Goal: Task Accomplishment & Management: Manage account settings

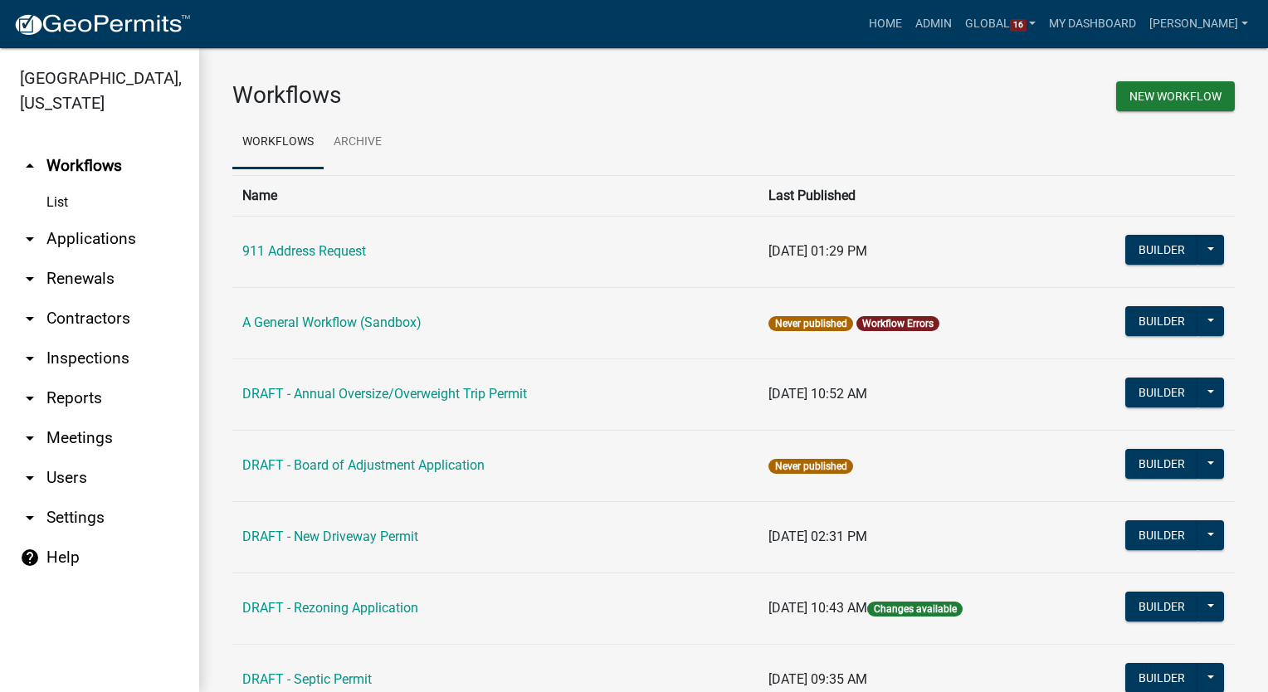
scroll to position [424, 0]
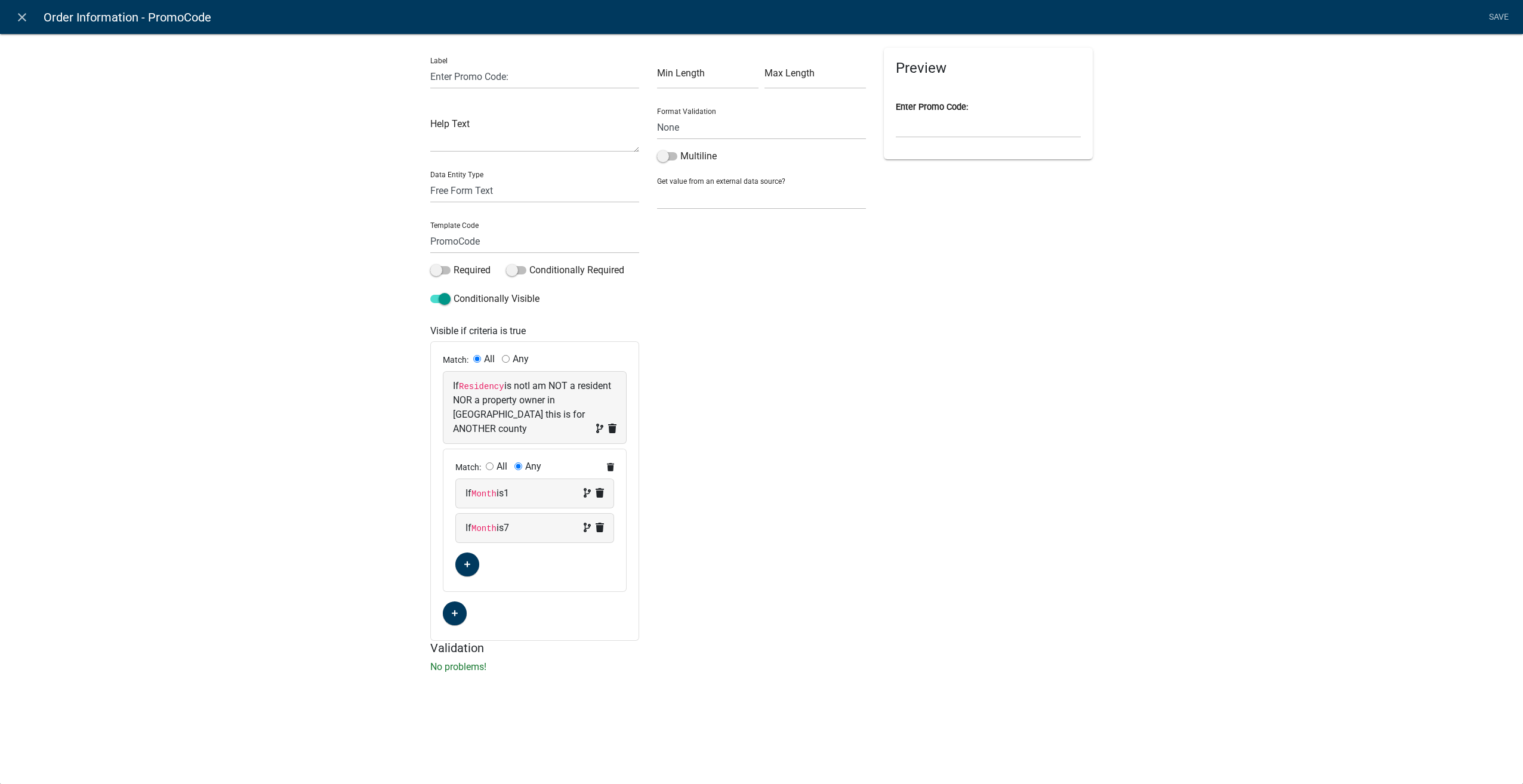
click at [21, 19] on icon "close" at bounding box center [22, 17] width 14 height 14
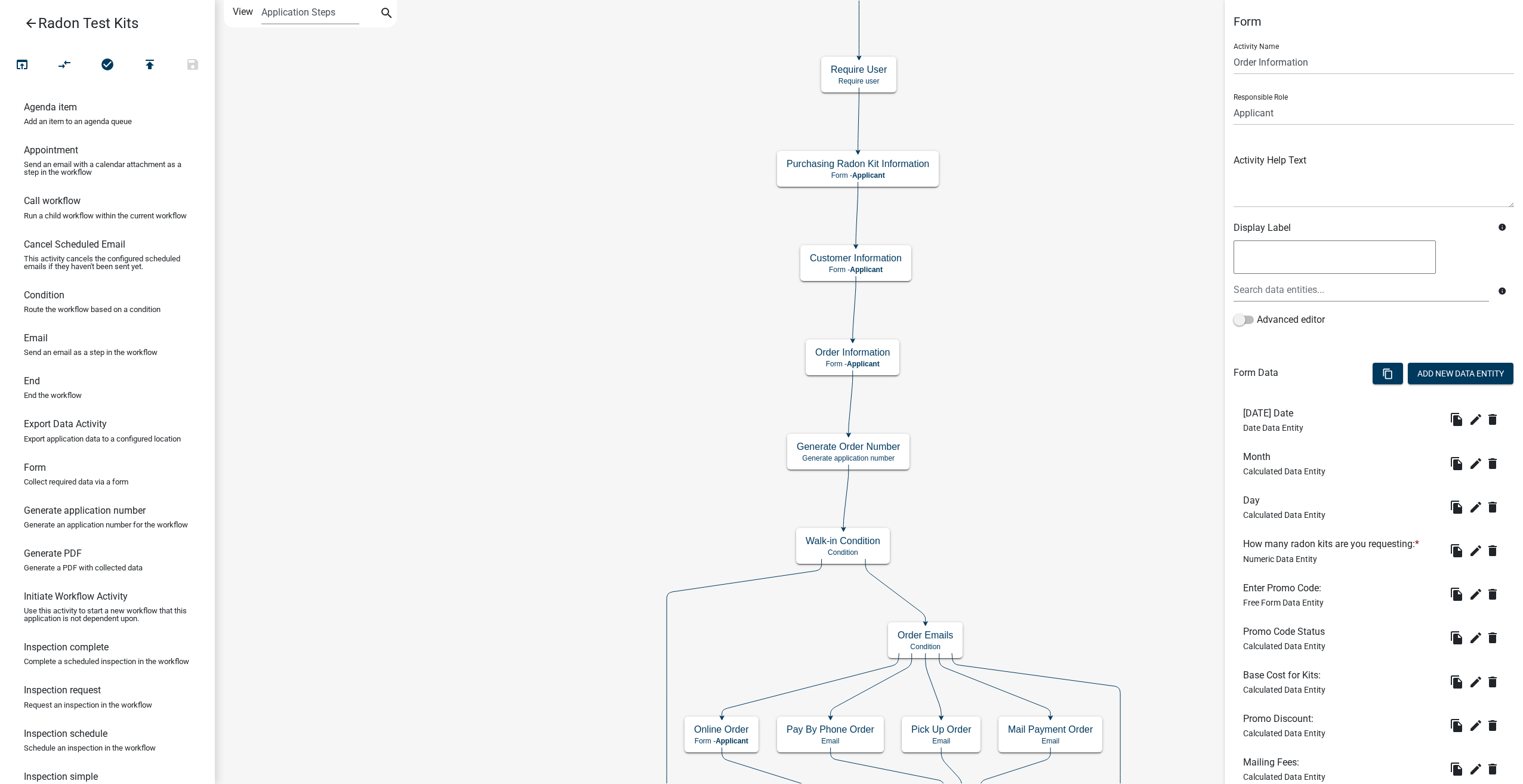
click at [29, 24] on icon "arrow_back" at bounding box center [31, 24] width 14 height 17
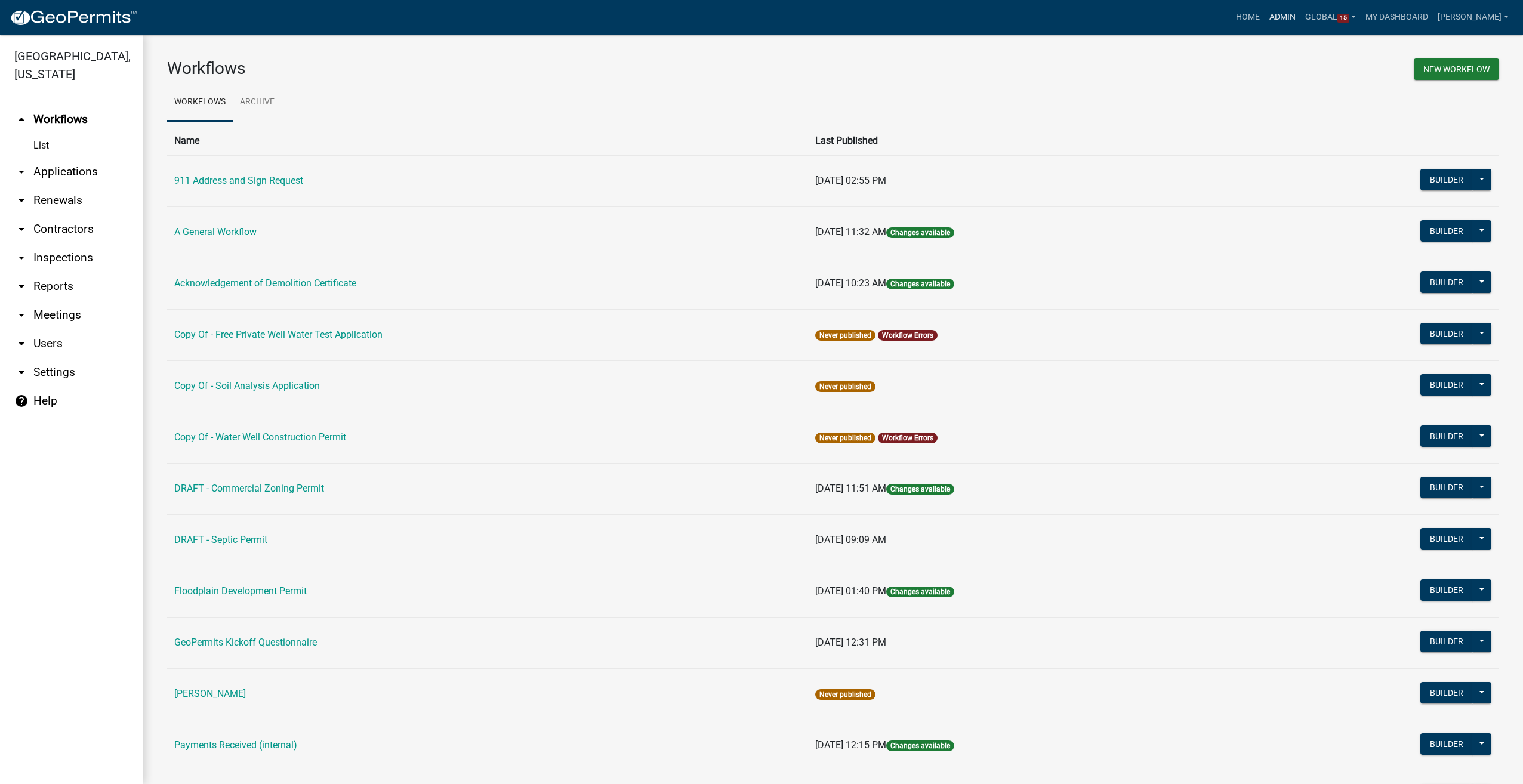
drag, startPoint x: 1304, startPoint y: 17, endPoint x: 1042, endPoint y: 43, distance: 263.3
click at [1301, 17] on link "Admin" at bounding box center [1283, 17] width 36 height 23
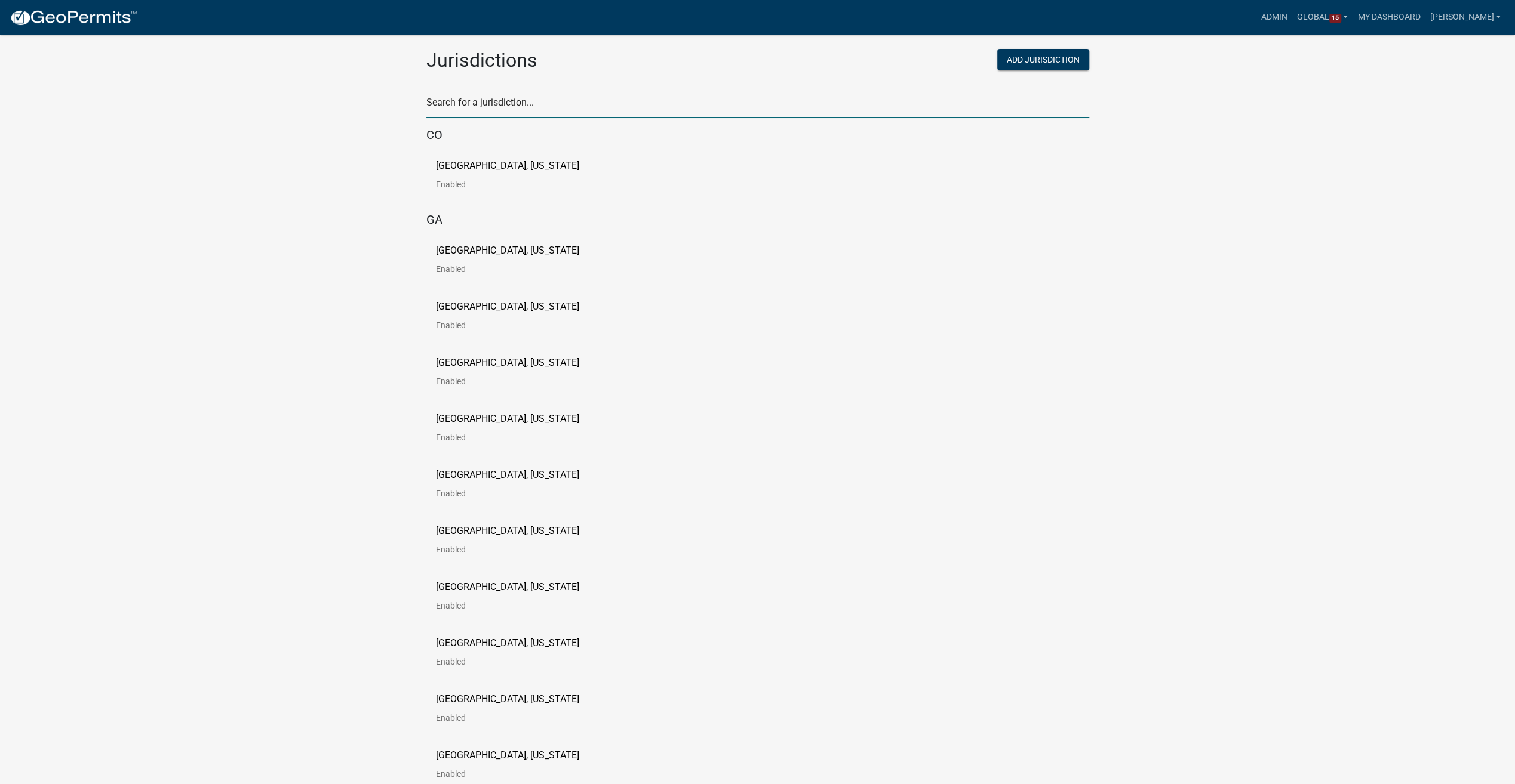
click at [471, 113] on input "text" at bounding box center [757, 106] width 663 height 24
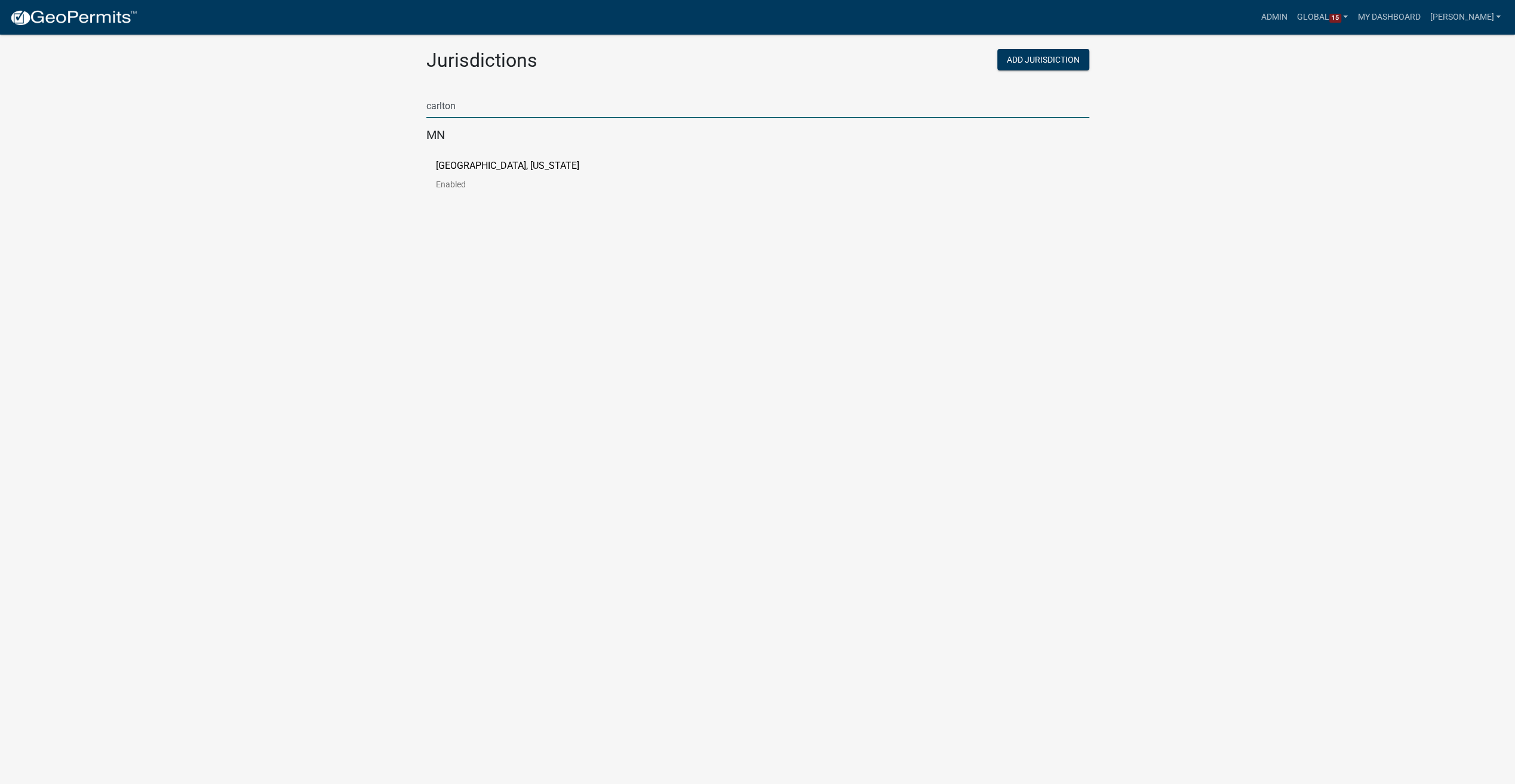
type input "carlton"
click at [443, 161] on p "[GEOGRAPHIC_DATA], [US_STATE]" at bounding box center [507, 165] width 143 height 9
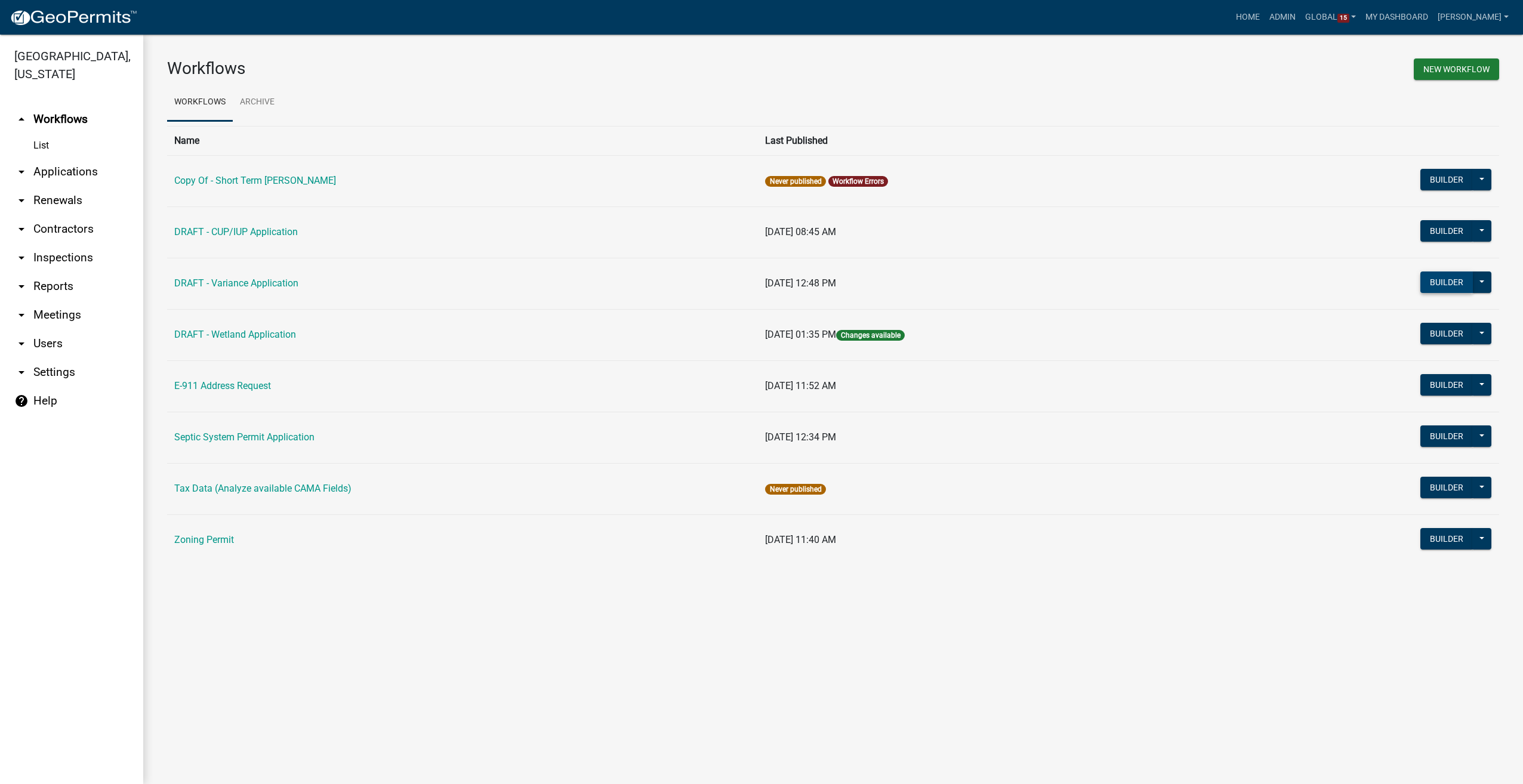
click at [1460, 283] on button "Builder" at bounding box center [1446, 282] width 53 height 22
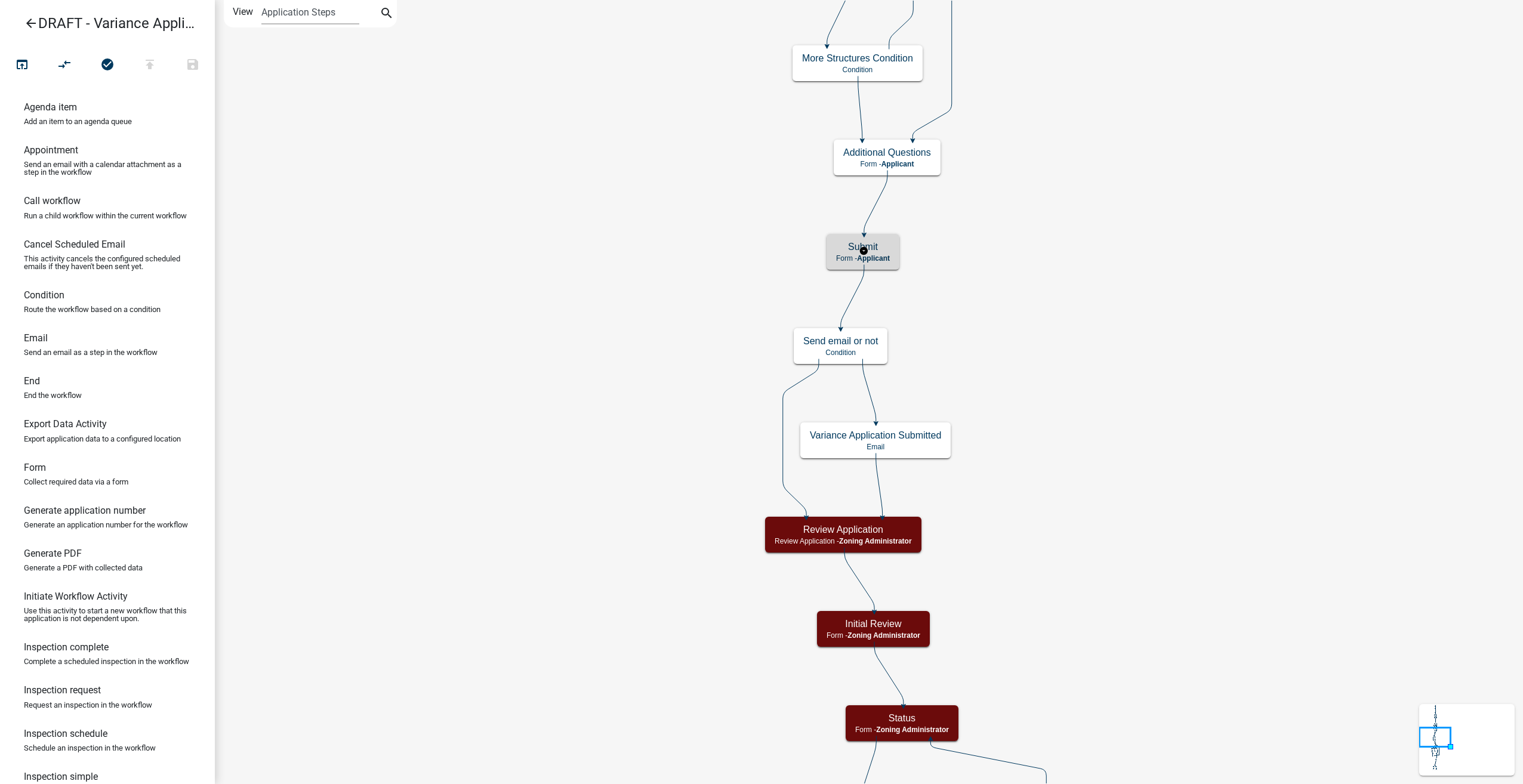
click at [894, 259] on div "Submit Form - Applicant" at bounding box center [863, 252] width 73 height 36
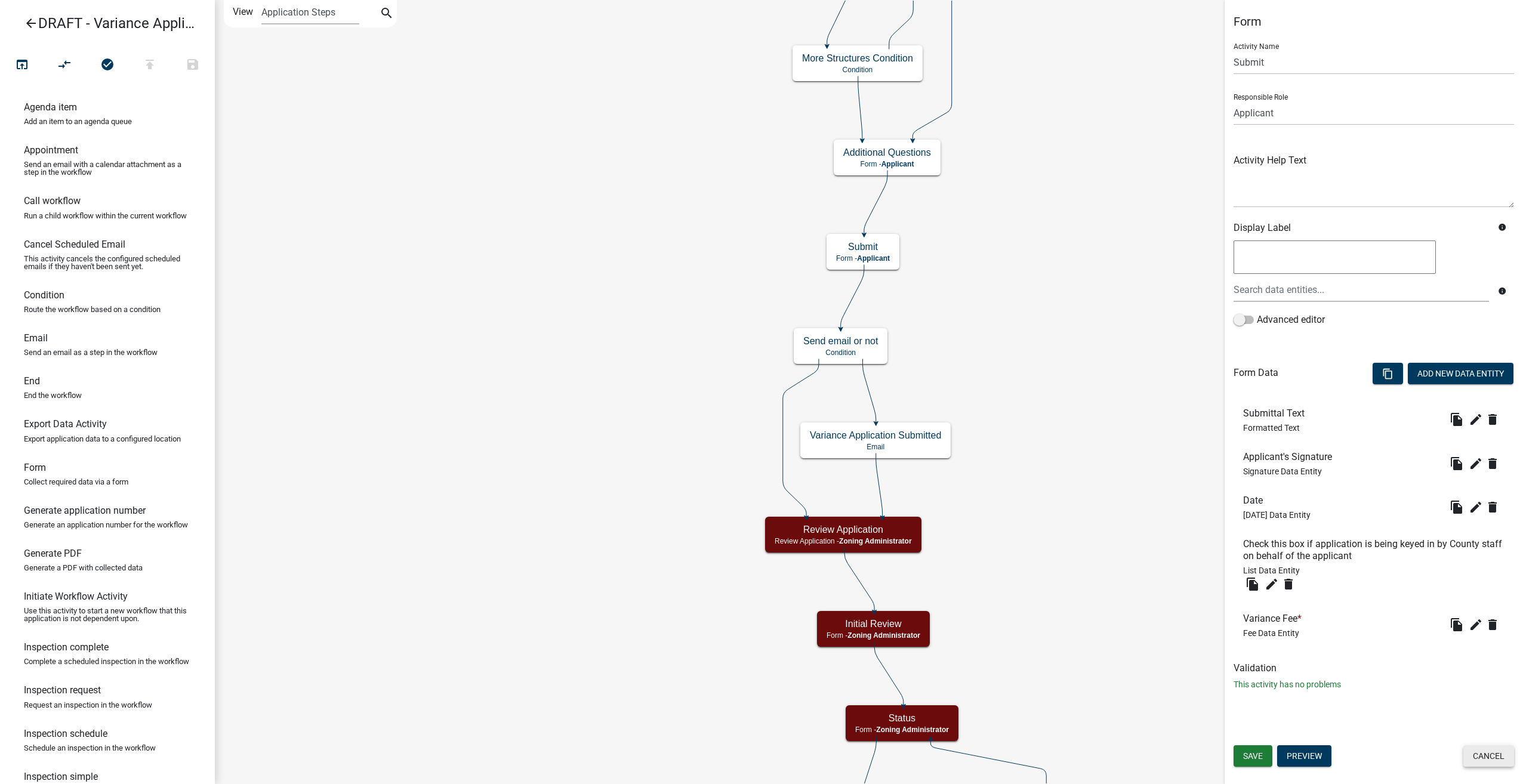
click at [1494, 758] on button "Cancel" at bounding box center [1488, 756] width 51 height 22
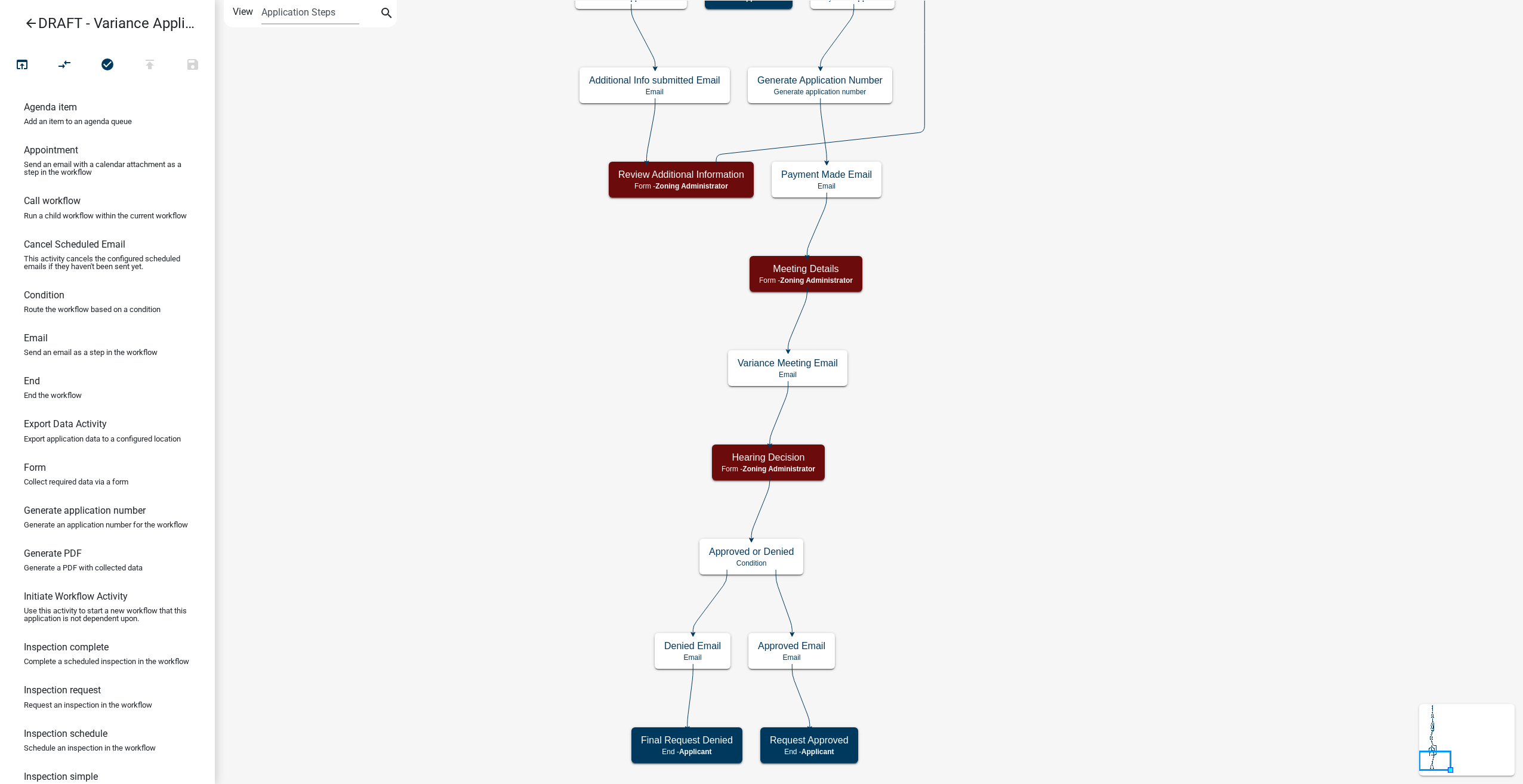
click at [27, 24] on icon "arrow_back" at bounding box center [31, 24] width 14 height 17
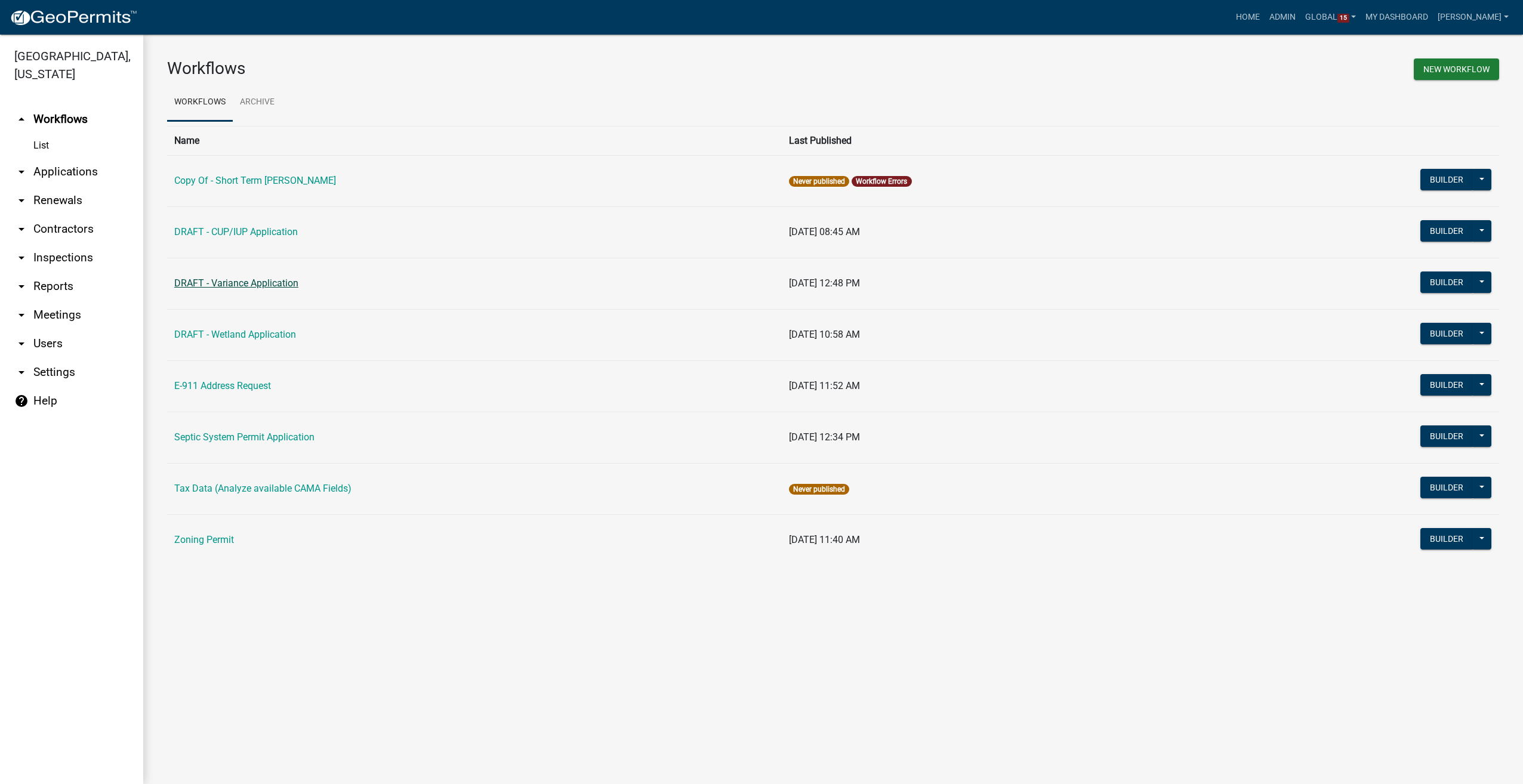
click at [247, 288] on link "DRAFT - Variance Application" at bounding box center [236, 283] width 124 height 12
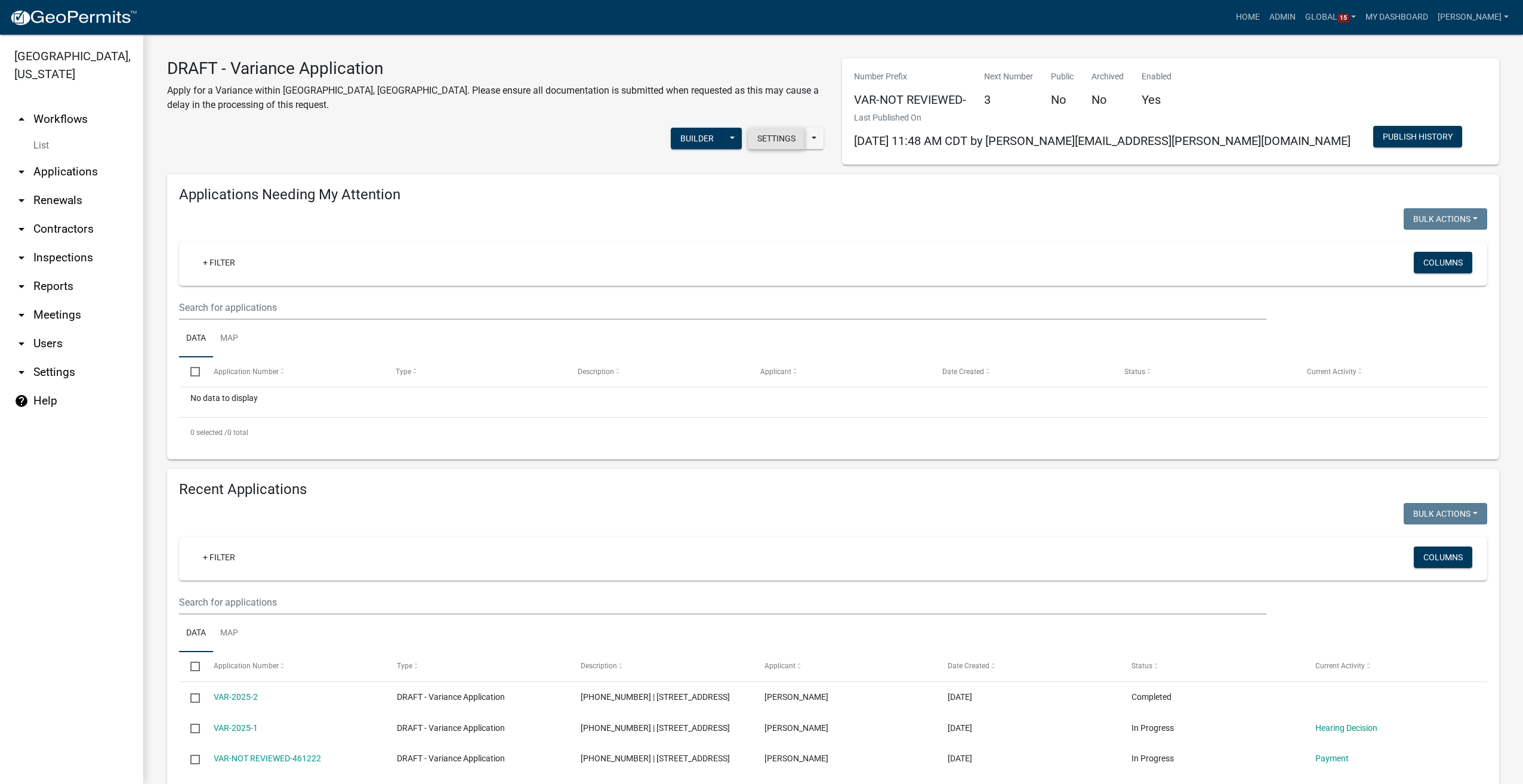
click at [766, 141] on button "Settings" at bounding box center [776, 139] width 58 height 22
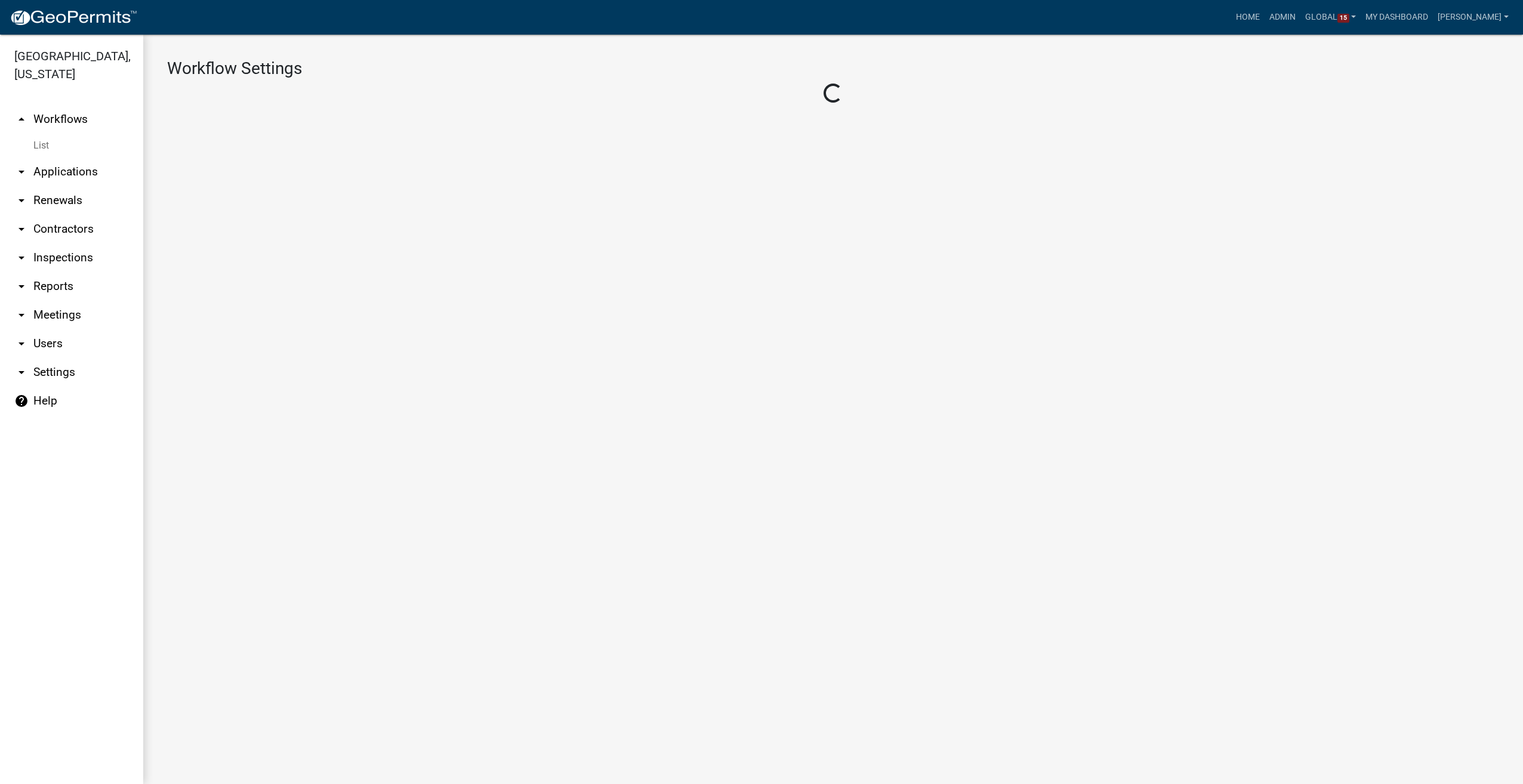
select select "1"
select select "2fdccdfa-7728-4211-88ce-e4301666c427"
select select "92d1c2d2-4d39-4f7f-a2b6-45b23309b30a"
select select "3"
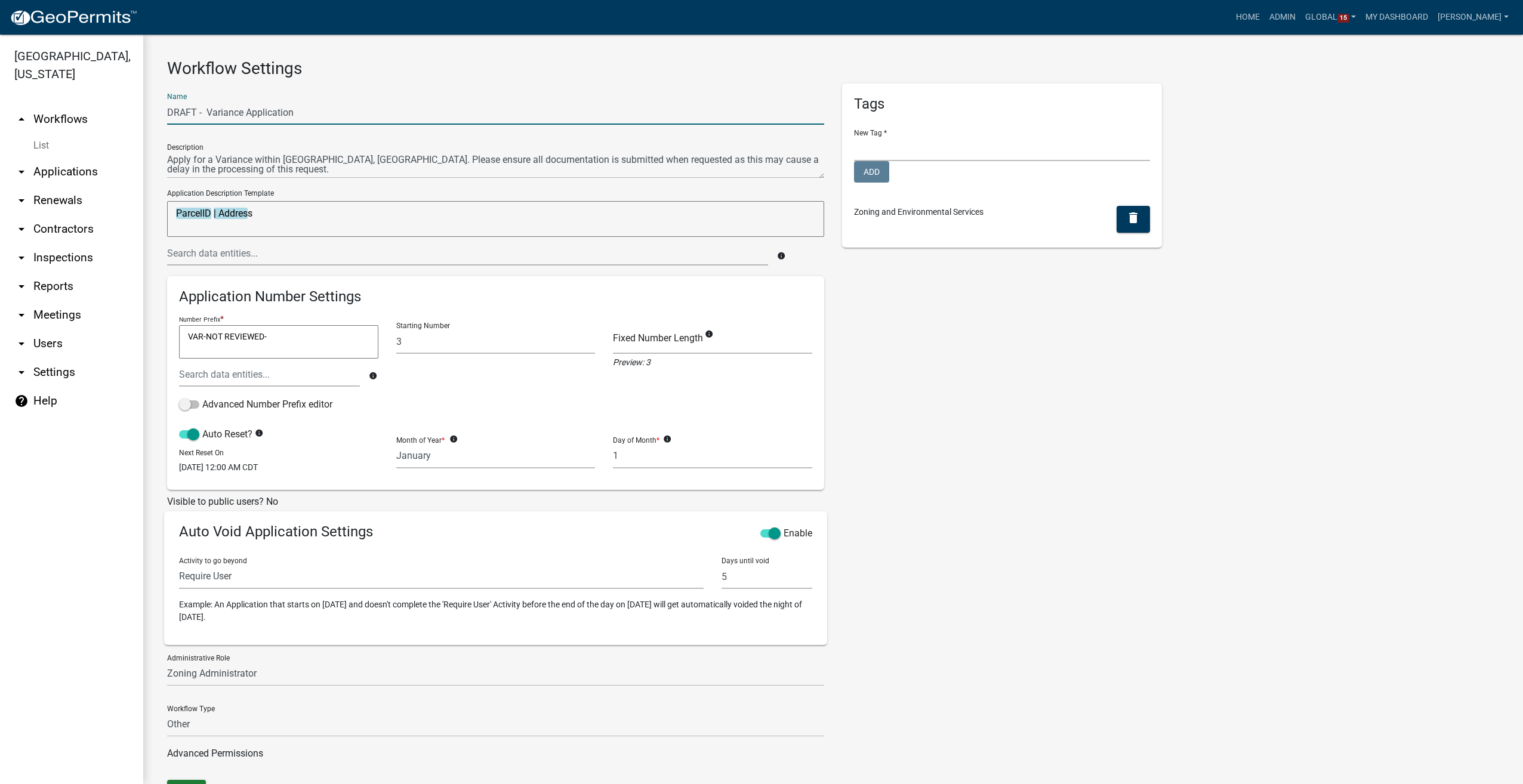
click at [209, 114] on input "DRAFT - Variance Application" at bounding box center [495, 112] width 657 height 24
type input "Variance Application"
click at [409, 346] on input "3" at bounding box center [496, 342] width 199 height 24
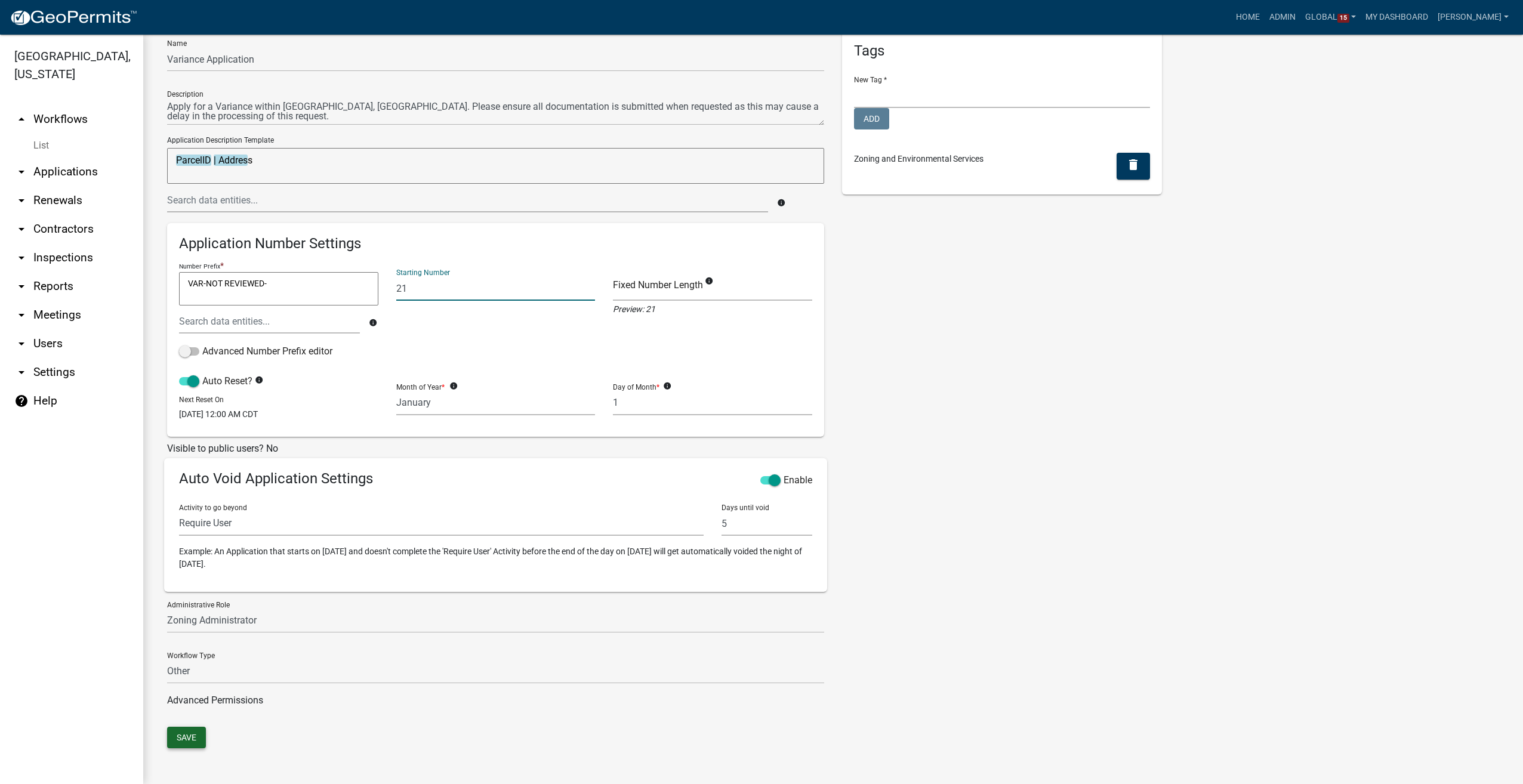
type input "21"
click at [191, 726] on button "Save" at bounding box center [186, 737] width 39 height 22
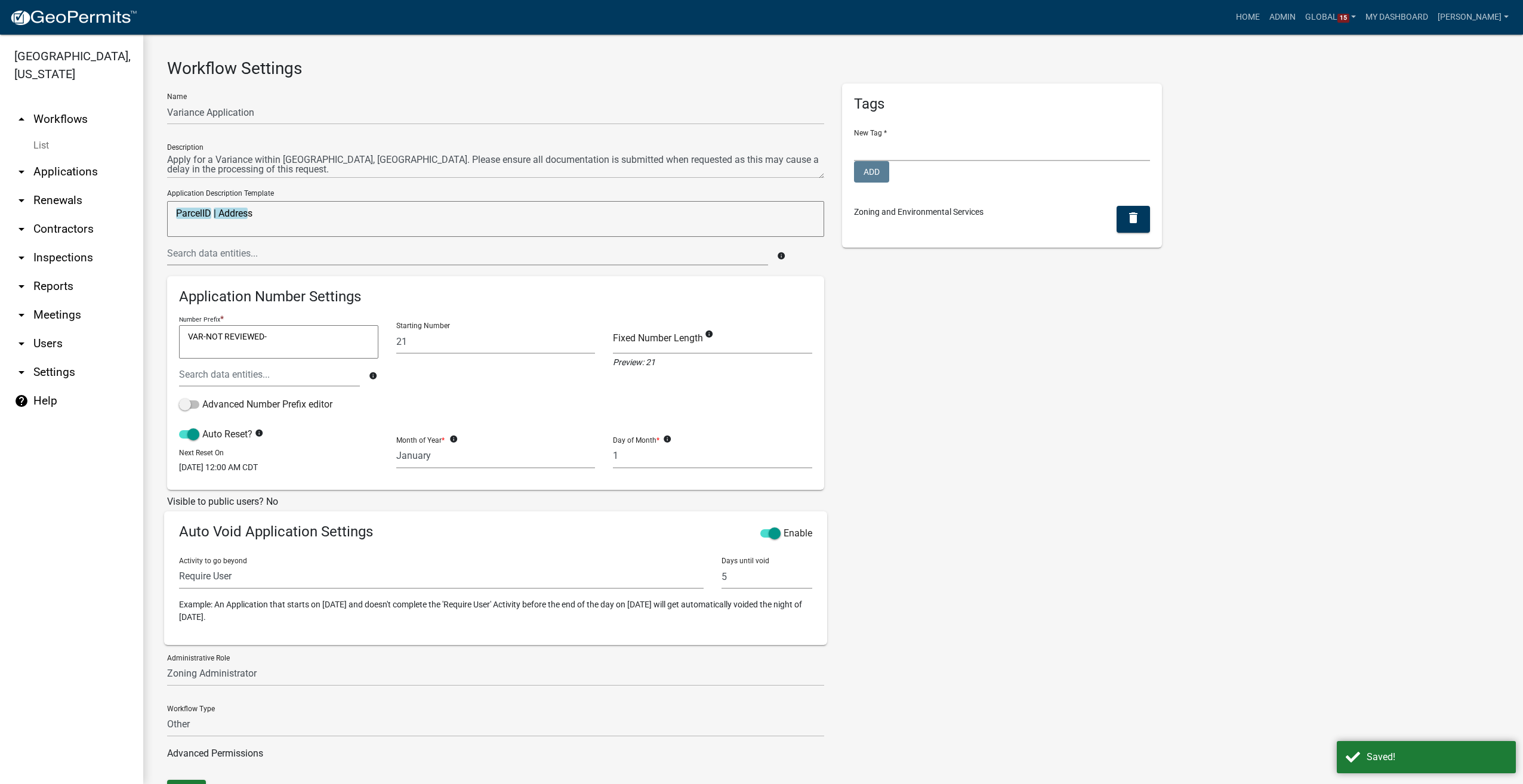
click at [44, 151] on link "List" at bounding box center [71, 145] width 143 height 24
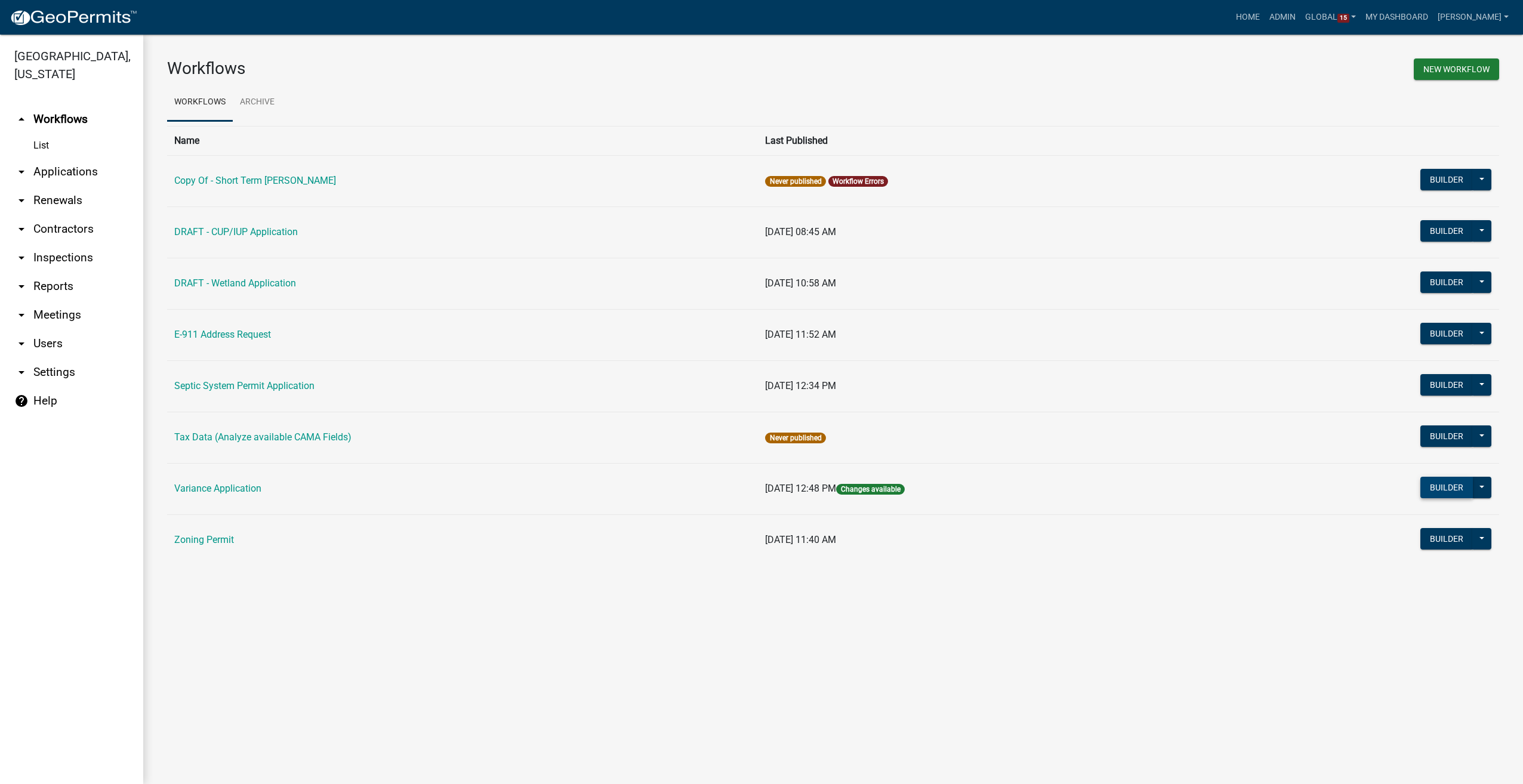
click at [1452, 486] on button "Builder" at bounding box center [1446, 488] width 53 height 22
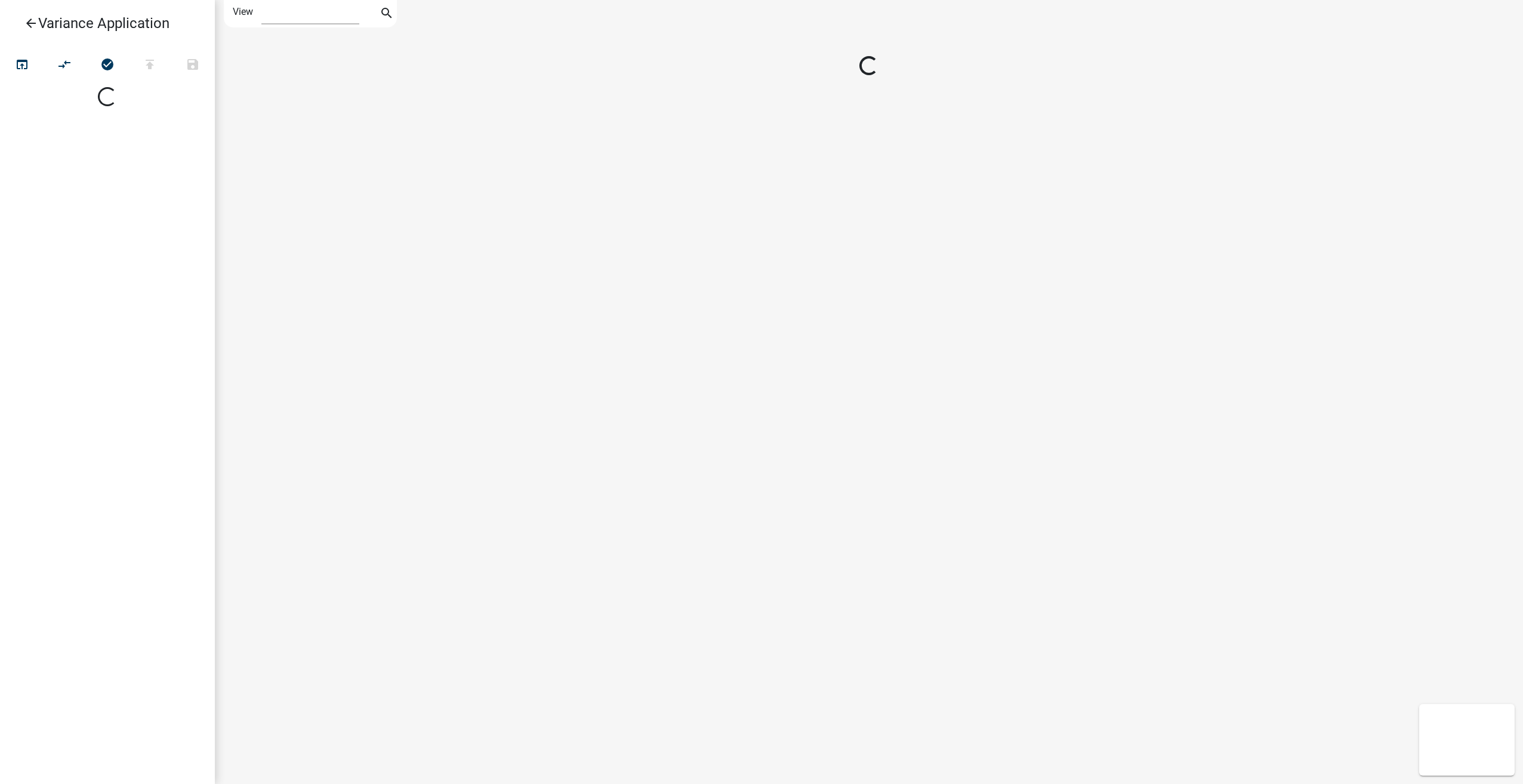
select select "1"
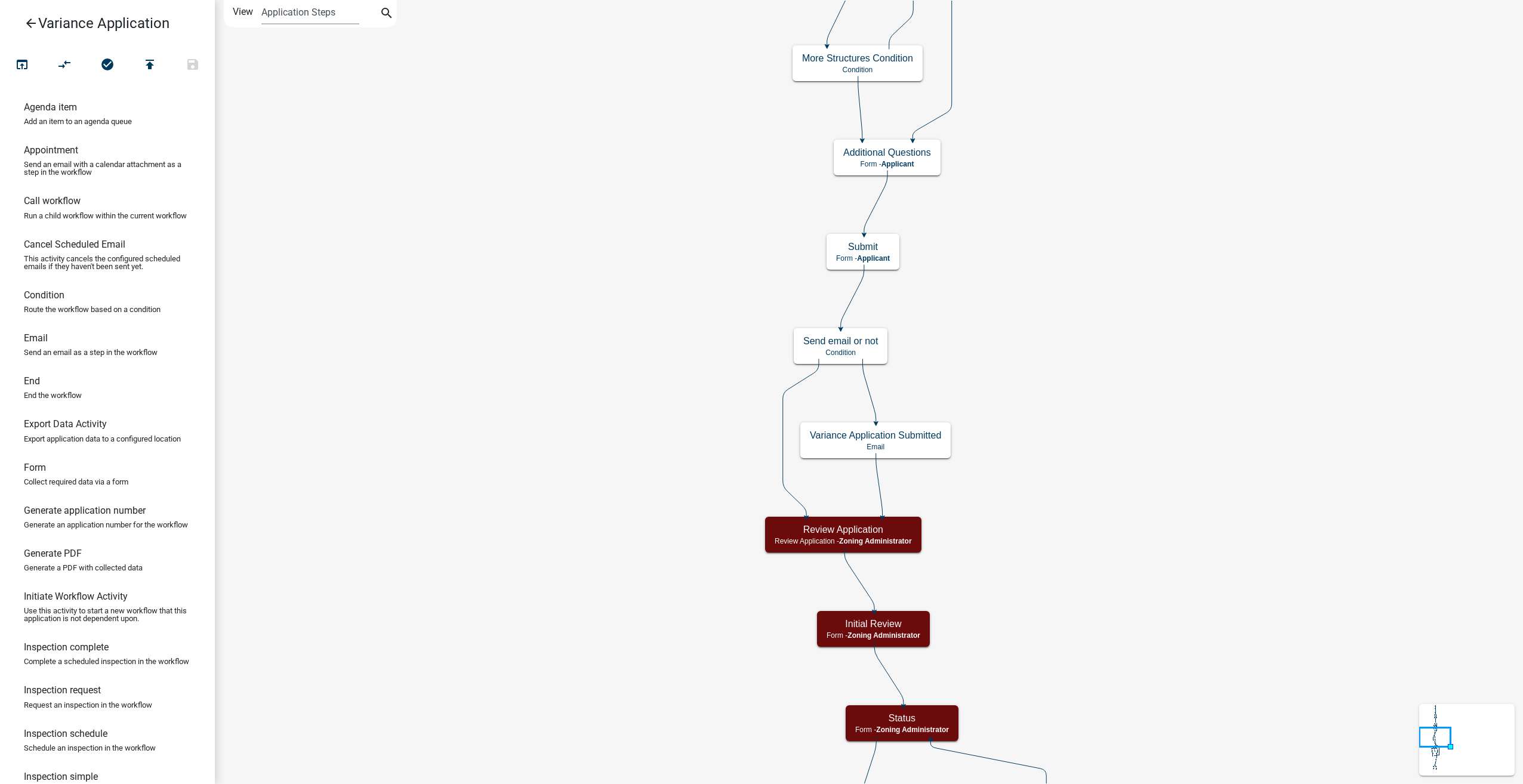
click at [29, 23] on icon "arrow_back" at bounding box center [31, 24] width 14 height 17
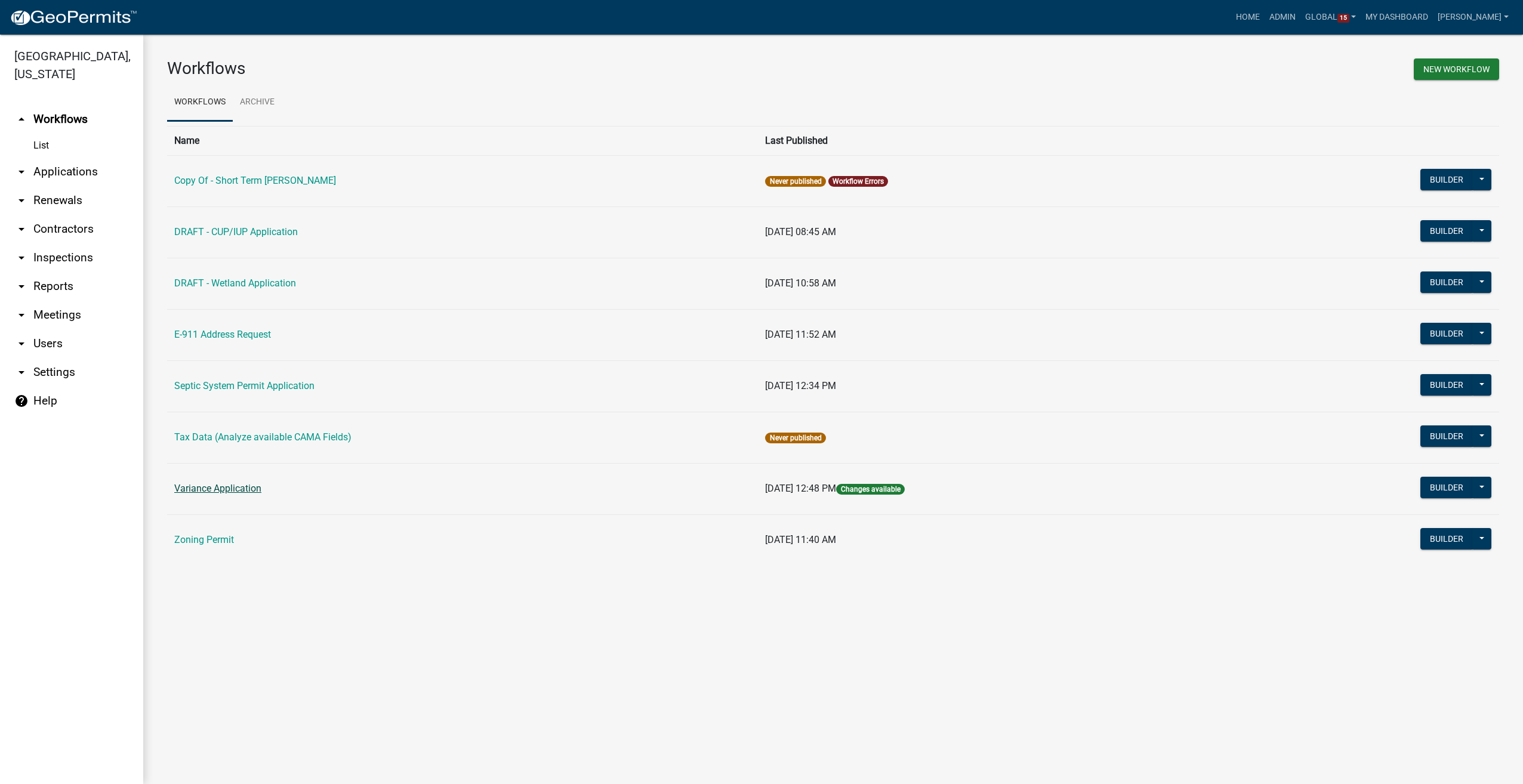
click at [213, 483] on link "Variance Application" at bounding box center [217, 488] width 87 height 12
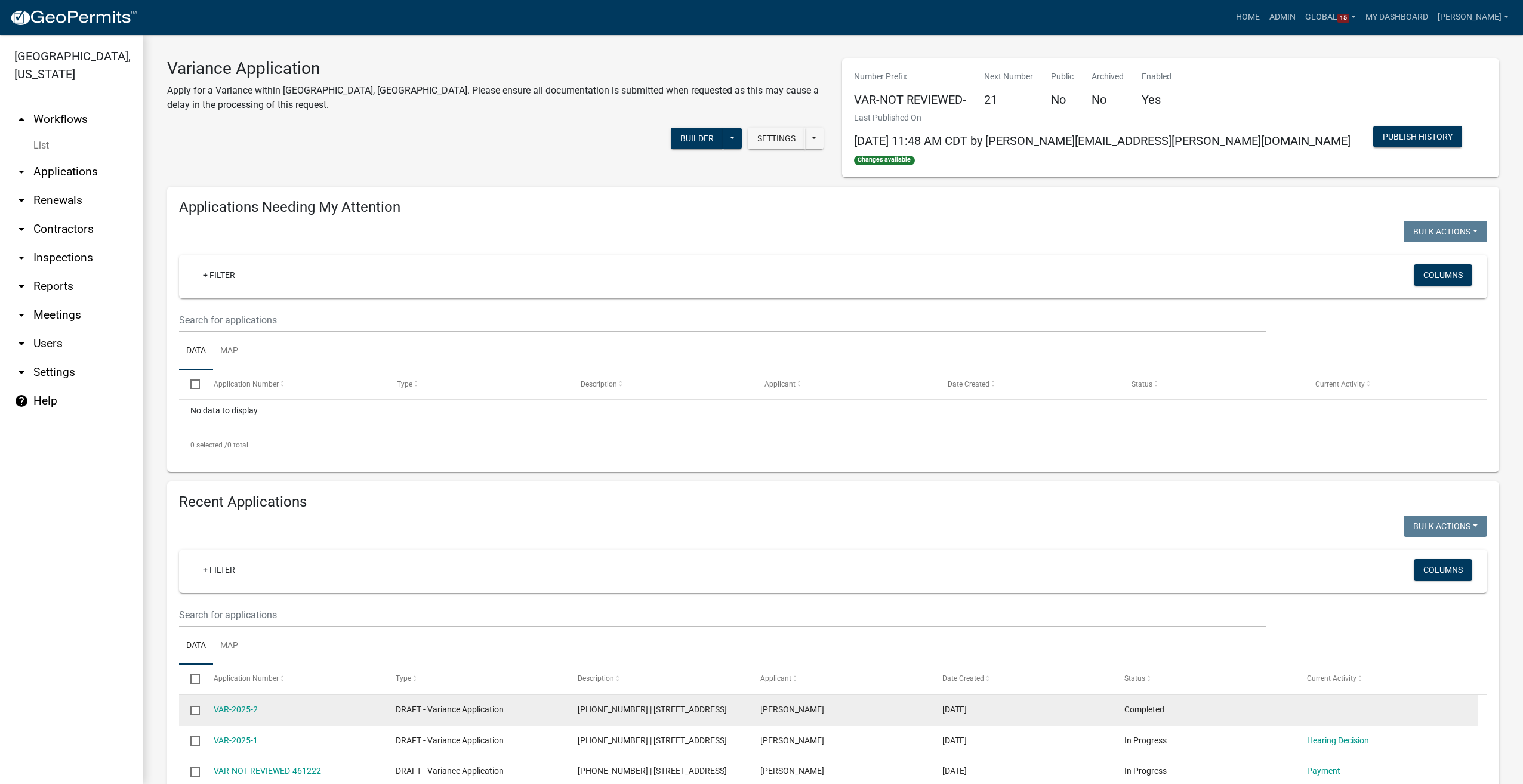
scroll to position [103, 0]
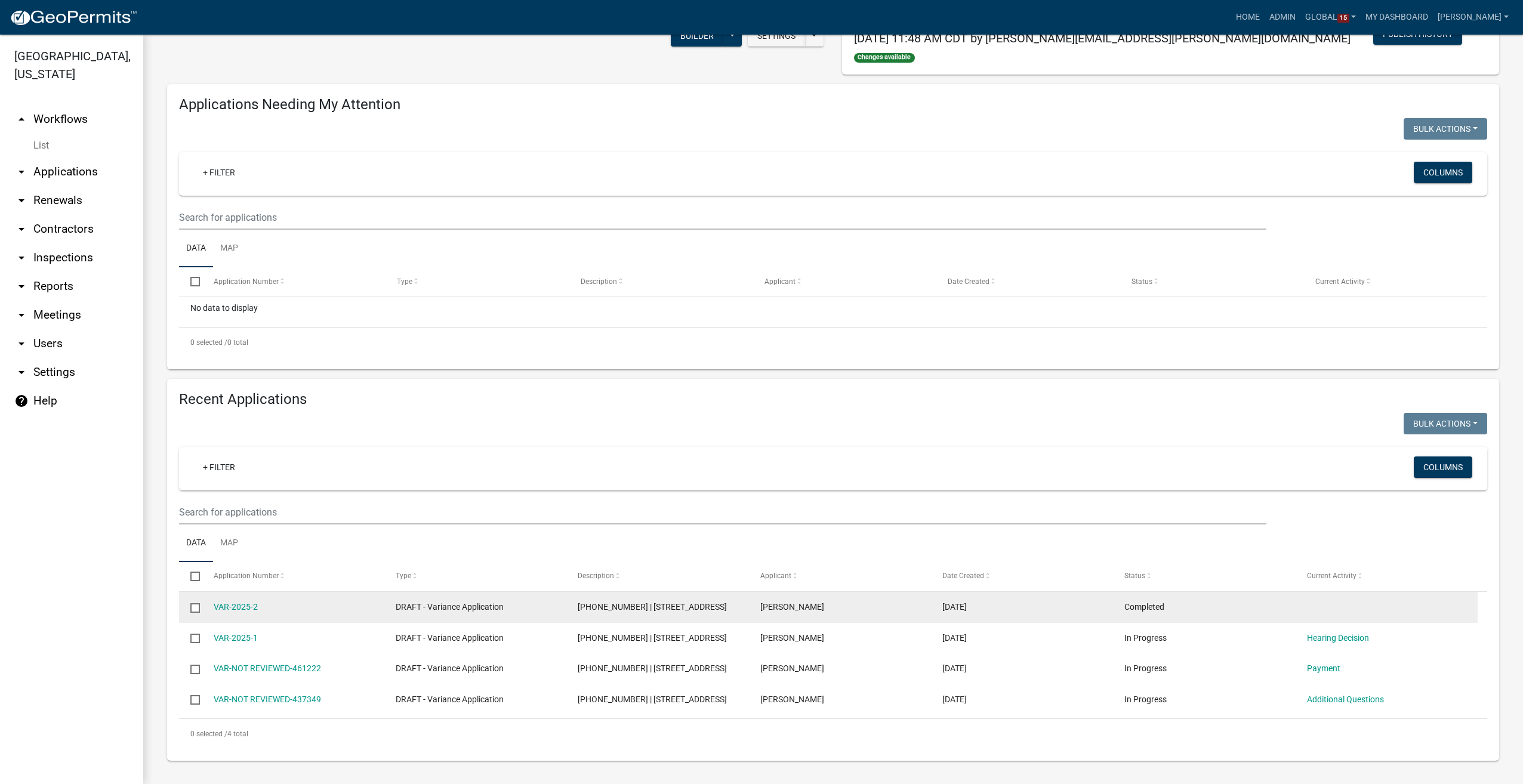
click at [193, 609] on input "checkbox" at bounding box center [194, 607] width 8 height 8
checkbox input "true"
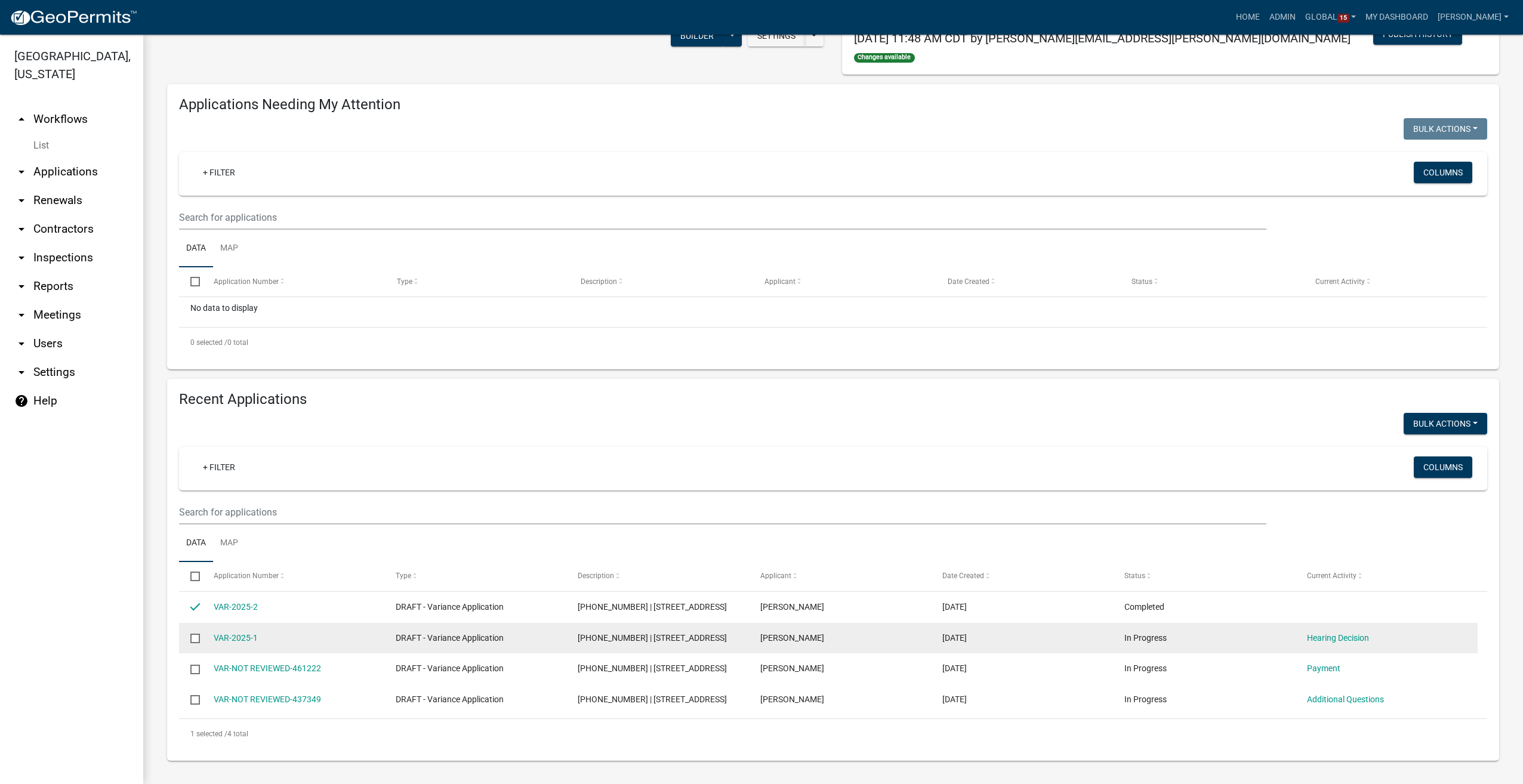
click at [194, 639] on input "checkbox" at bounding box center [194, 637] width 8 height 8
checkbox input "true"
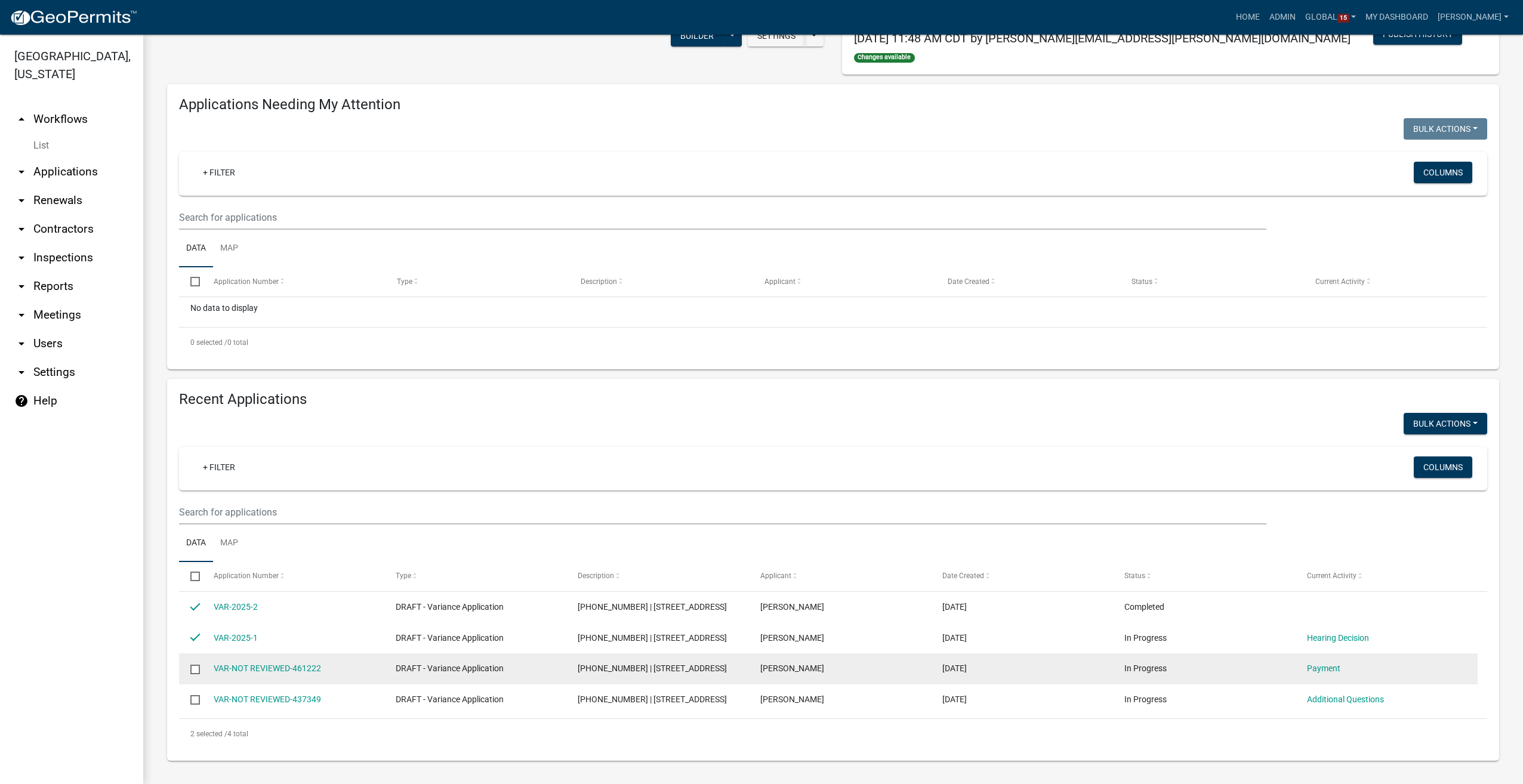
click at [194, 673] on input "checkbox" at bounding box center [194, 668] width 8 height 8
checkbox input "true"
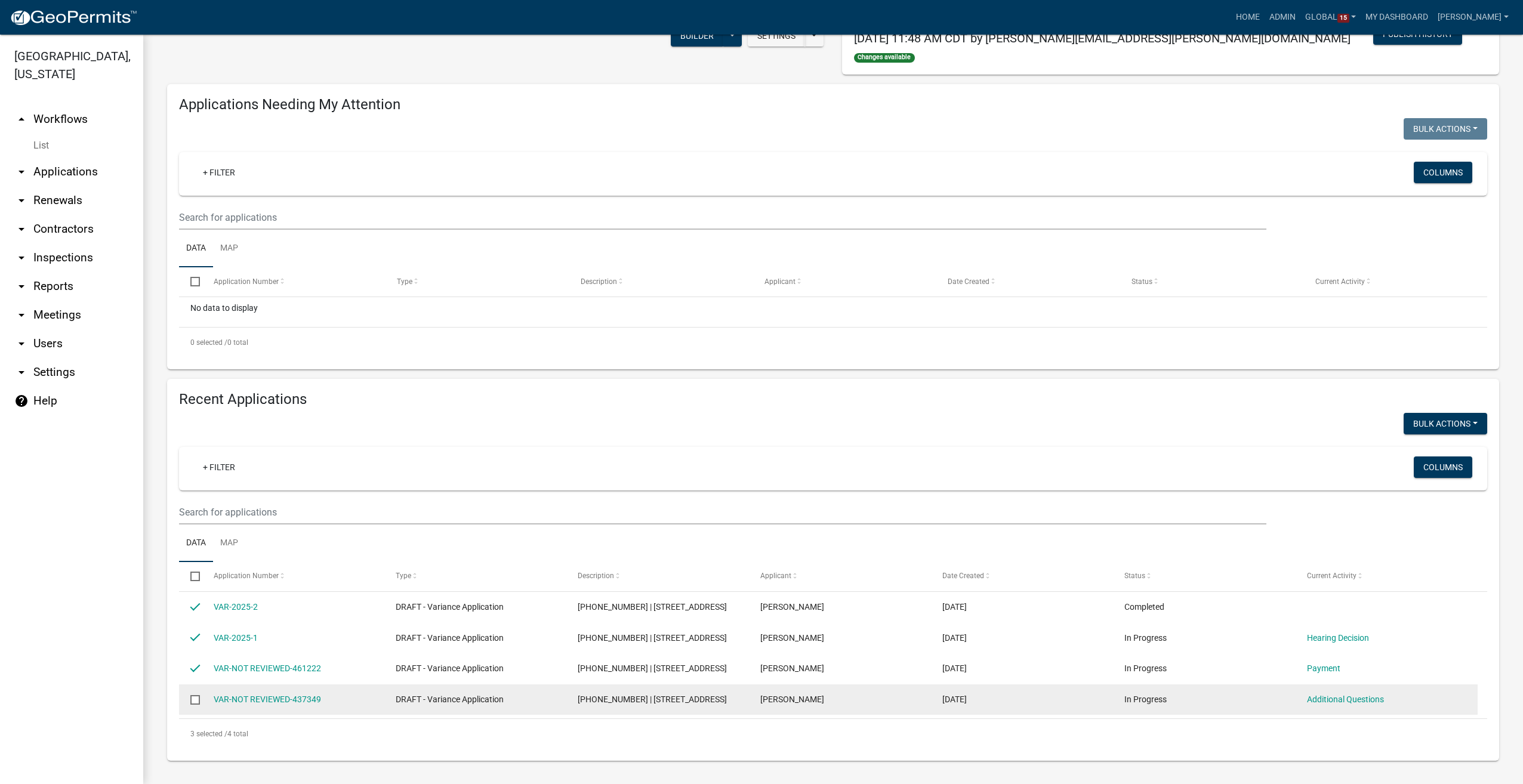
click at [194, 702] on input "checkbox" at bounding box center [194, 698] width 8 height 8
checkbox input "true"
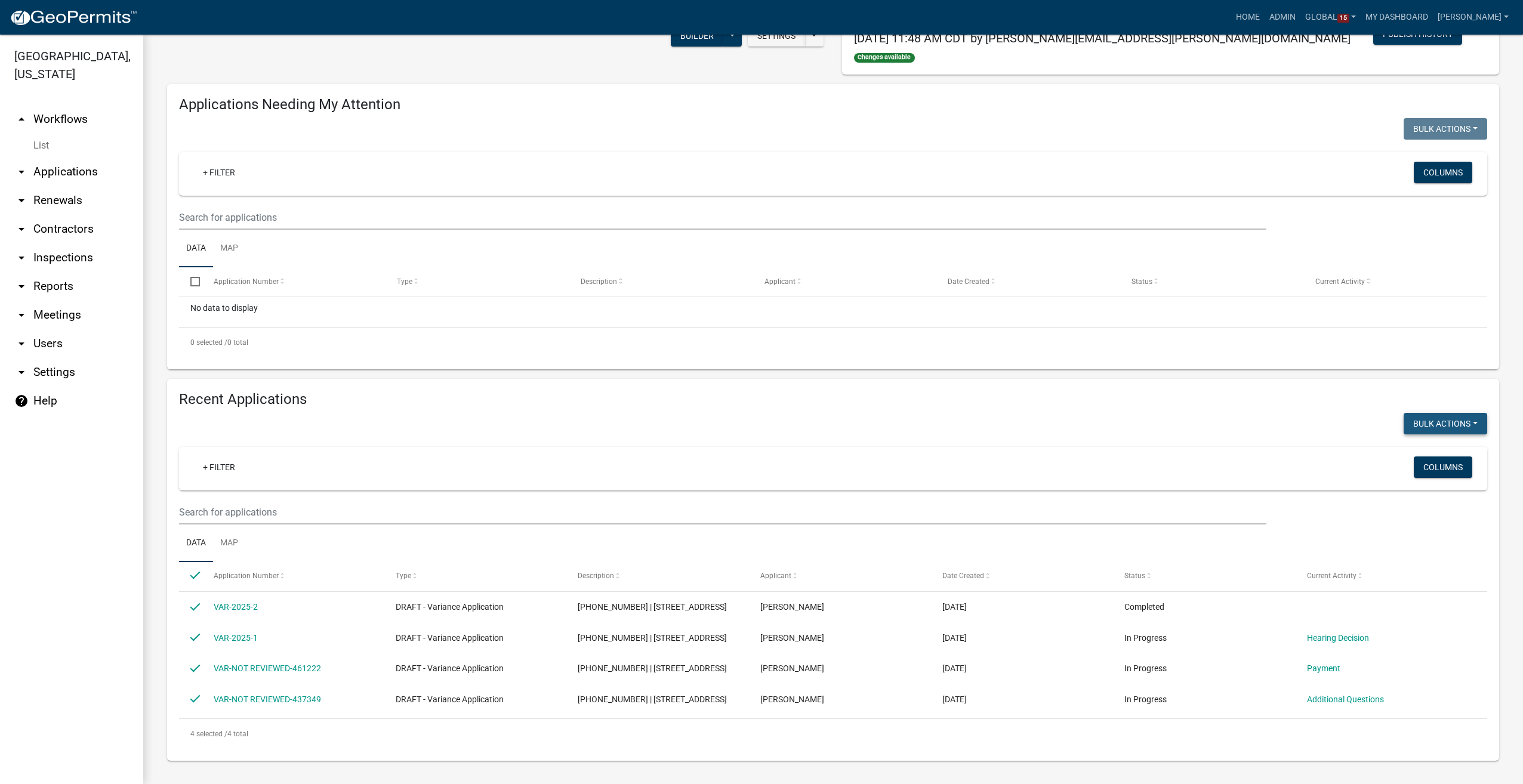
click at [1467, 426] on button "Bulk Actions" at bounding box center [1445, 424] width 83 height 22
click at [1406, 452] on button "Void" at bounding box center [1440, 455] width 96 height 29
checkbox input "false"
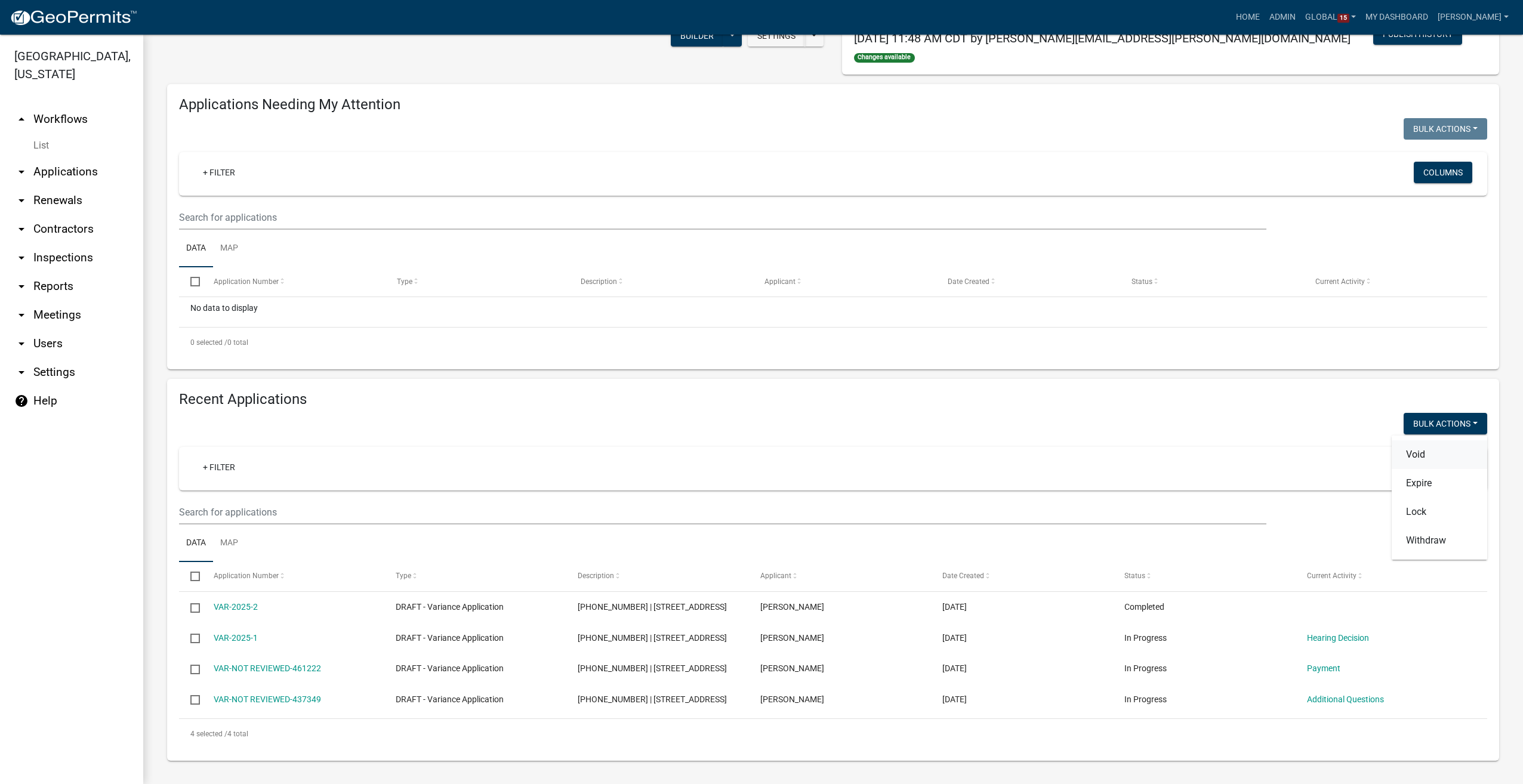
checkbox input "false"
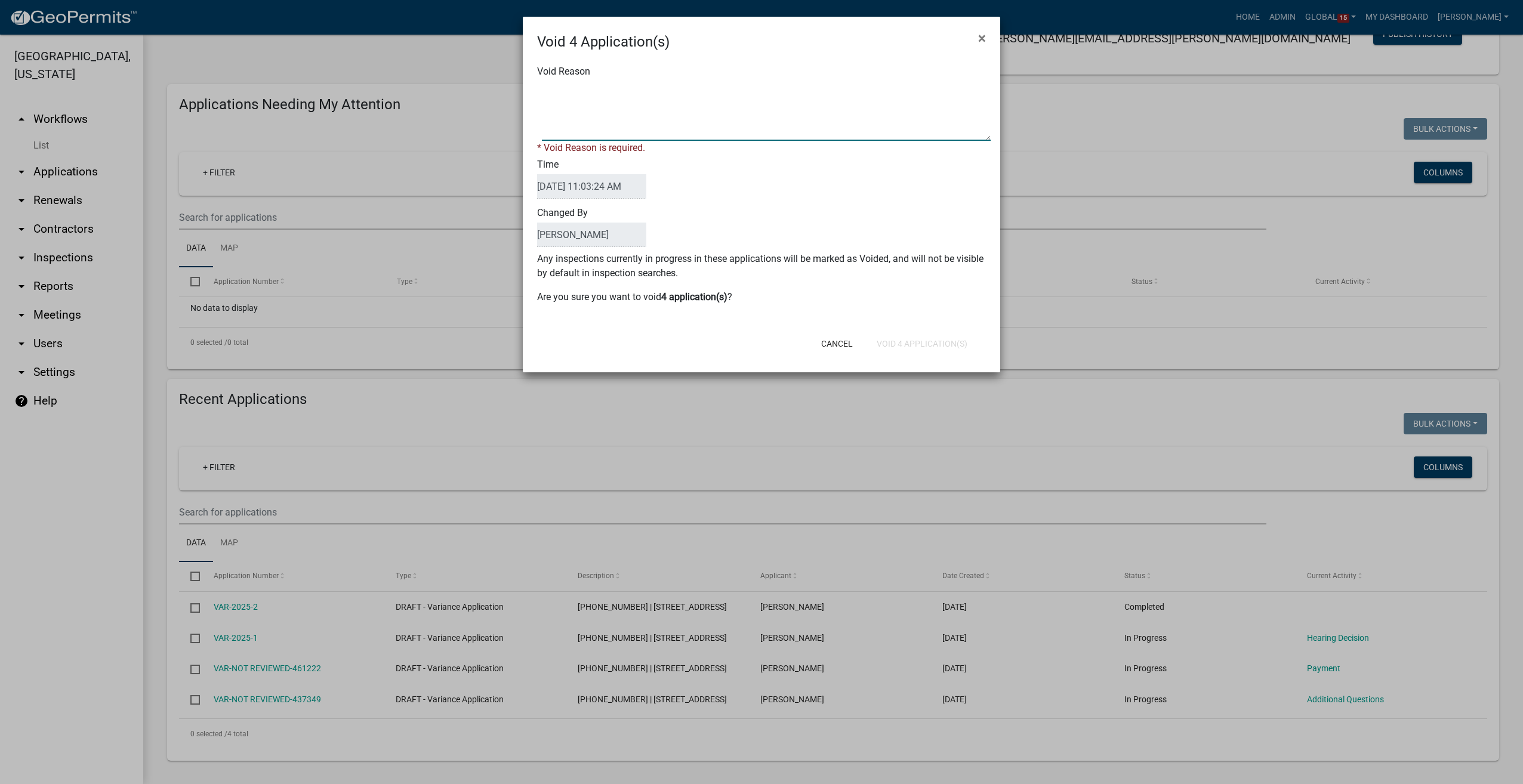
click at [692, 132] on textarea "Void Reason" at bounding box center [766, 111] width 449 height 60
type textarea "test applications"
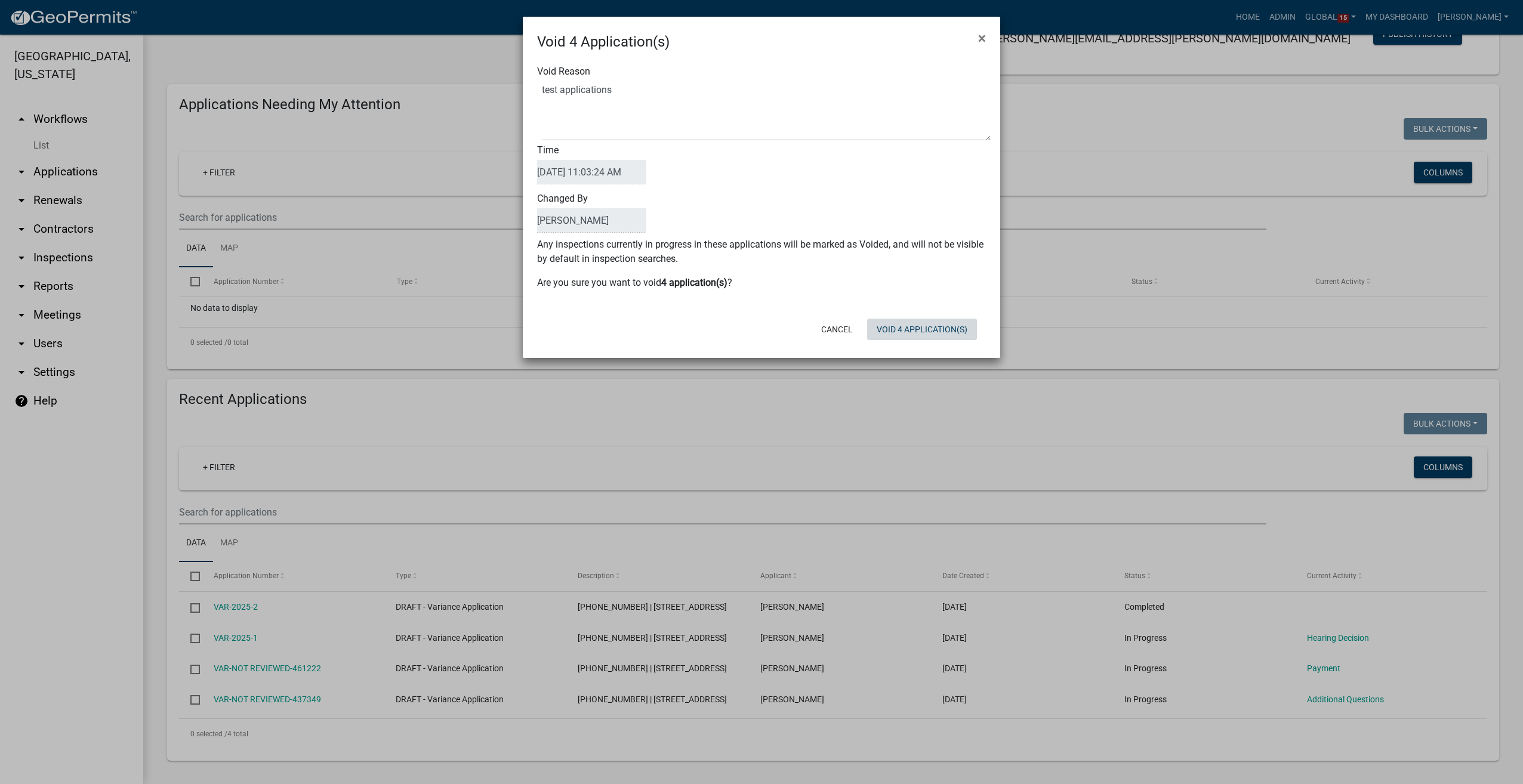
click at [923, 340] on div "Cancel Void 4 Application(s)" at bounding box center [839, 329] width 294 height 31
click at [913, 322] on button "Void 4 Application(s)" at bounding box center [922, 329] width 110 height 22
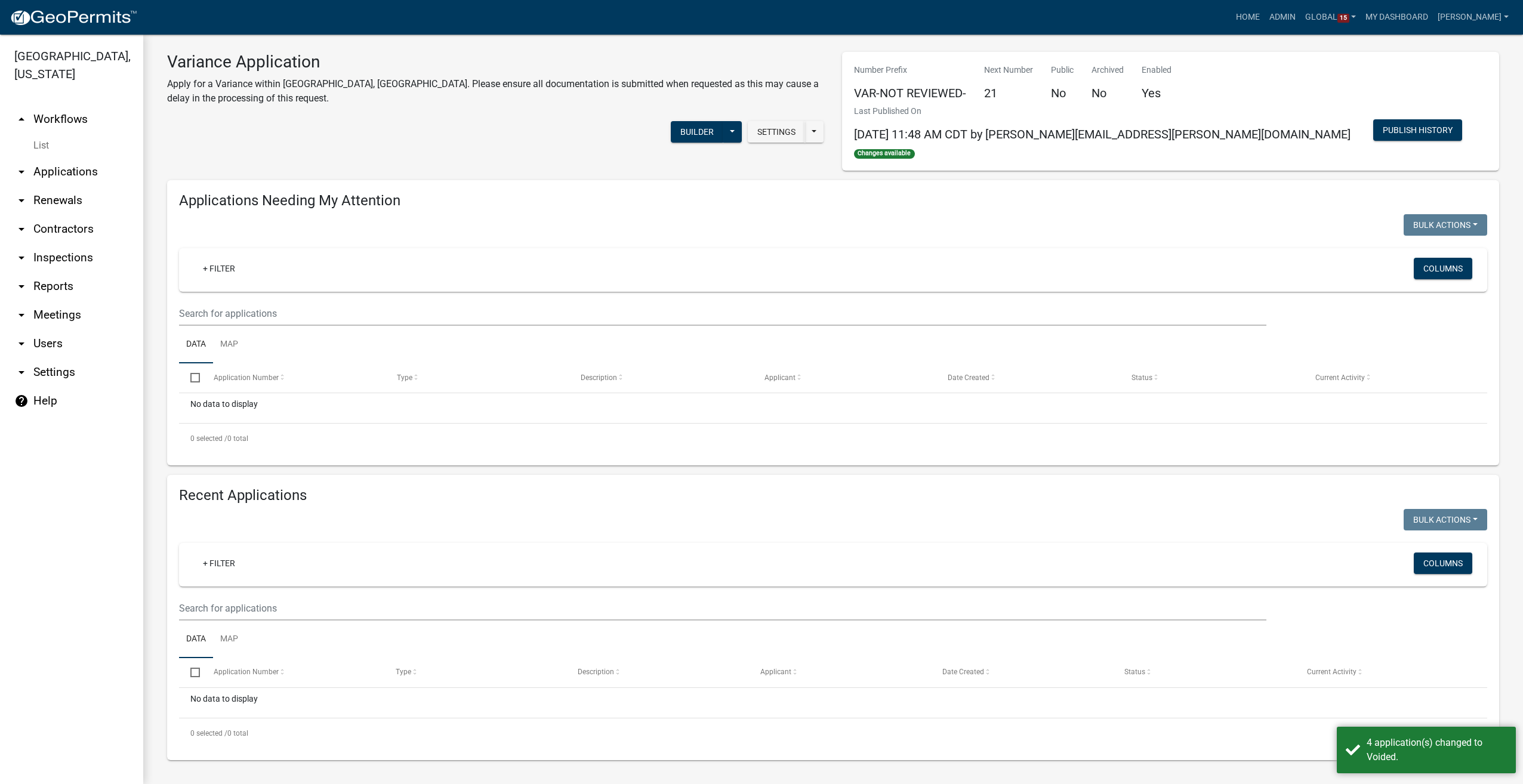
scroll to position [6, 0]
click at [42, 148] on link "List" at bounding box center [71, 145] width 143 height 24
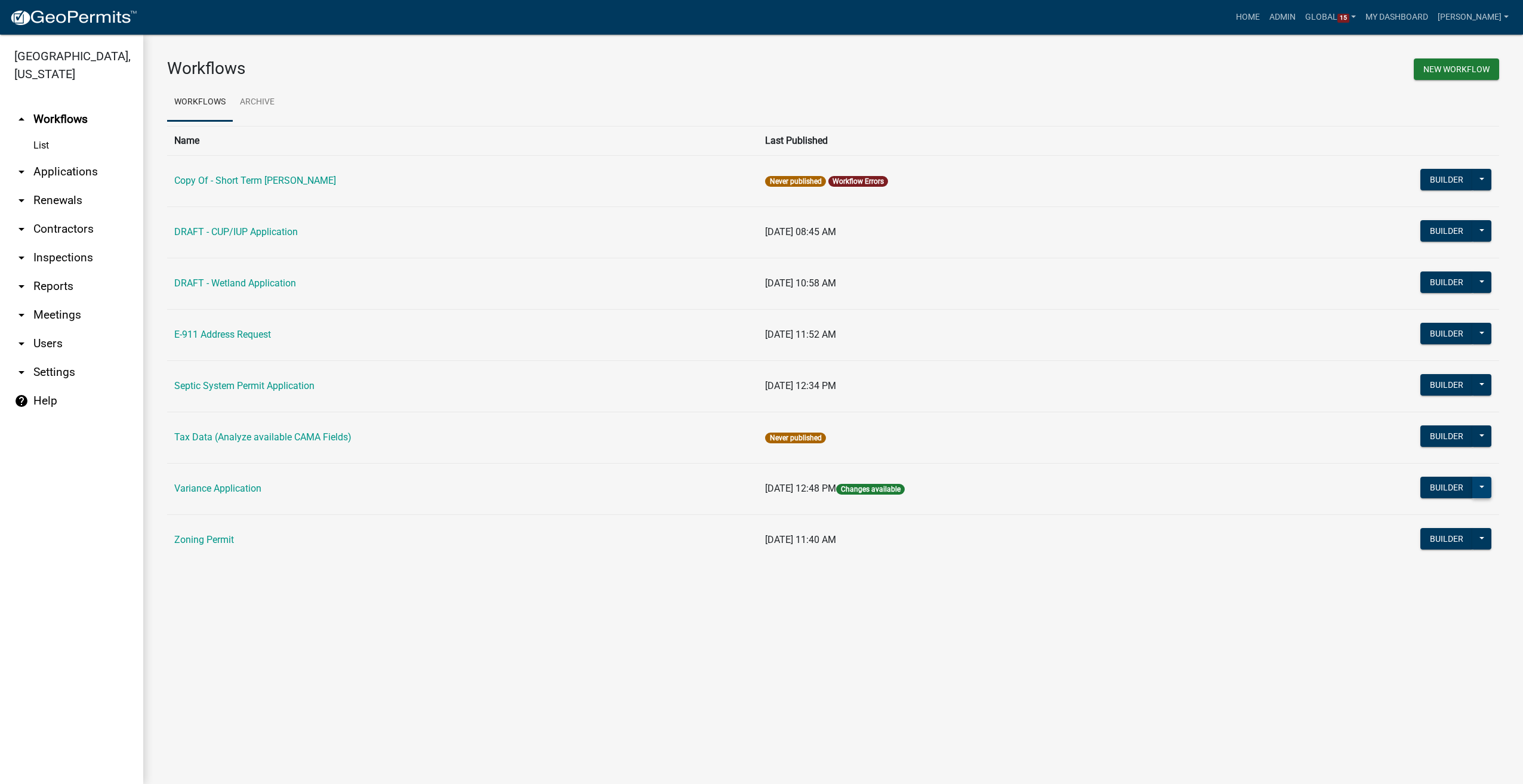
click at [1476, 483] on button at bounding box center [1482, 488] width 19 height 22
click at [1414, 518] on button "Publish" at bounding box center [1442, 519] width 99 height 29
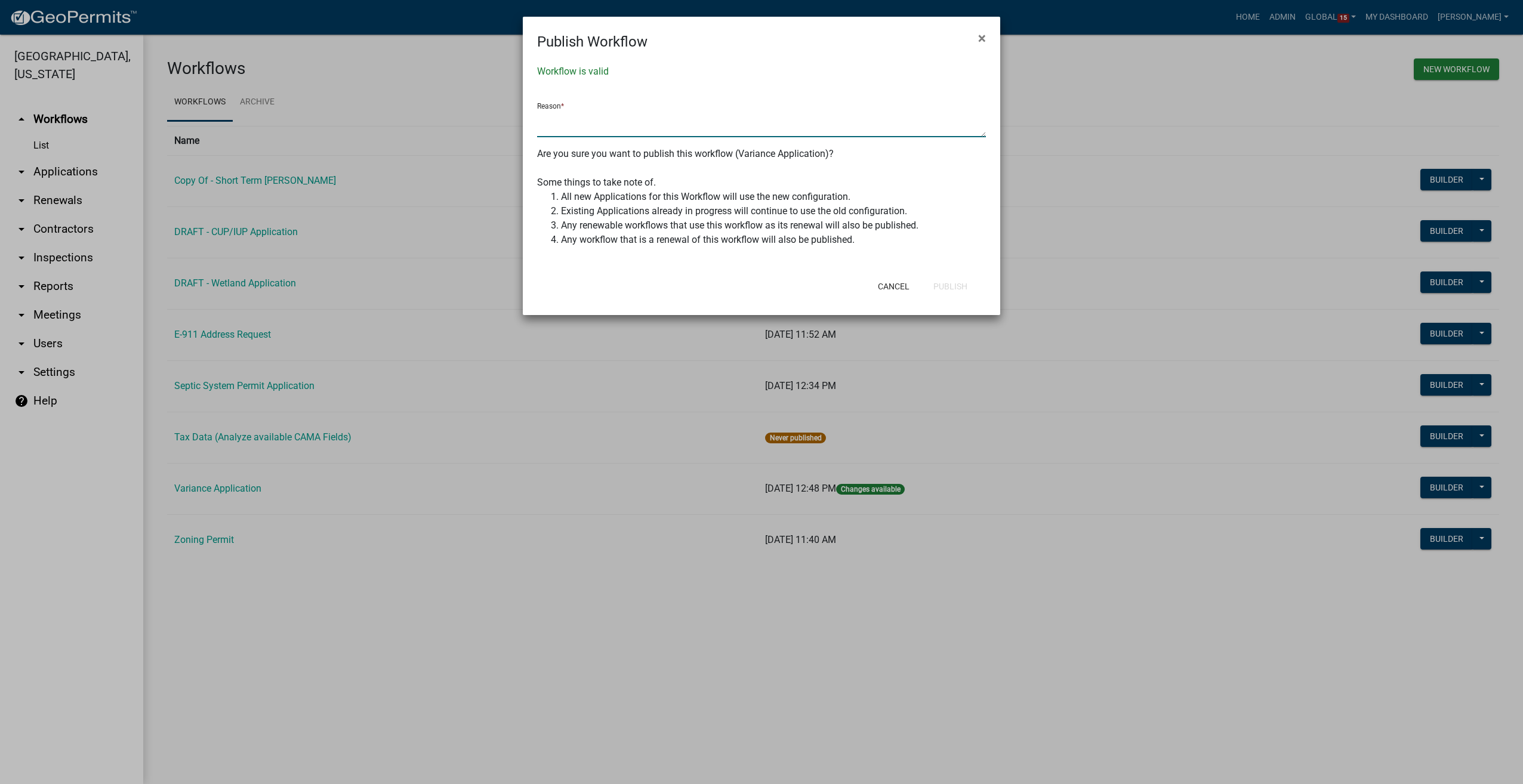
click at [569, 124] on textarea at bounding box center [762, 124] width 449 height 27
type textarea "go live settings reset"
click at [957, 286] on button "Publish" at bounding box center [950, 286] width 53 height 22
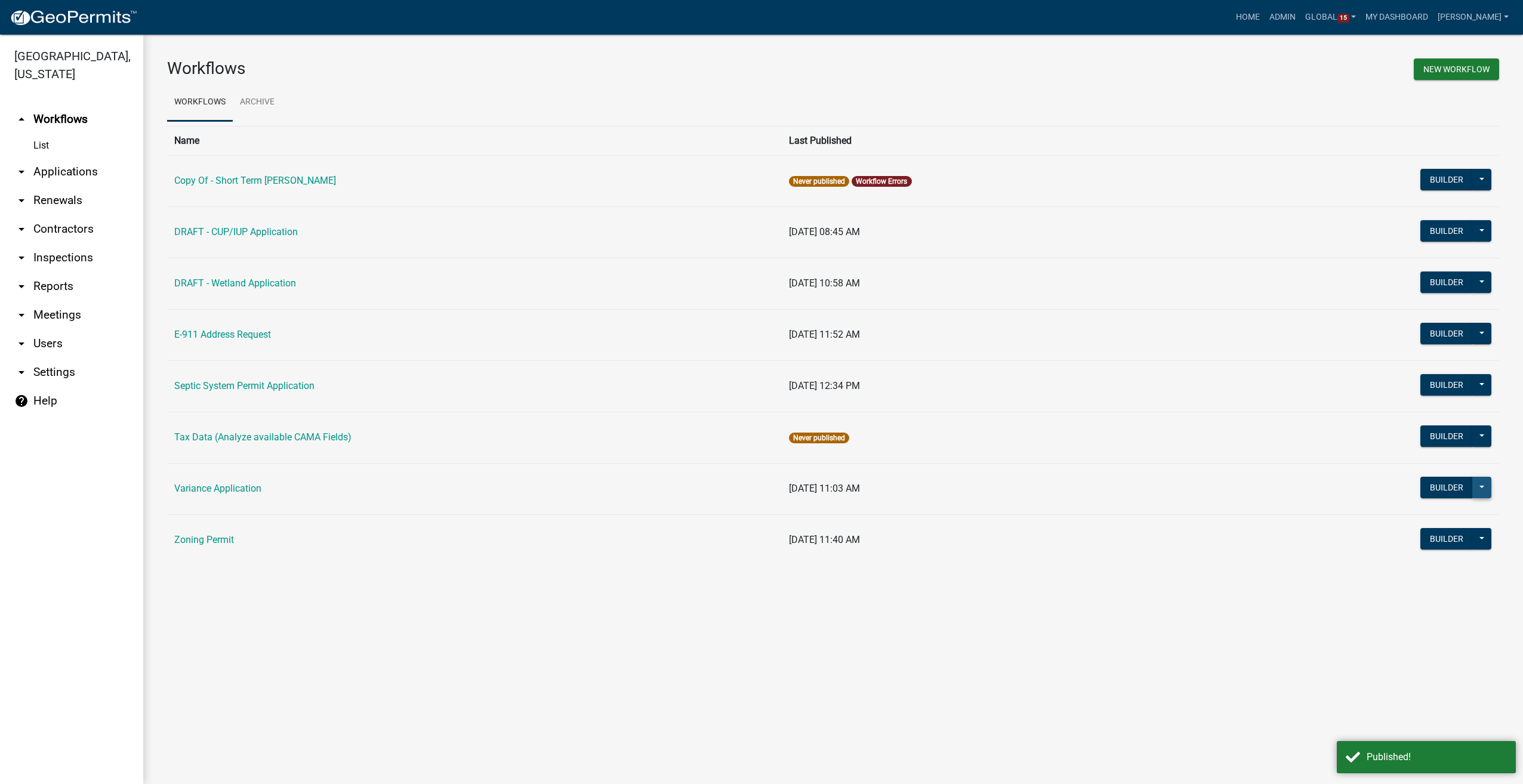
click at [1486, 487] on button at bounding box center [1482, 488] width 19 height 22
click at [1455, 658] on button "Make Public" at bounding box center [1442, 662] width 99 height 29
click at [1447, 281] on button "Builder" at bounding box center [1446, 282] width 53 height 22
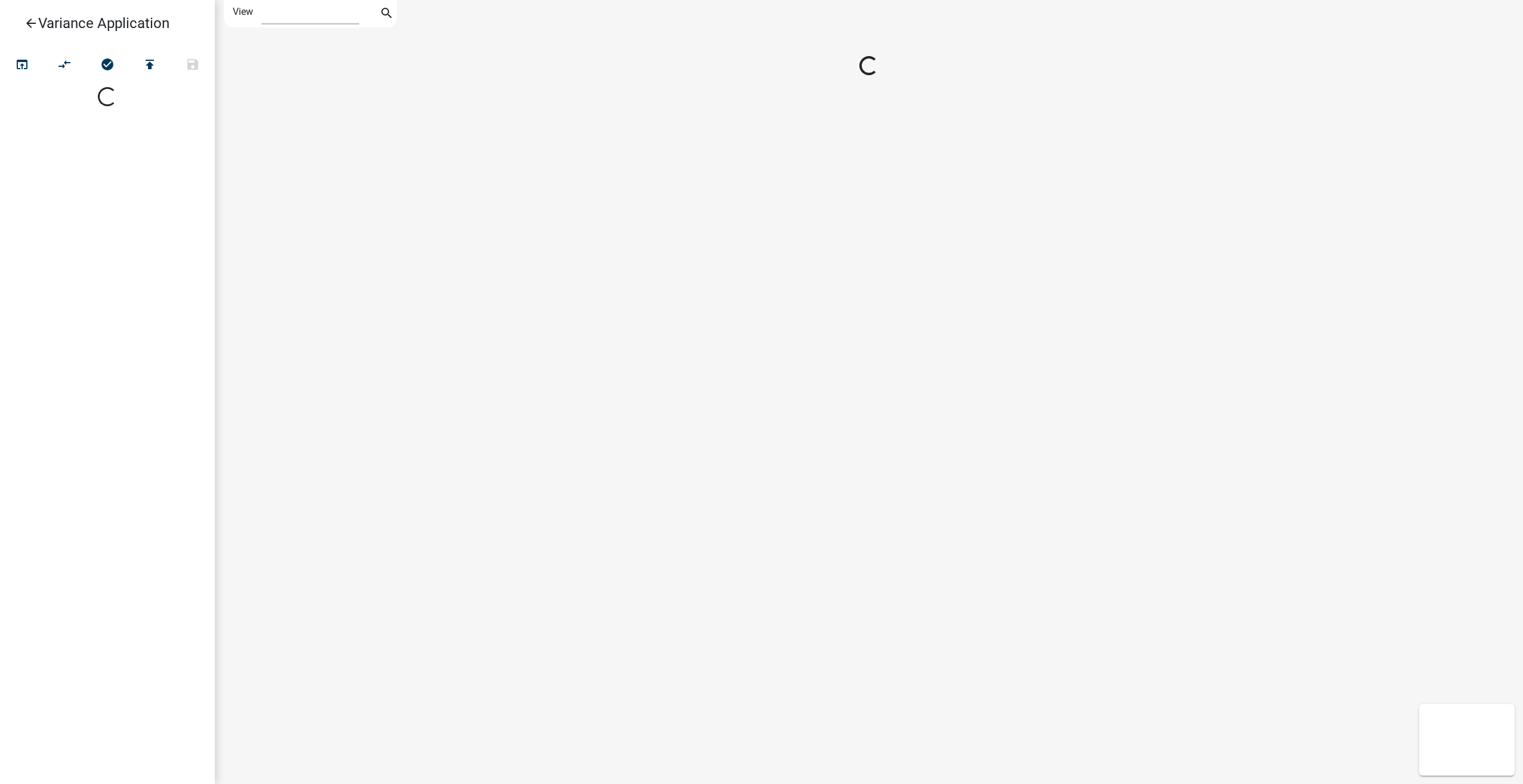
select select "1"
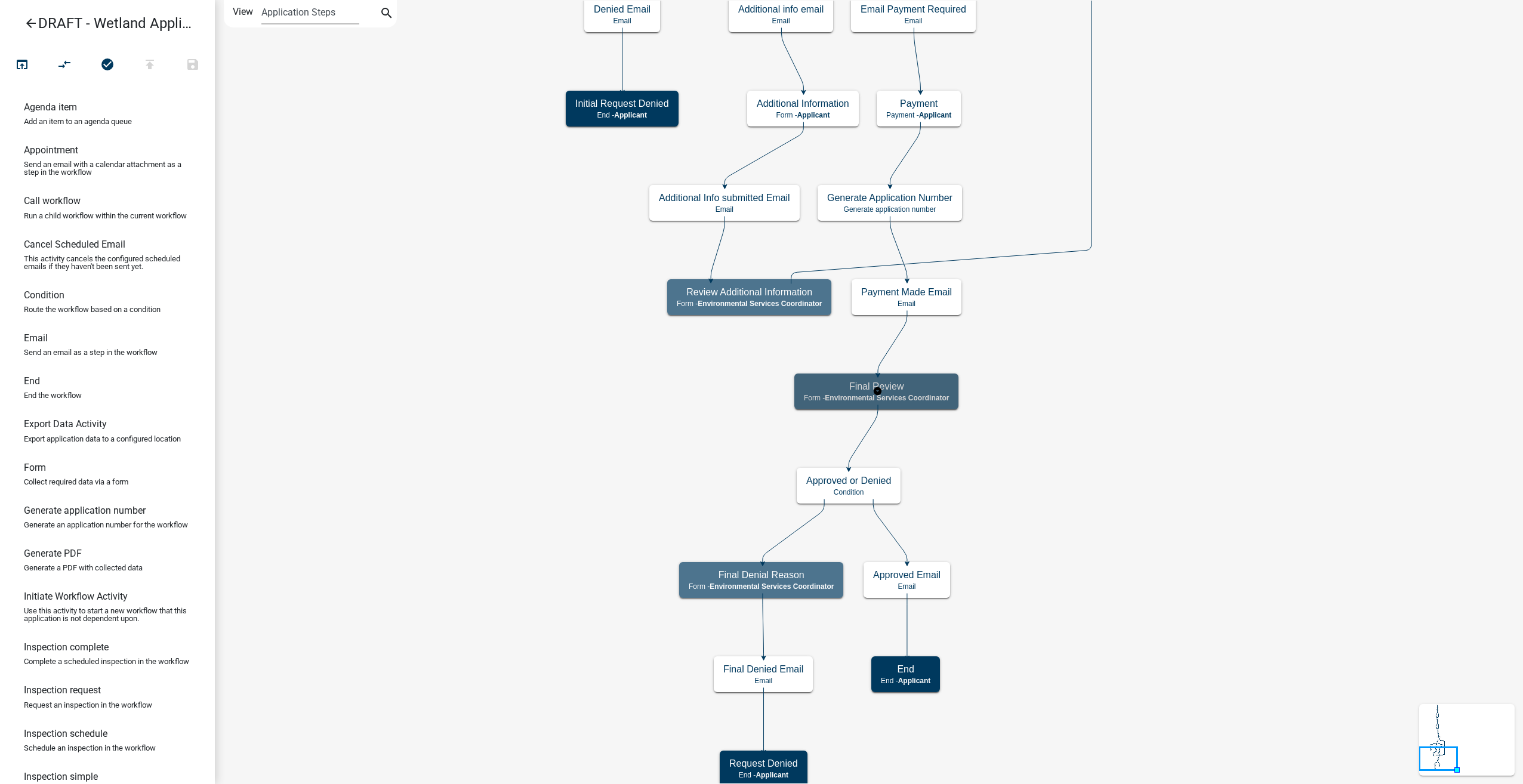
click at [935, 382] on h5 "Final Review" at bounding box center [876, 386] width 145 height 12
select select "A27015B5-4923-43A2-B499-3EB71D81BC34"
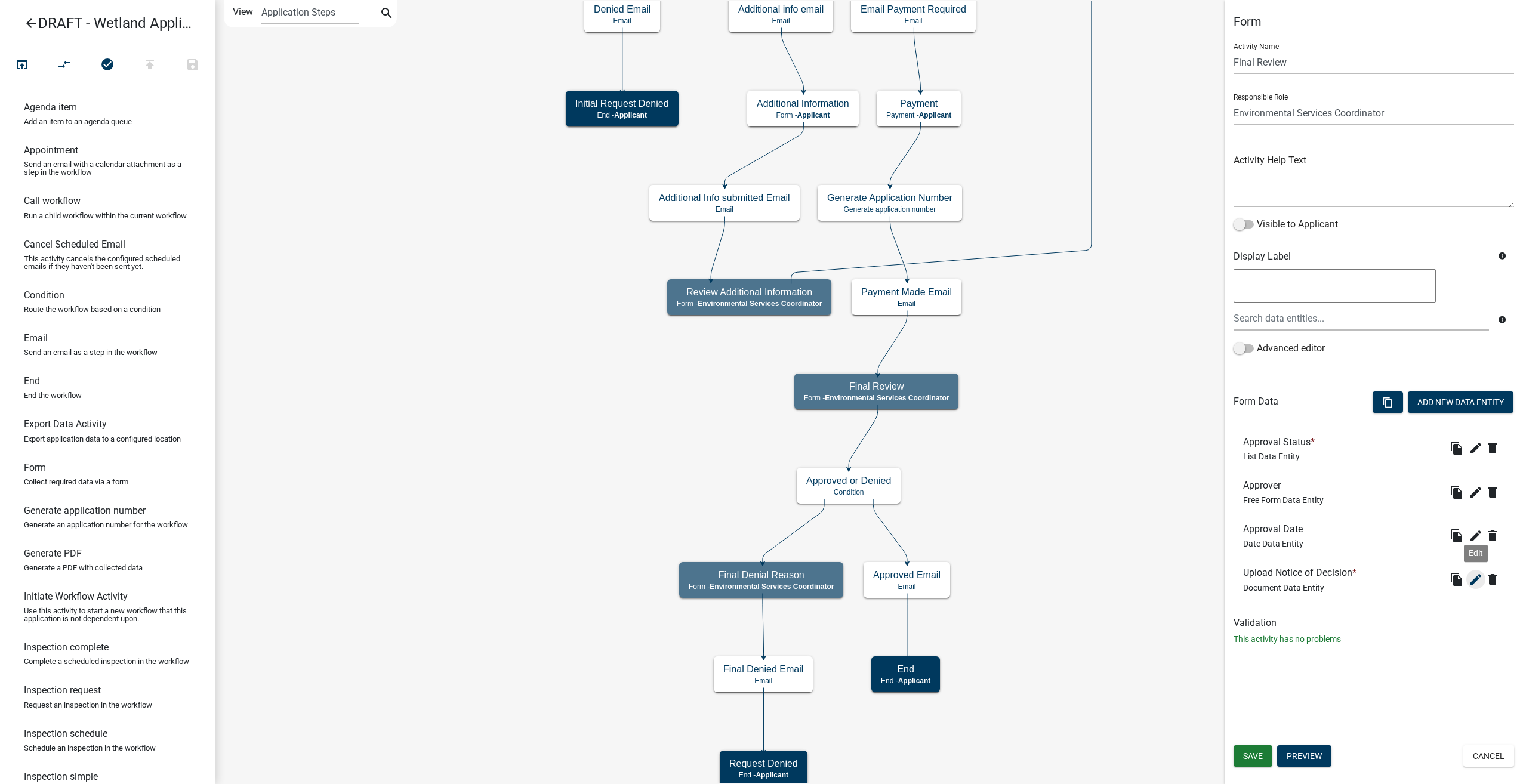
click at [1476, 576] on icon "edit" at bounding box center [1476, 580] width 14 height 14
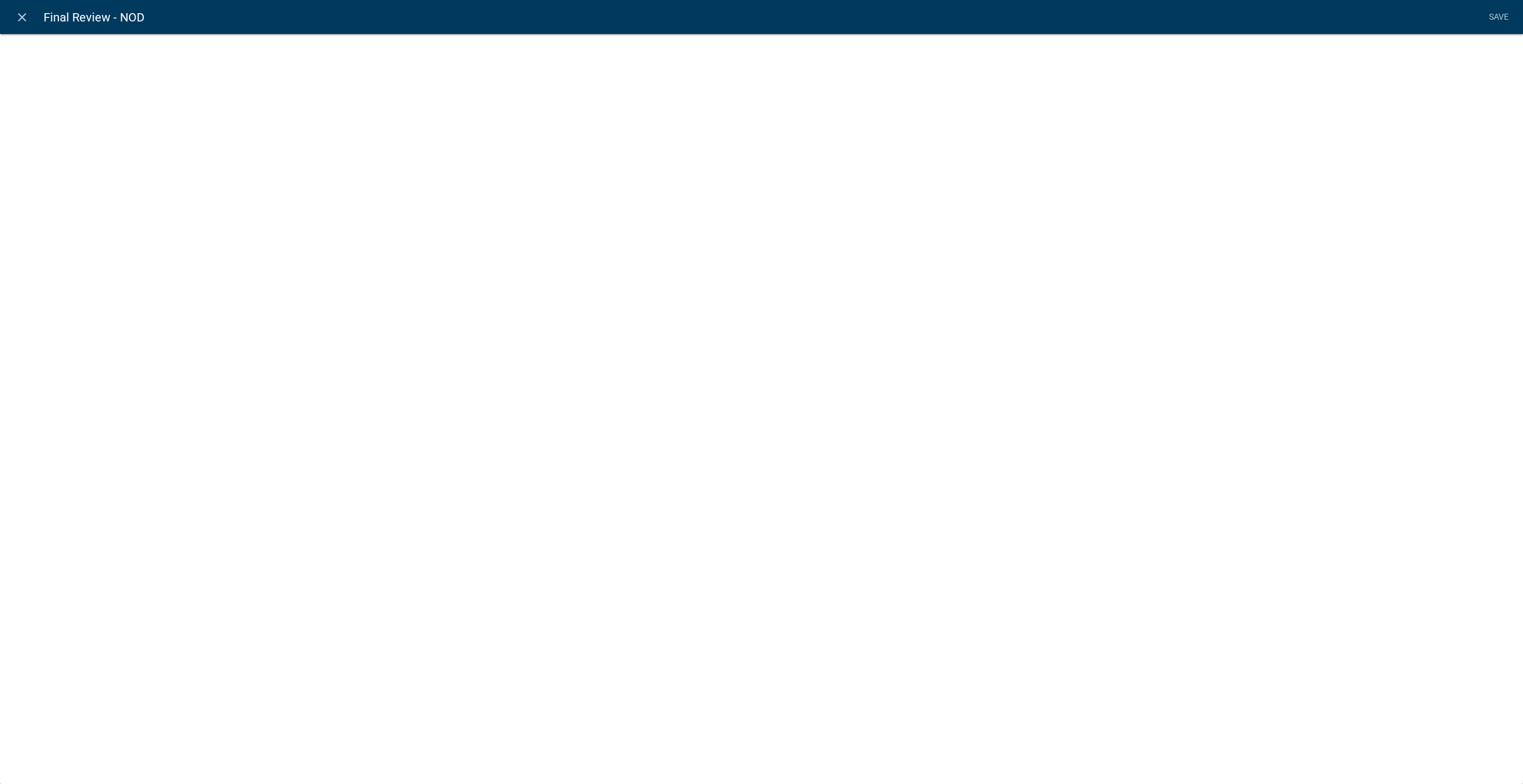
select select "document"
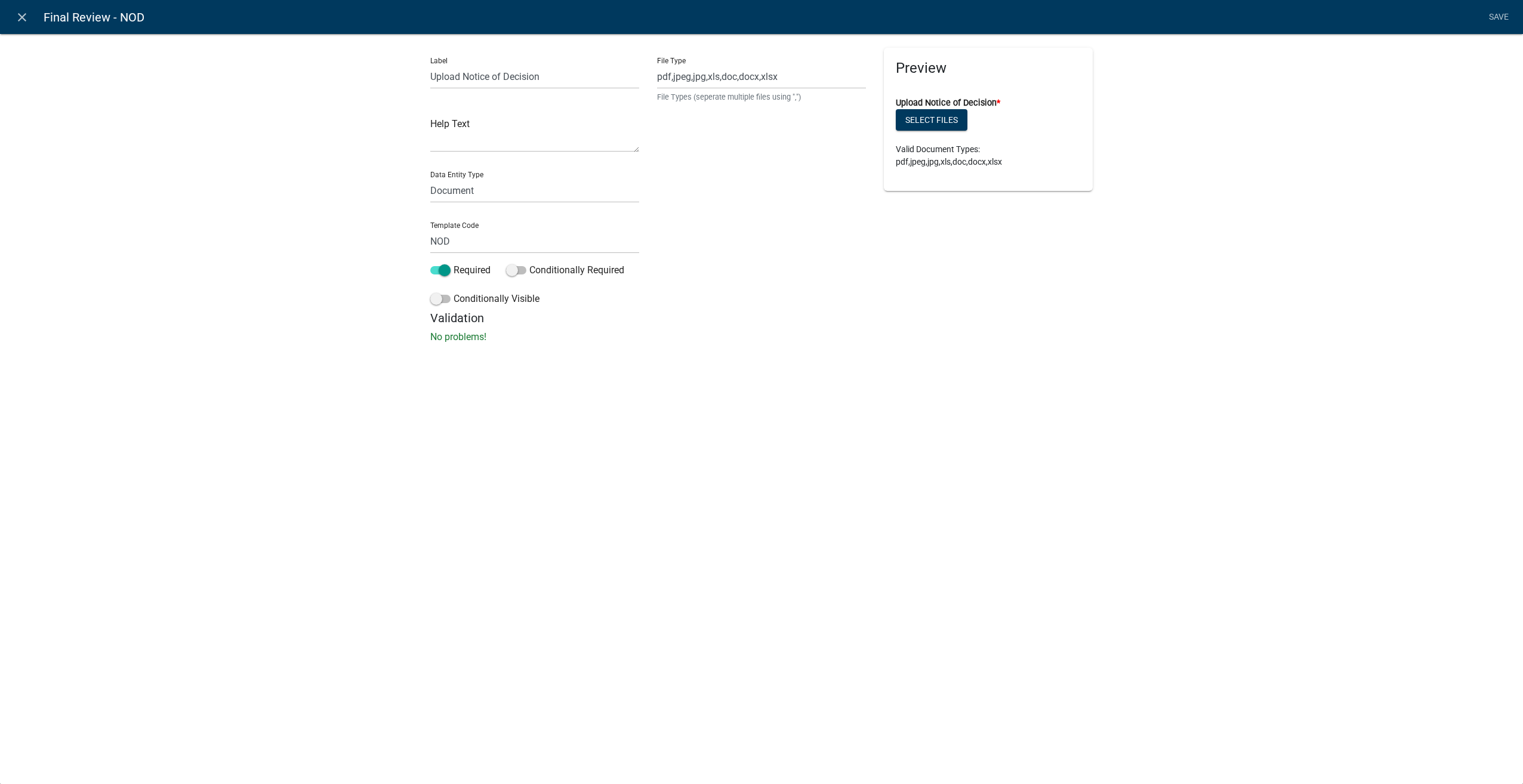
drag, startPoint x: 20, startPoint y: 19, endPoint x: 1191, endPoint y: 493, distance: 1263.3
click at [20, 19] on icon "close" at bounding box center [22, 17] width 14 height 14
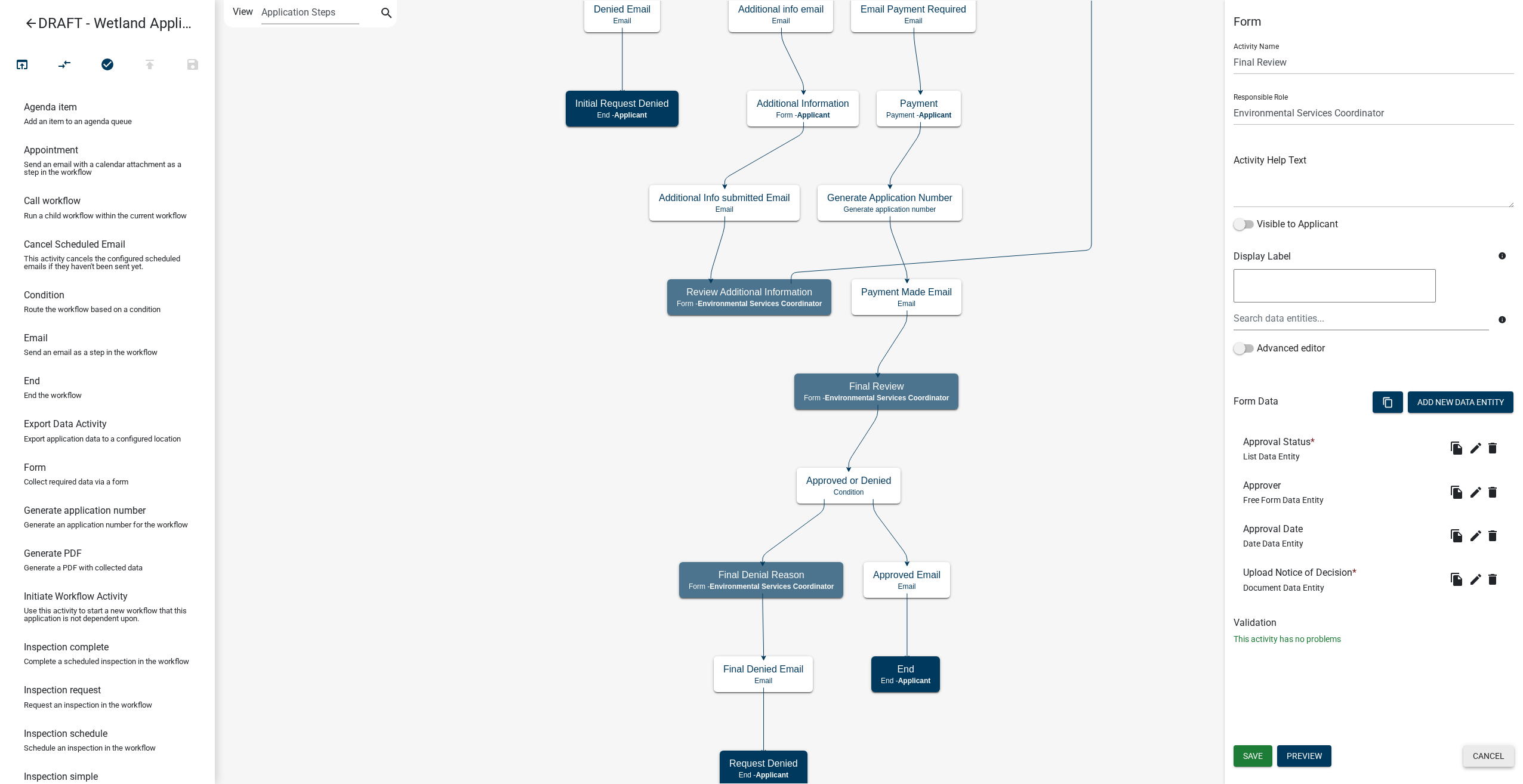
click at [1492, 758] on button "Cancel" at bounding box center [1488, 756] width 51 height 22
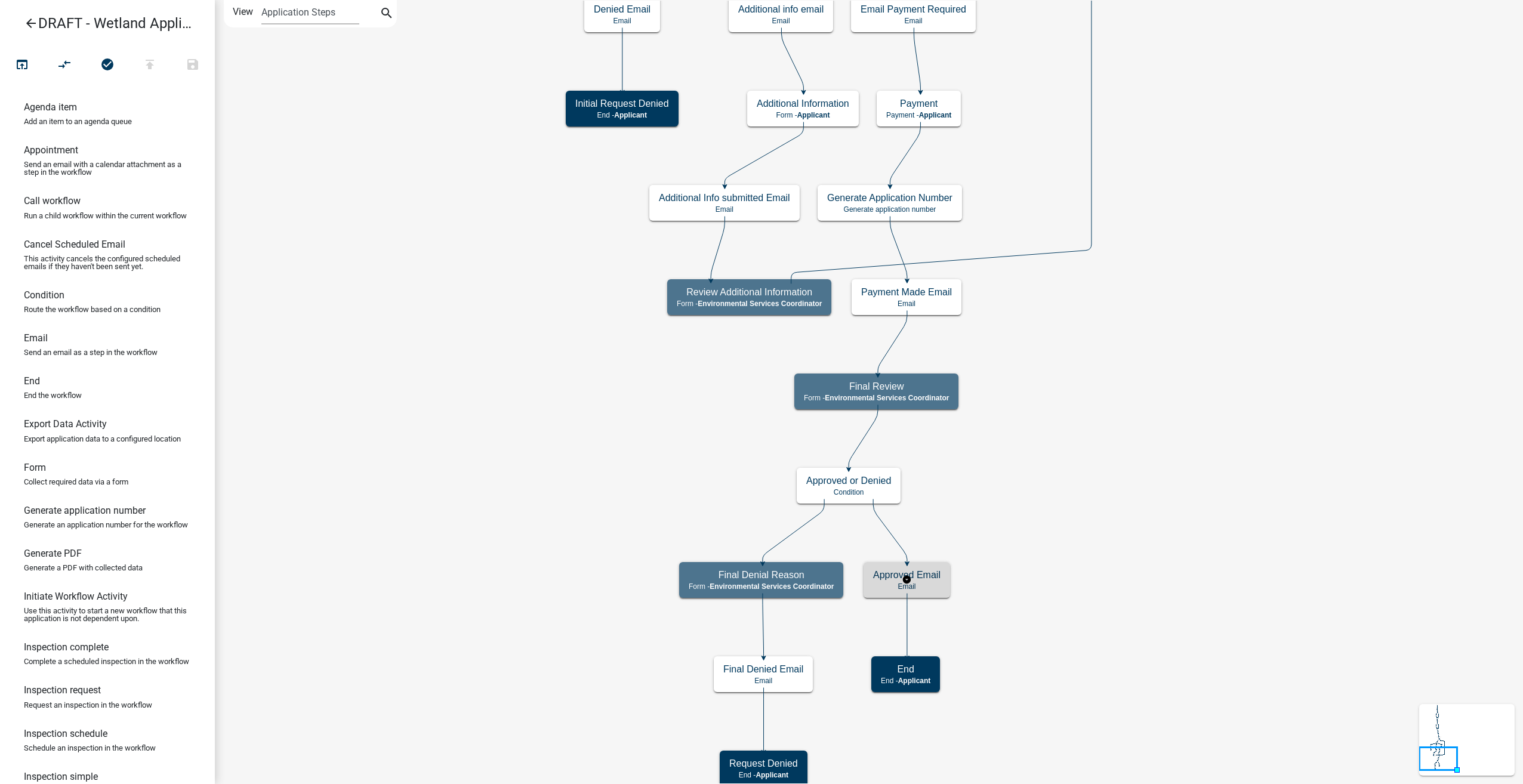
click at [924, 593] on div "Approved Email Email" at bounding box center [906, 580] width 86 height 36
click at [931, 578] on h5 "Approved Email" at bounding box center [907, 575] width 68 height 12
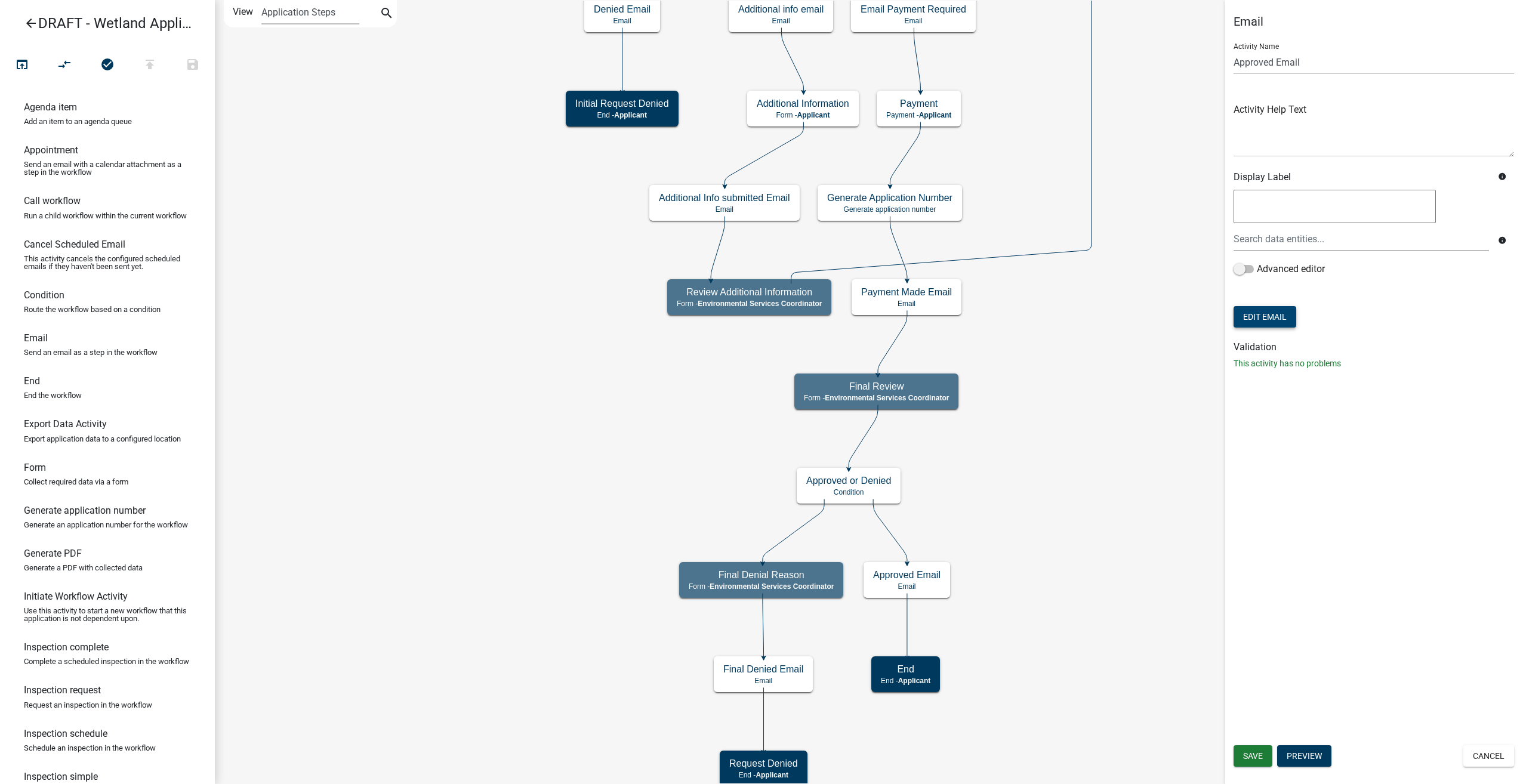
click at [1265, 315] on button "Edit Email" at bounding box center [1265, 317] width 63 height 22
select select "bb3eb707-ec94-40ff-880b-2a3396220d0e"
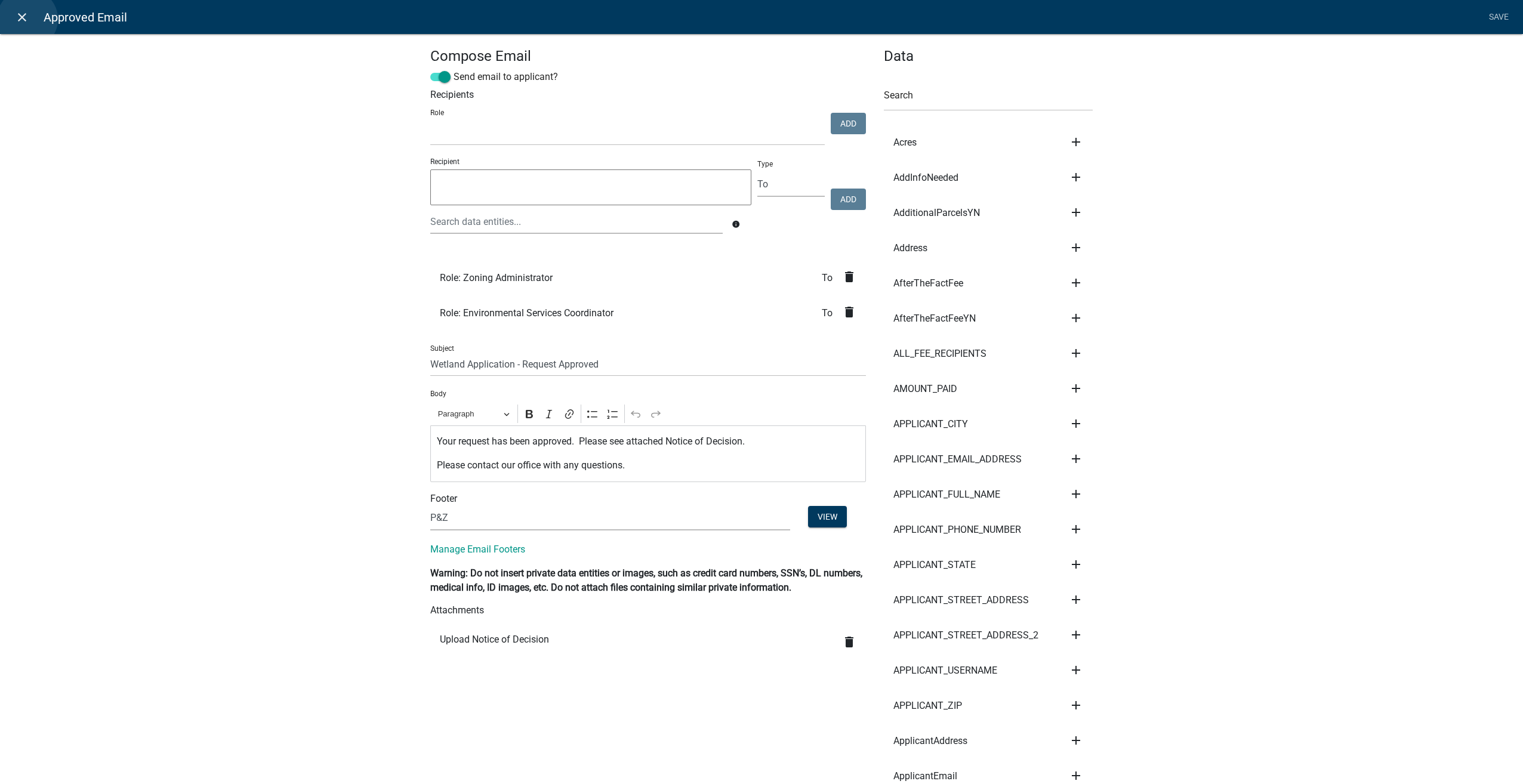
click at [27, 19] on icon "close" at bounding box center [22, 17] width 14 height 14
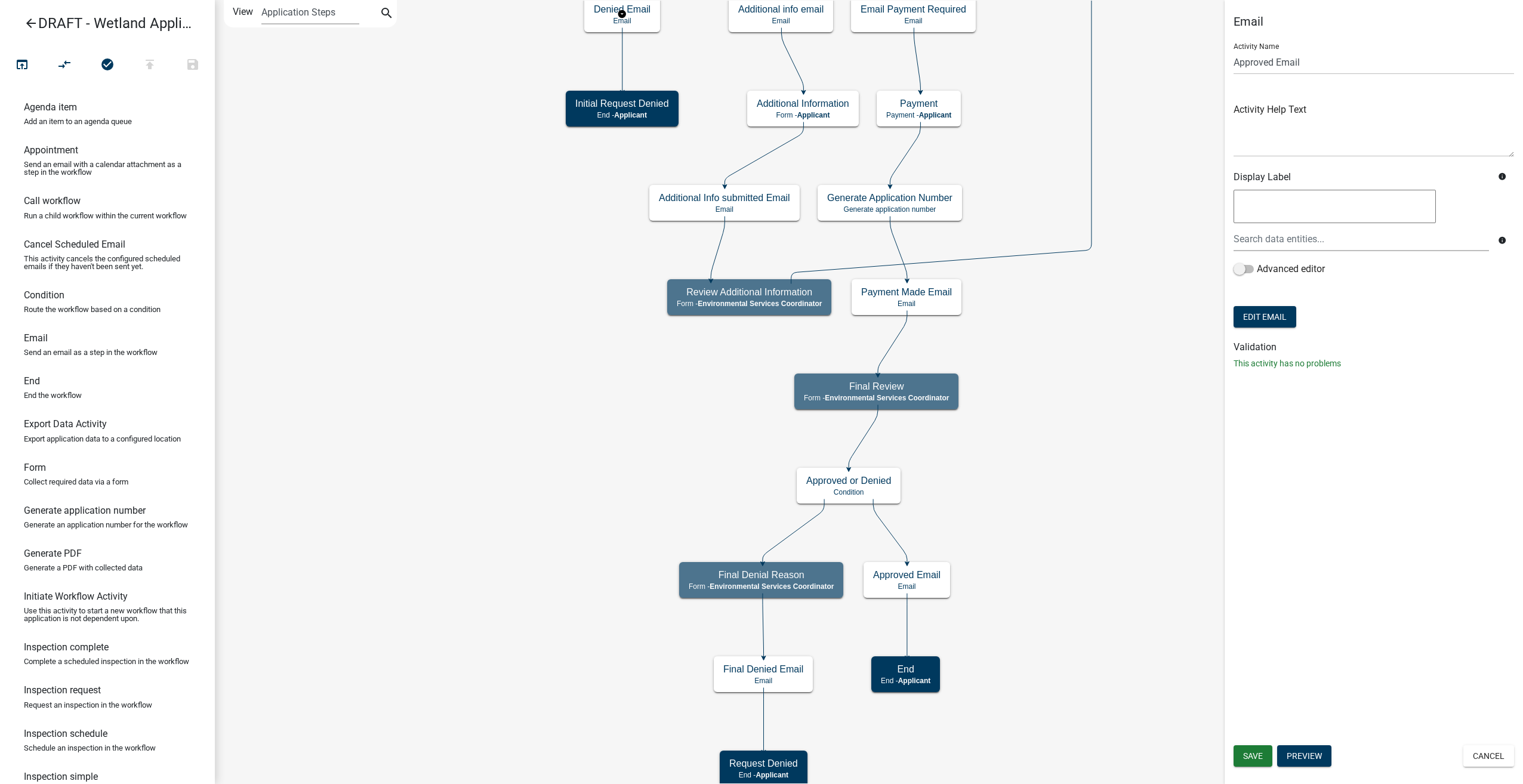
click at [31, 25] on icon "arrow_back" at bounding box center [31, 24] width 14 height 17
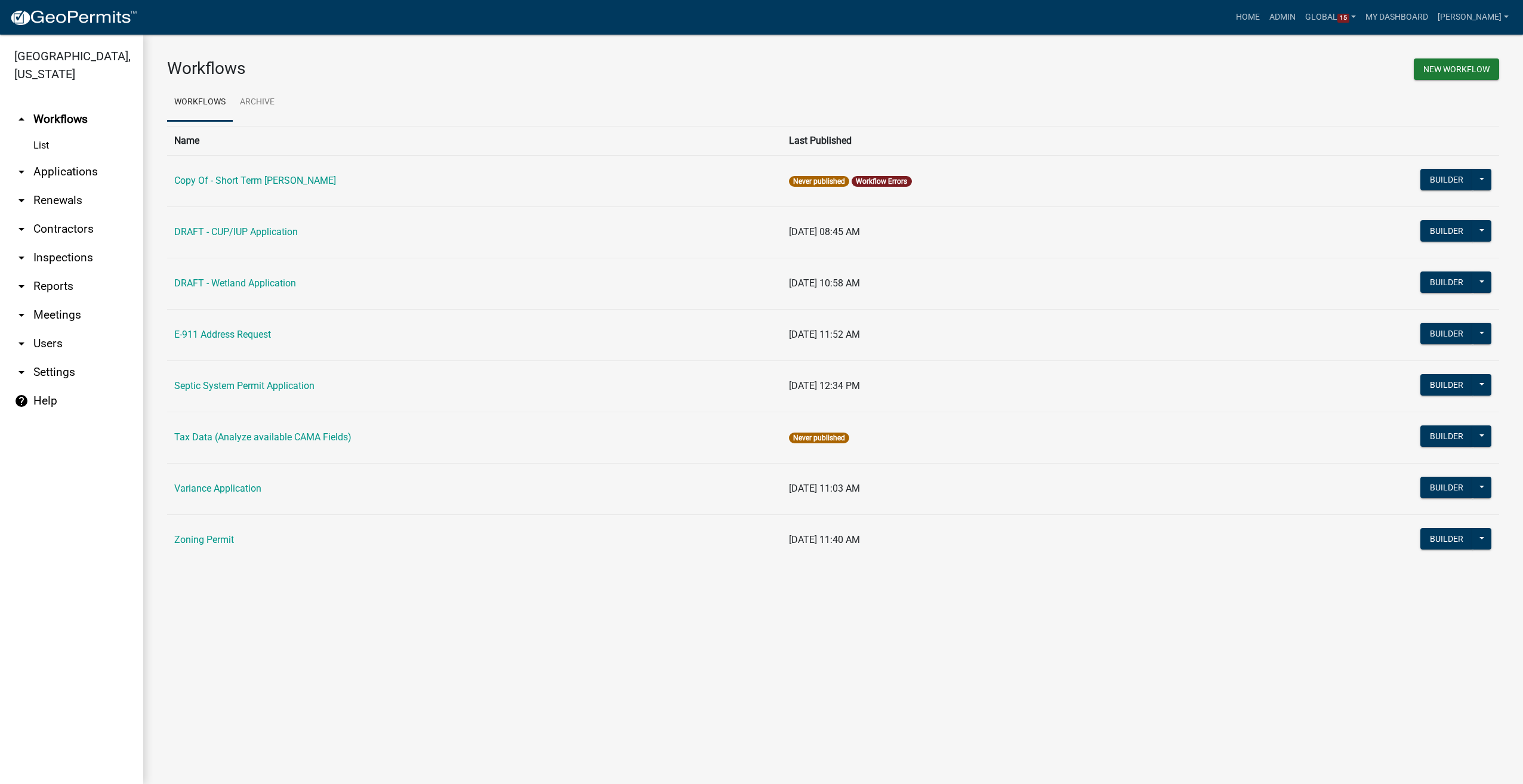
click at [44, 346] on link "arrow_drop_down Users" at bounding box center [71, 344] width 143 height 29
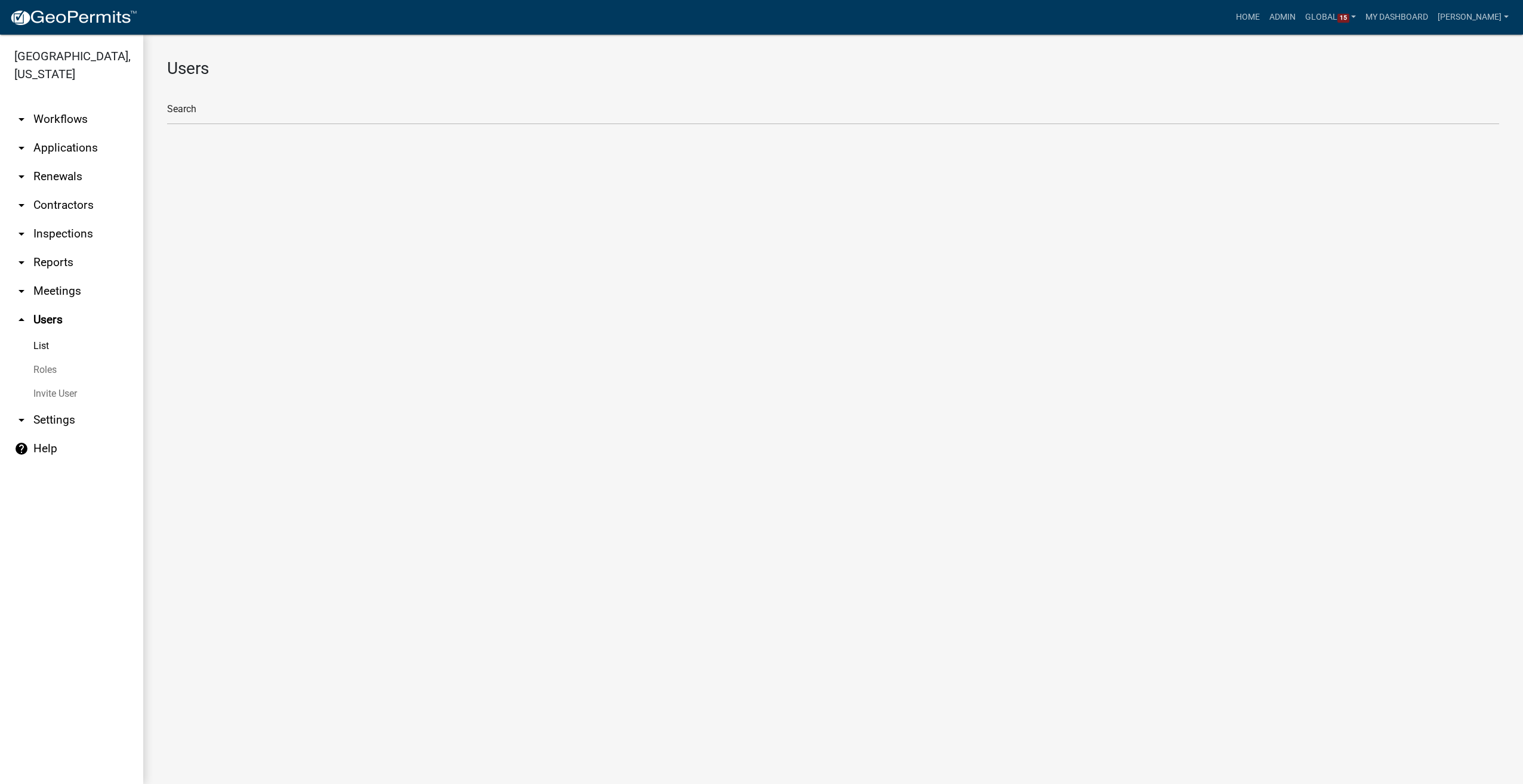
click at [45, 369] on link "Roles" at bounding box center [71, 370] width 143 height 24
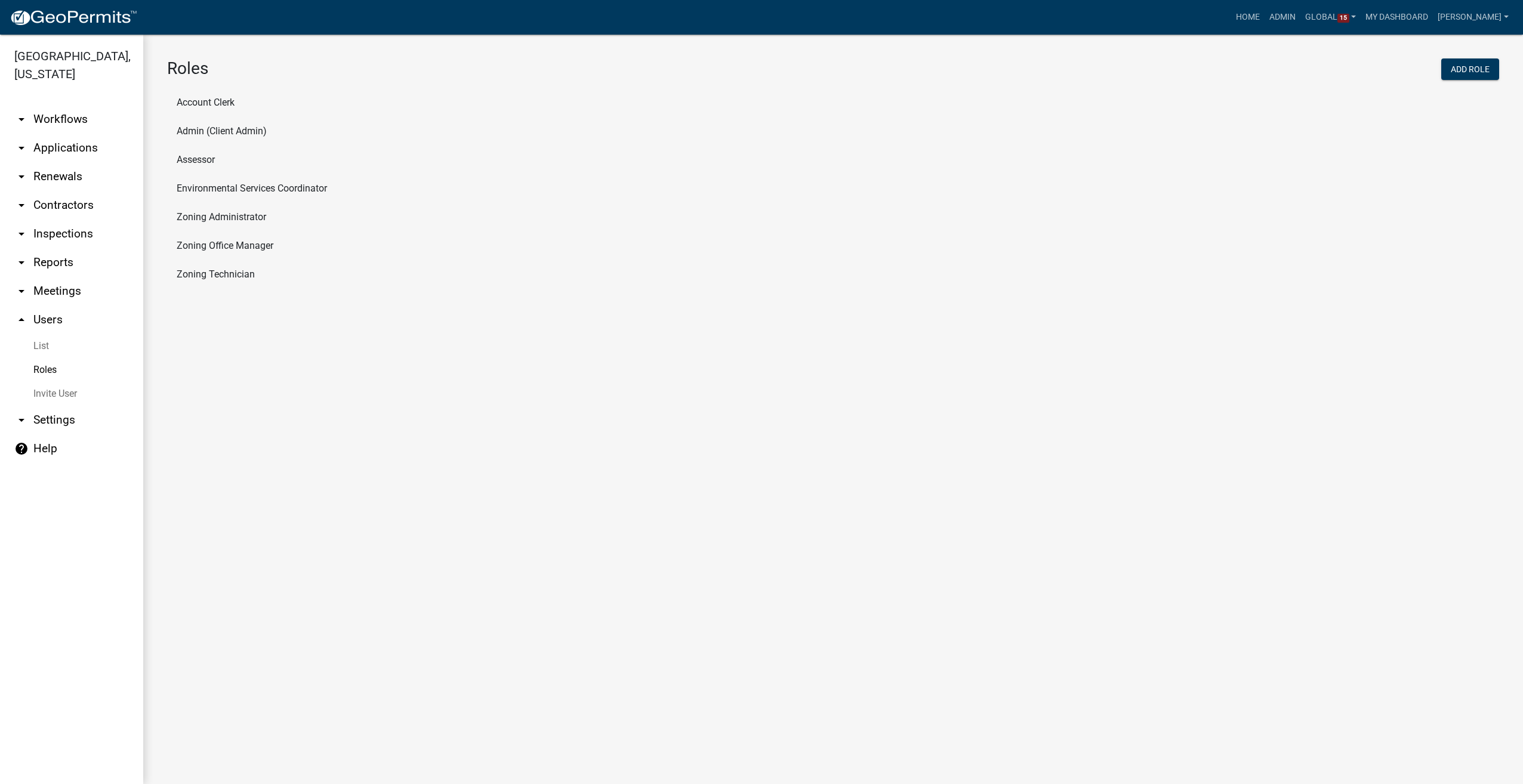
click at [181, 158] on li "Assessor" at bounding box center [833, 160] width 1332 height 29
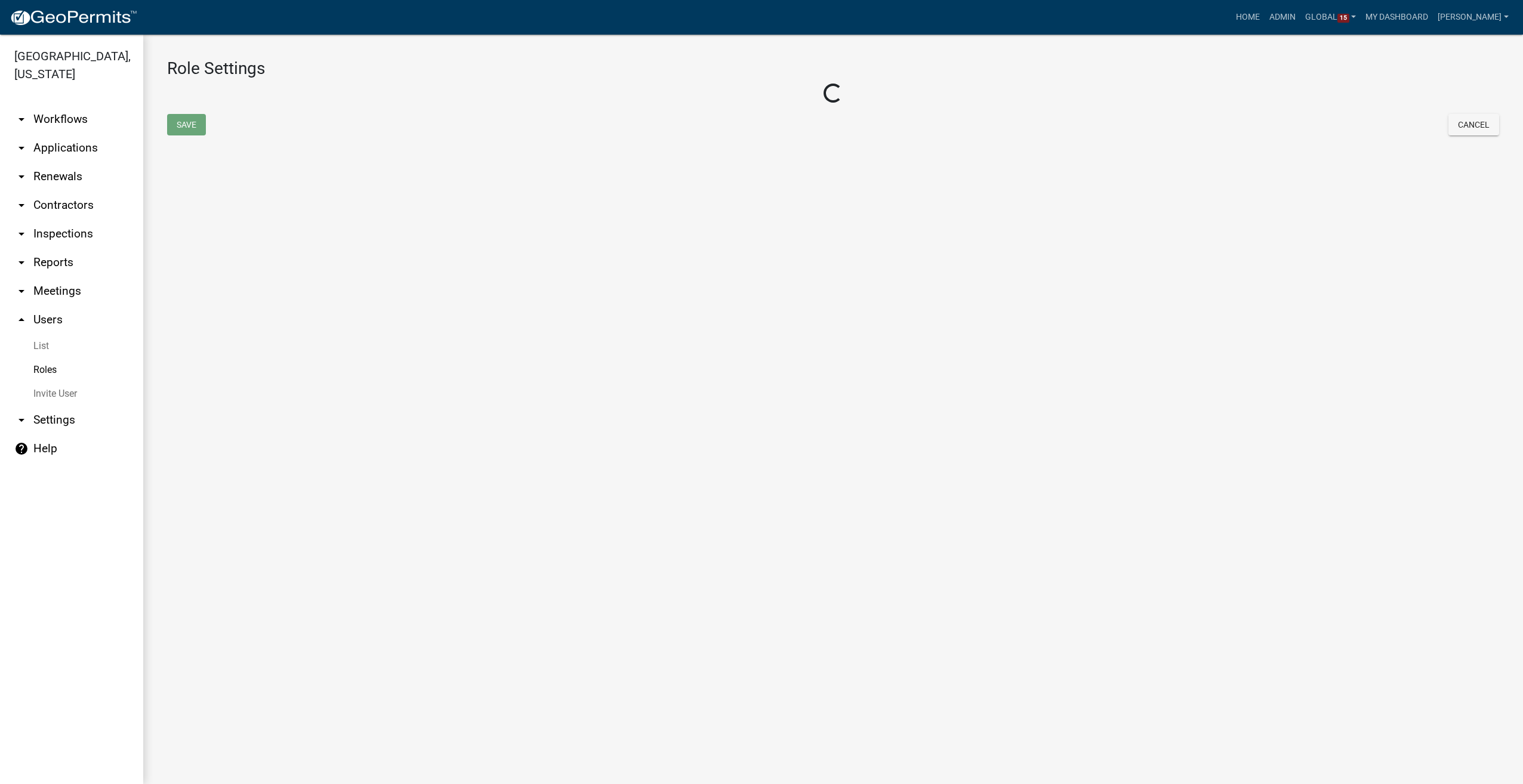
select select "5: purple"
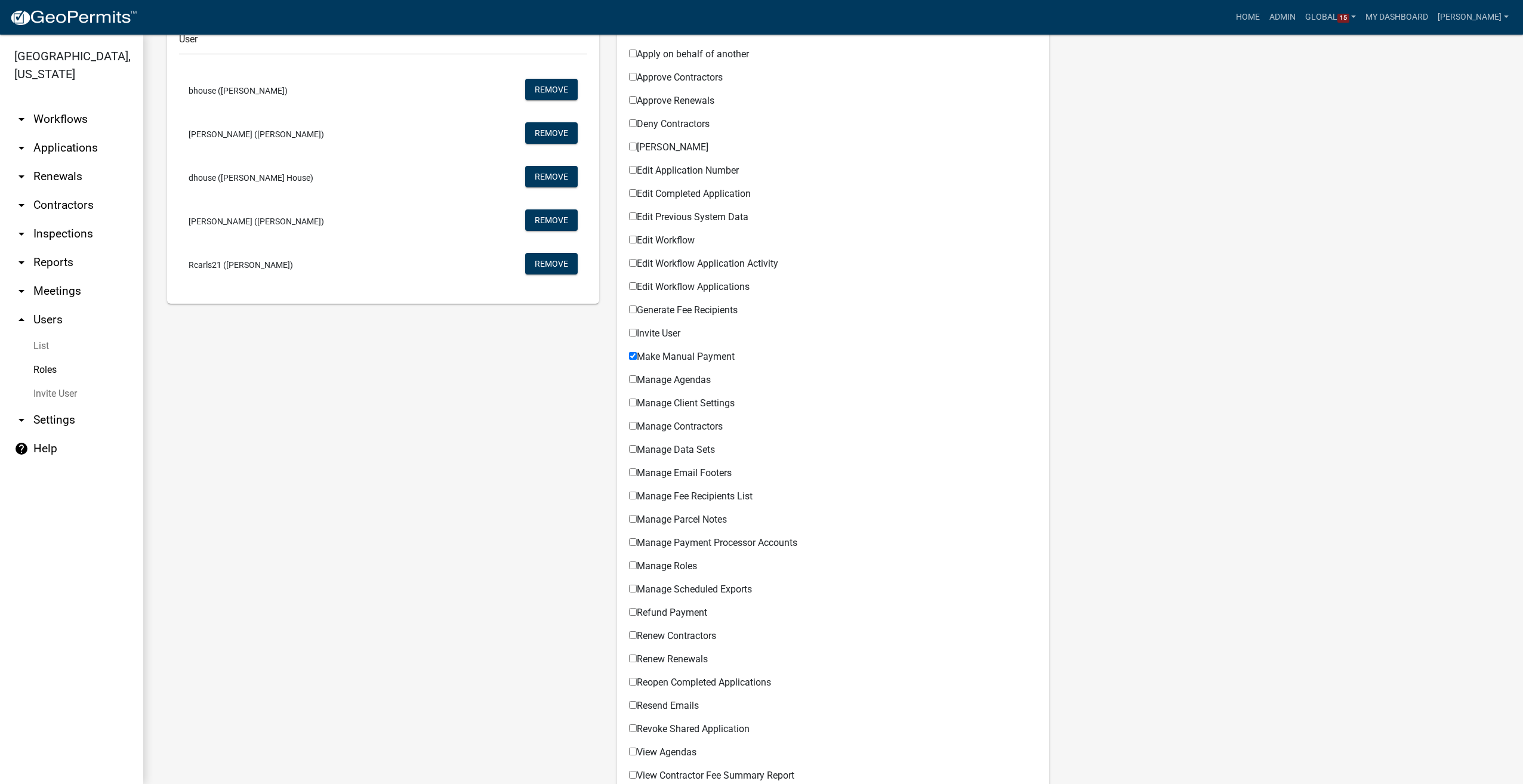
scroll to position [456, 0]
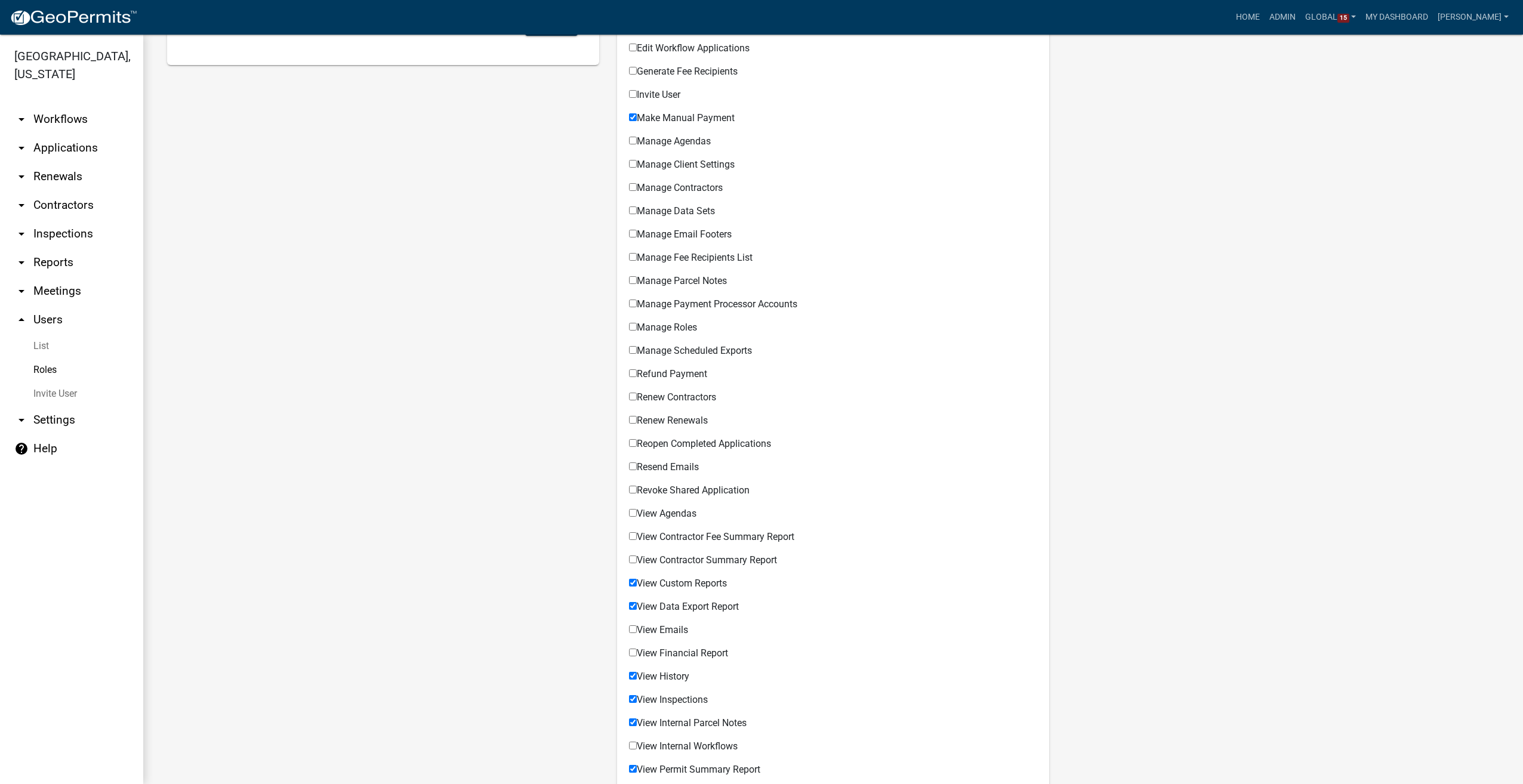
click at [629, 534] on input "View Contractor Fee Summary Report" at bounding box center [632, 536] width 8 height 8
checkbox input "true"
click at [630, 559] on input "View Contractor Summary Report" at bounding box center [632, 559] width 8 height 8
checkbox input "true"
click at [629, 653] on input "View Financial Report" at bounding box center [632, 652] width 8 height 8
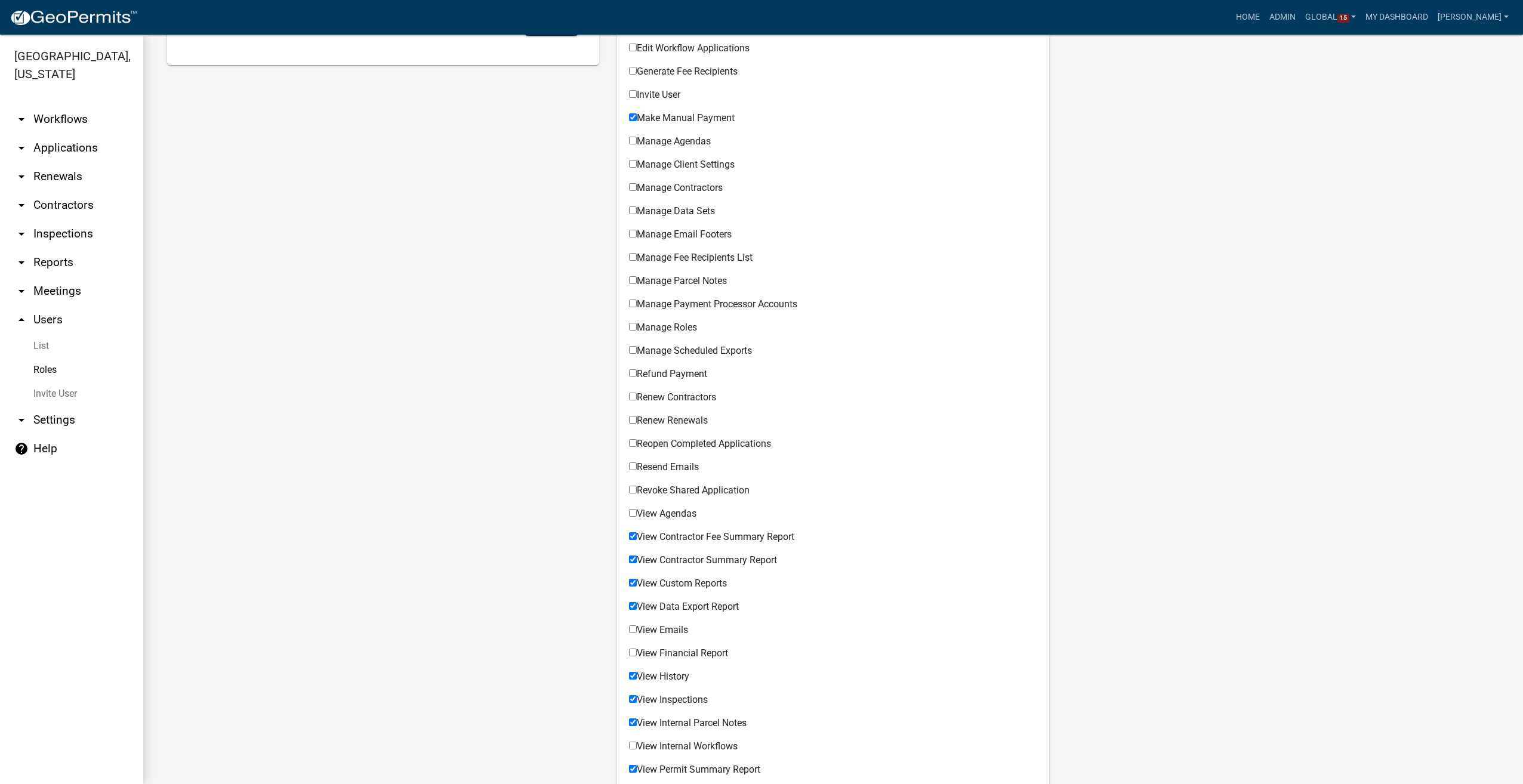
checkbox input "true"
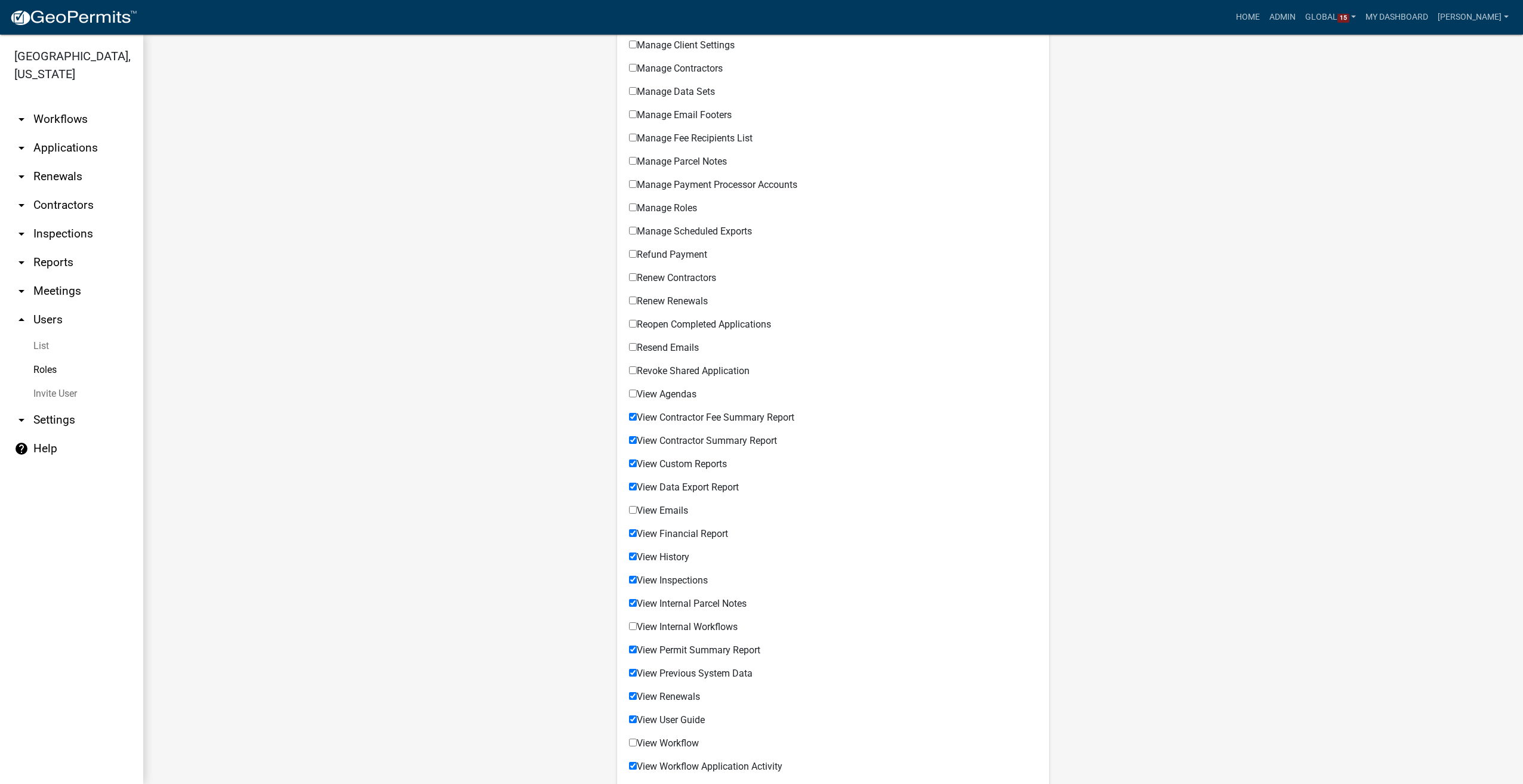
scroll to position [695, 0]
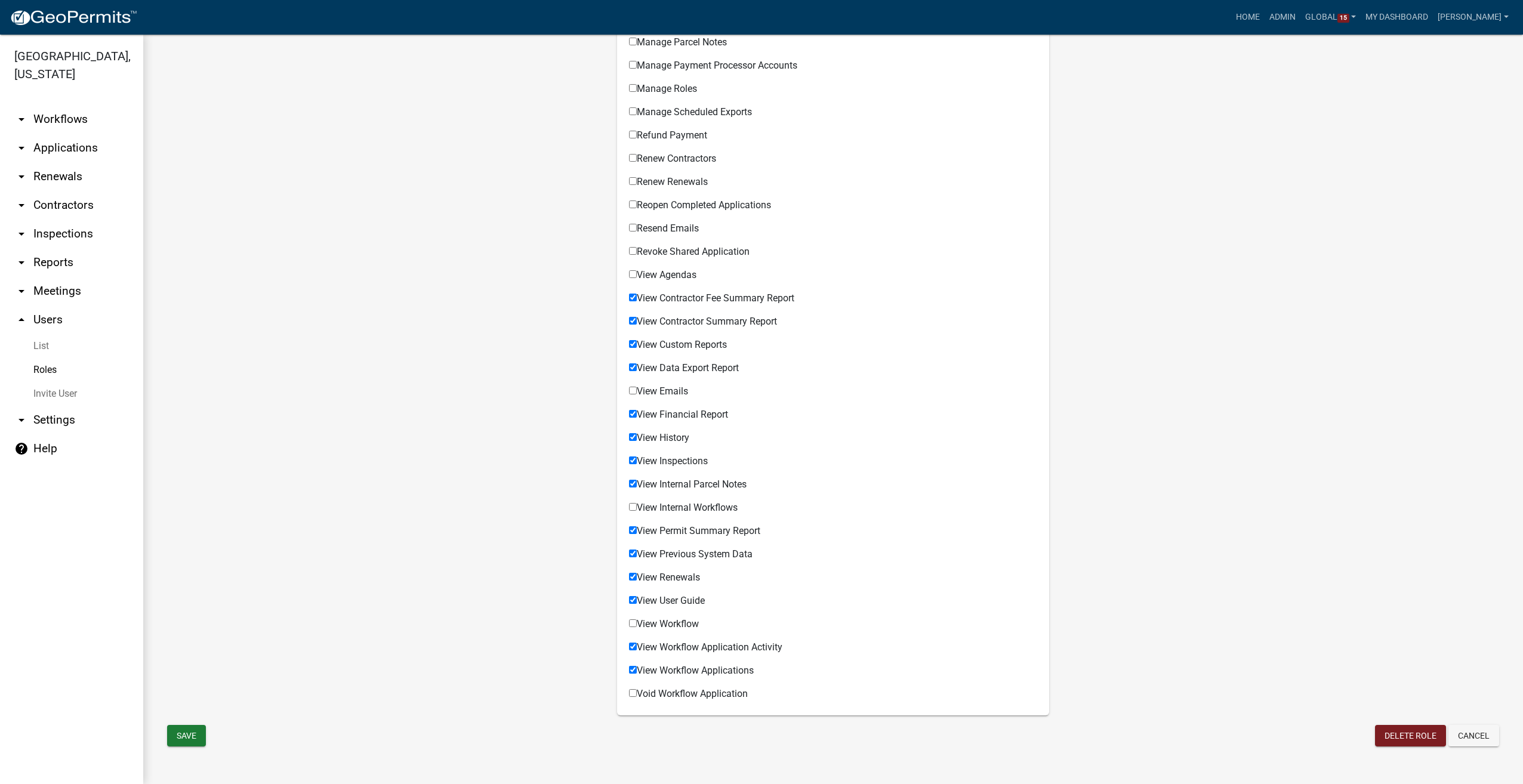
click at [44, 253] on link "arrow_drop_down Reports" at bounding box center [71, 263] width 143 height 29
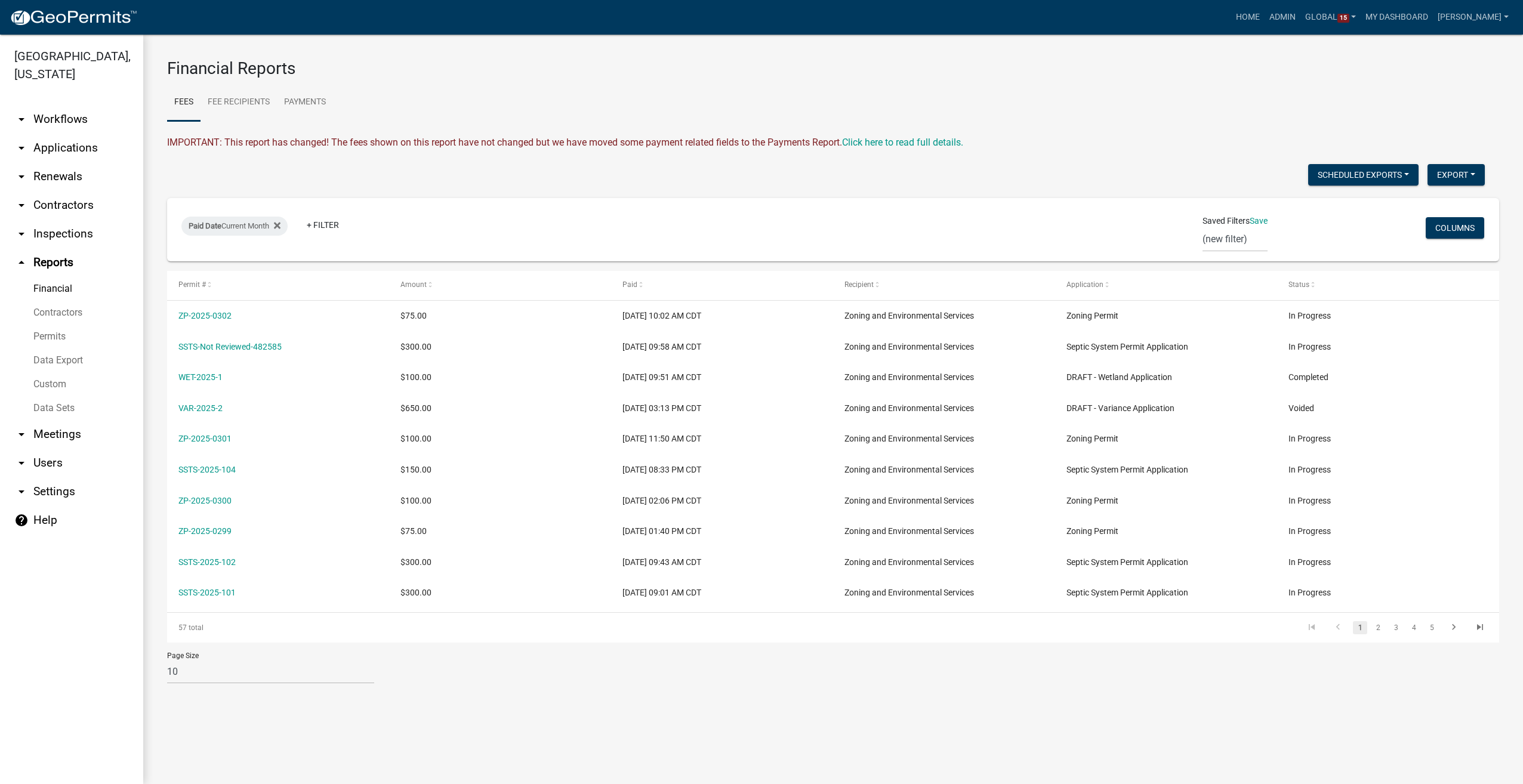
click at [53, 355] on link "Data Export" at bounding box center [71, 360] width 143 height 24
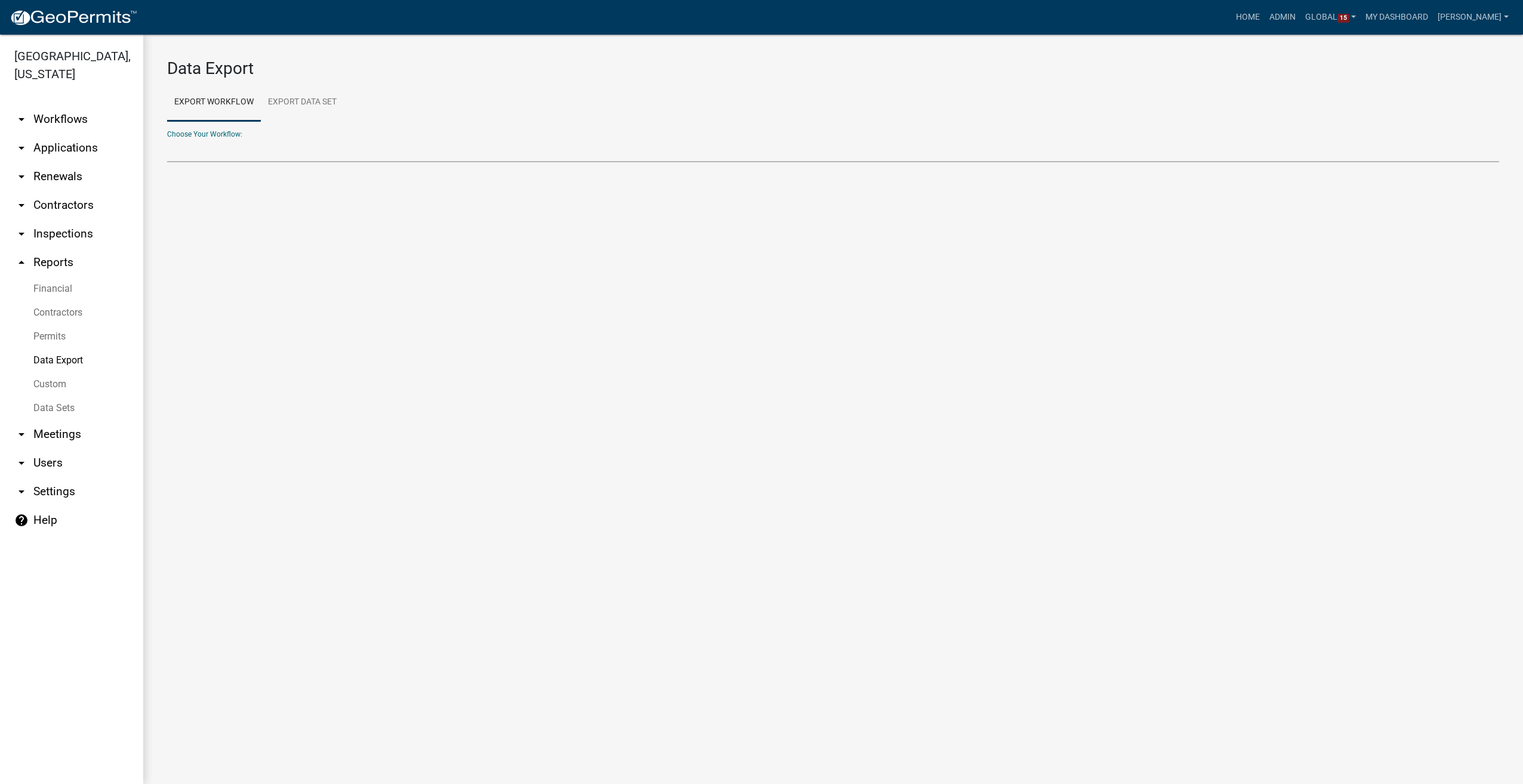
click at [239, 145] on select "Contractors DRAFT - Wetland Application E-911 Address Request Septic Design Con…" at bounding box center [833, 150] width 1332 height 24
select select "10: Object"
click at [167, 138] on select "Contractors DRAFT - Wetland Application E-911 Address Request Septic Design Con…" at bounding box center [833, 150] width 1332 height 24
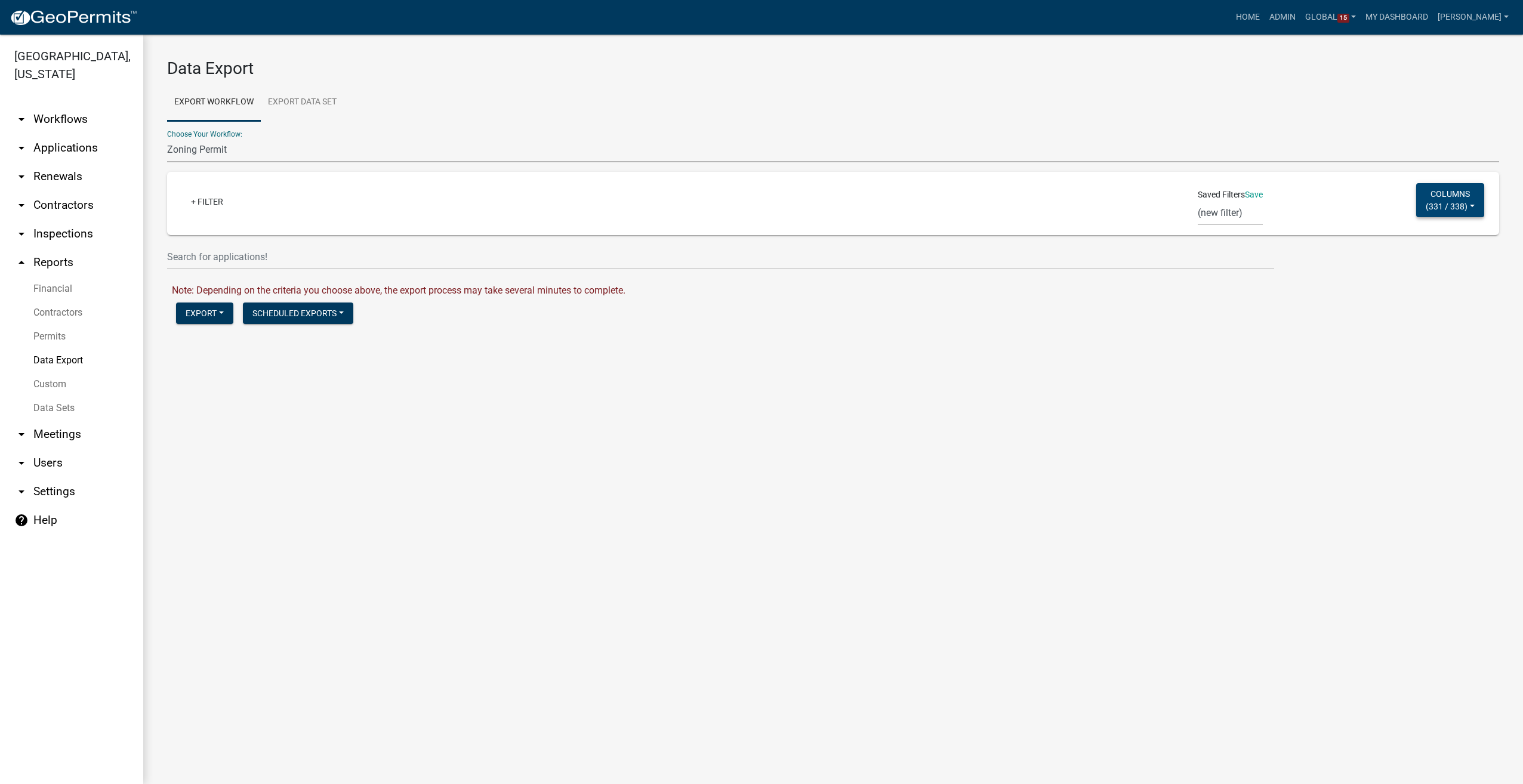
click at [1473, 200] on button "Columns ( 331 / 338 )" at bounding box center [1450, 200] width 68 height 34
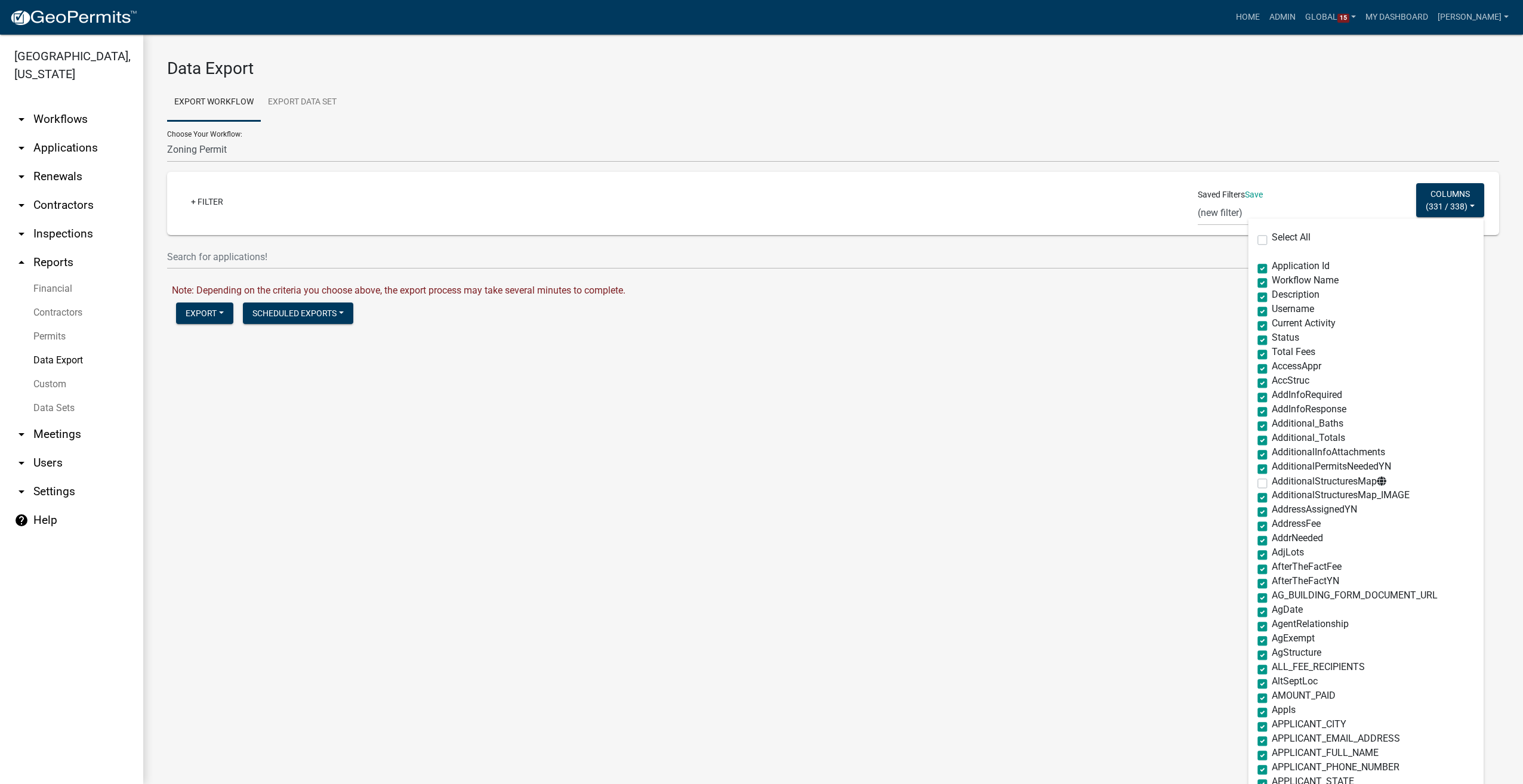
click at [1158, 438] on main "Data Export Export Workflow Export Data Set Choose Your Workflow: Contractors D…" at bounding box center [833, 409] width 1380 height 749
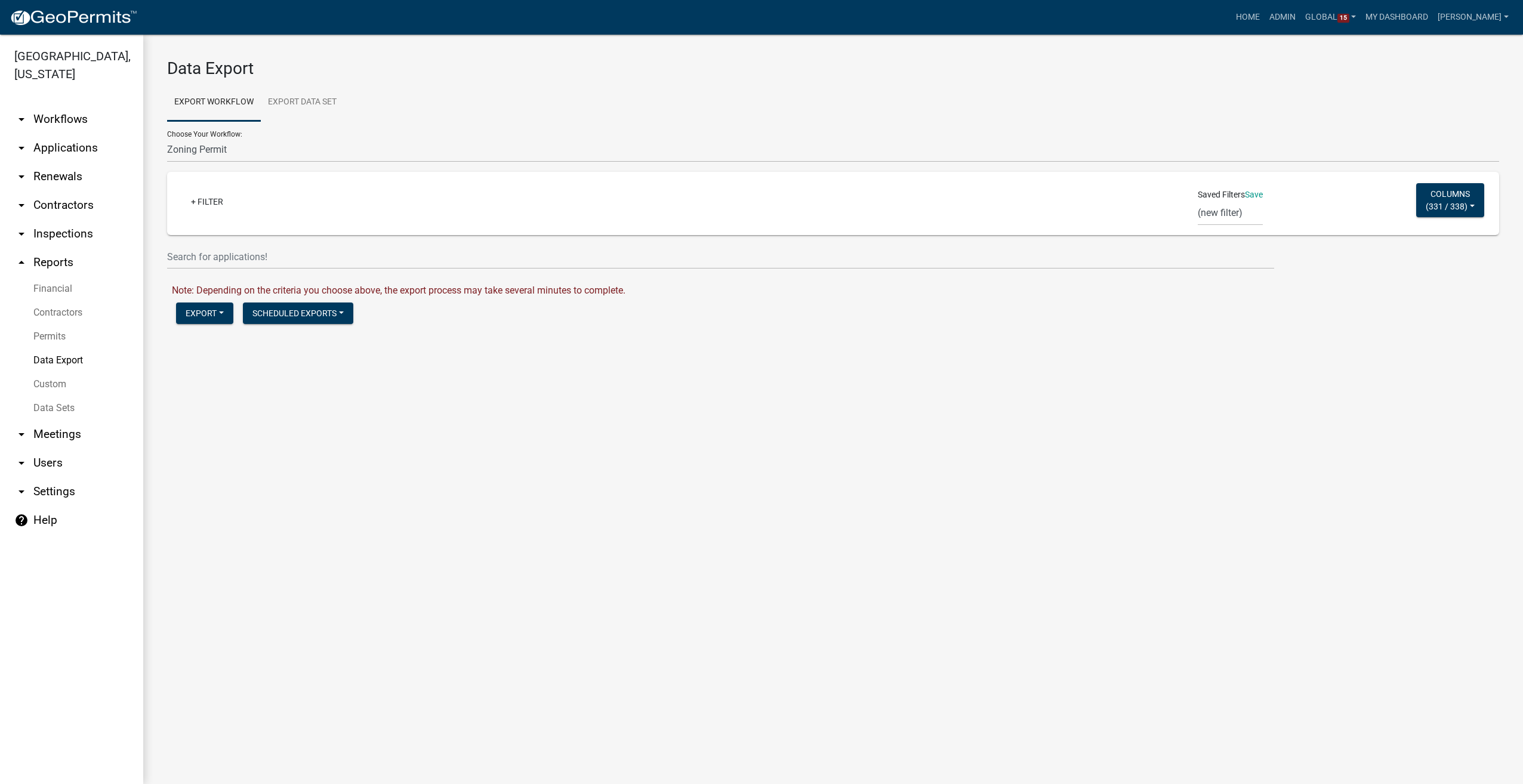
click at [19, 263] on icon "arrow_drop_up" at bounding box center [22, 263] width 14 height 14
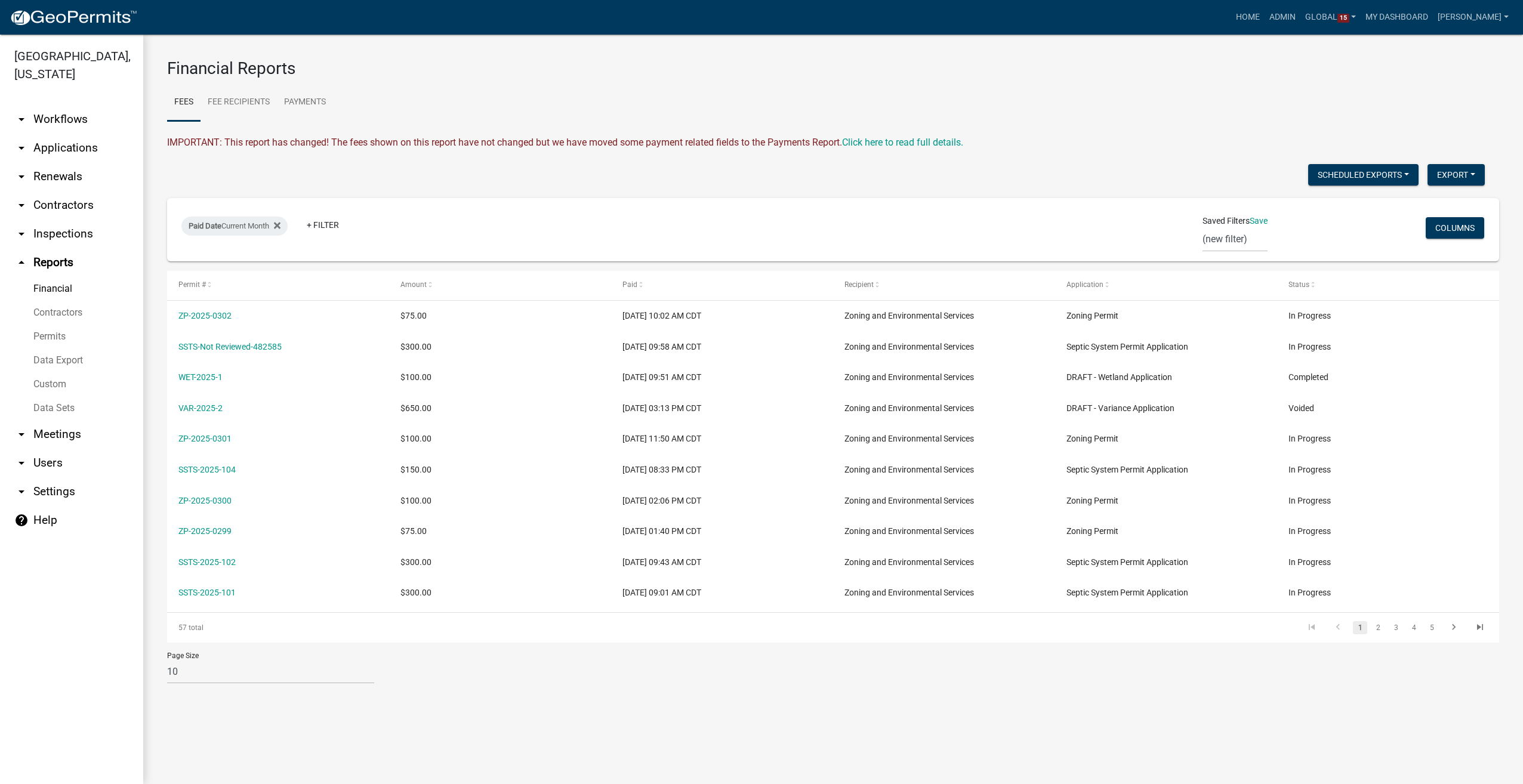
click at [67, 407] on link "Data Sets" at bounding box center [71, 408] width 143 height 24
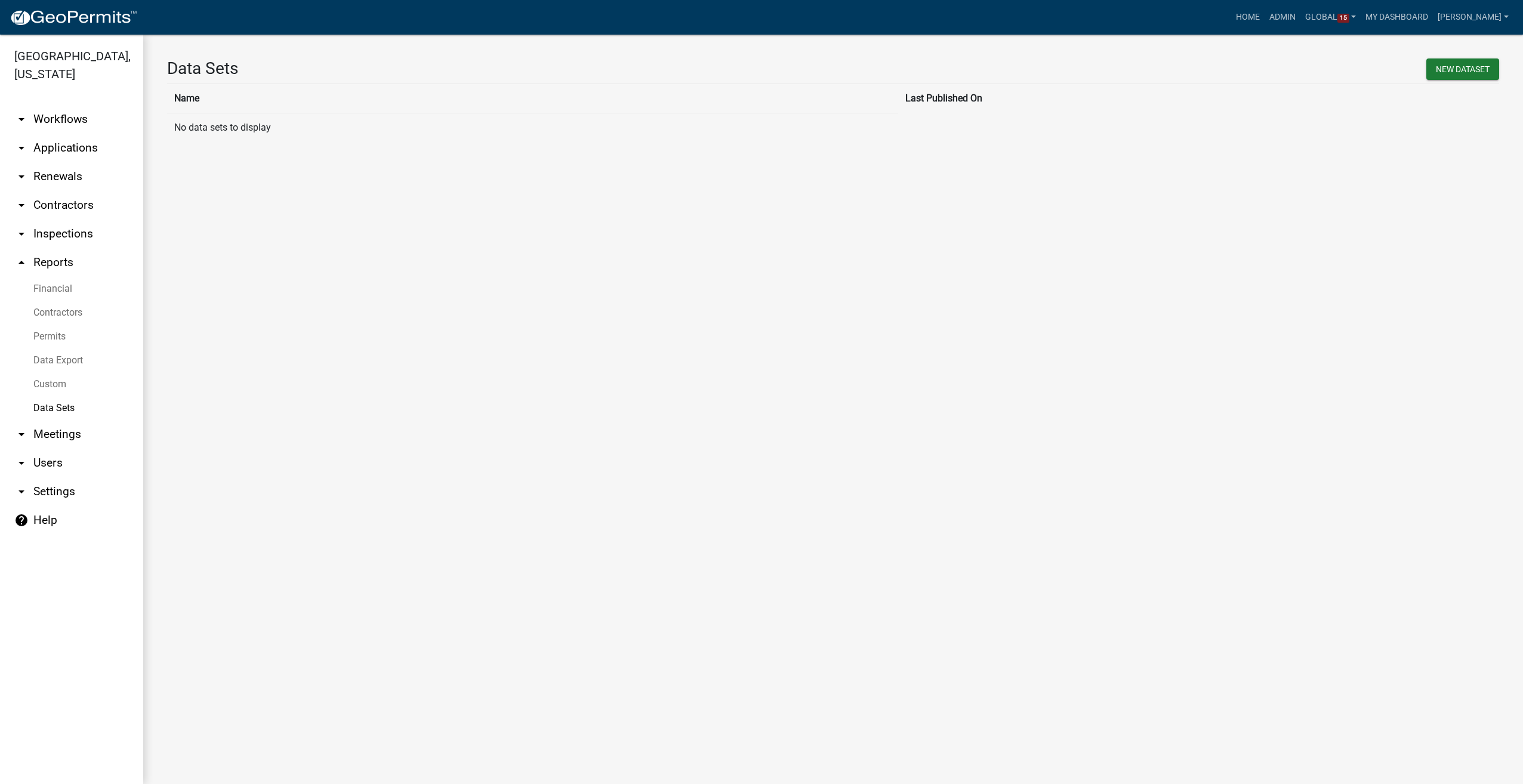
click at [47, 364] on link "Data Export" at bounding box center [71, 360] width 143 height 24
click at [313, 104] on link "Export Data Set" at bounding box center [302, 102] width 83 height 38
click at [264, 152] on select "Create Data Set" at bounding box center [833, 150] width 1332 height 24
click at [735, 81] on form "Data Export Export Workflow Export Data Set Choose Your Workflow: Contractors D…" at bounding box center [833, 110] width 1332 height 104
click at [43, 119] on link "arrow_drop_down Workflows" at bounding box center [71, 119] width 143 height 29
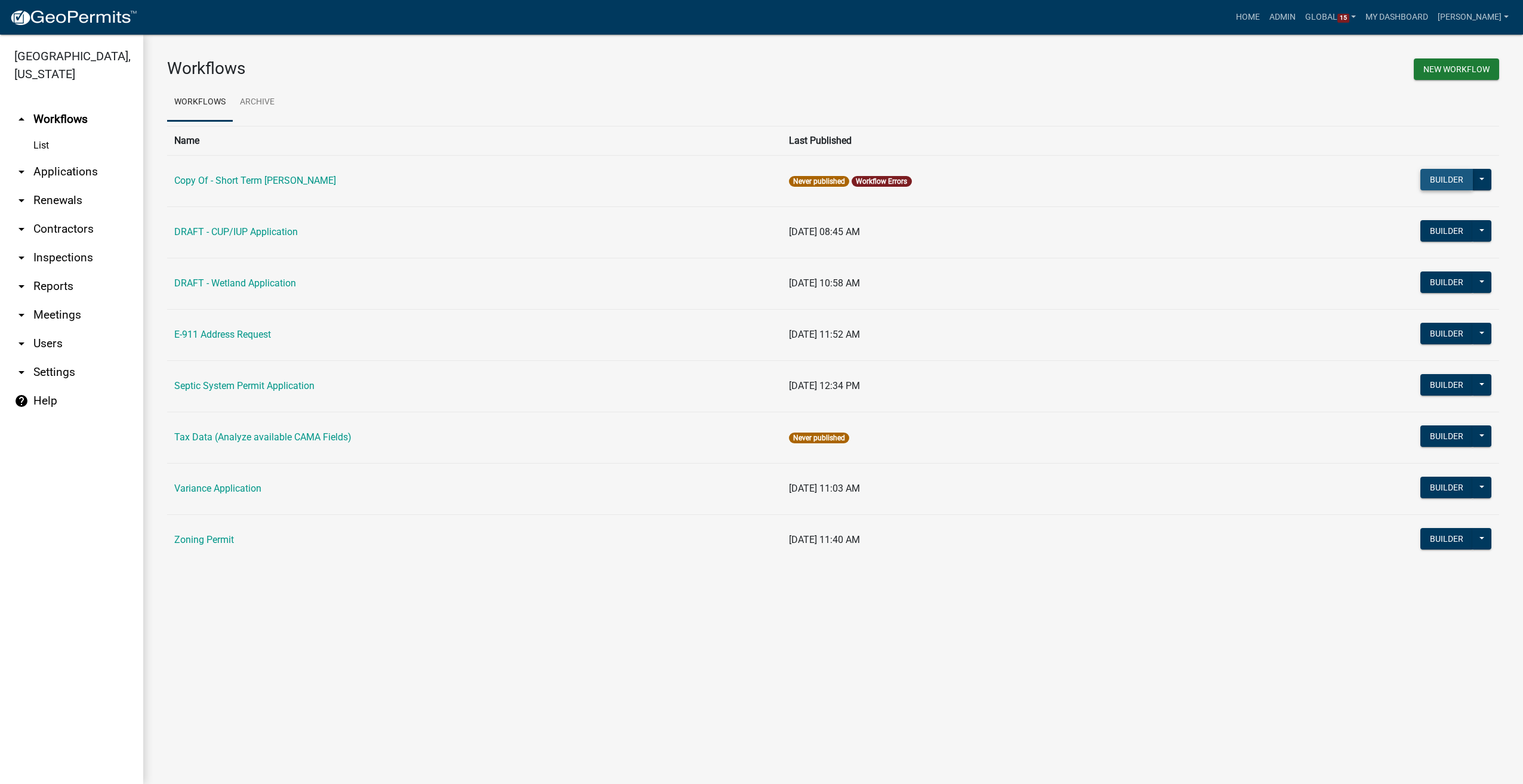
click at [1429, 176] on button "Builder" at bounding box center [1446, 180] width 53 height 22
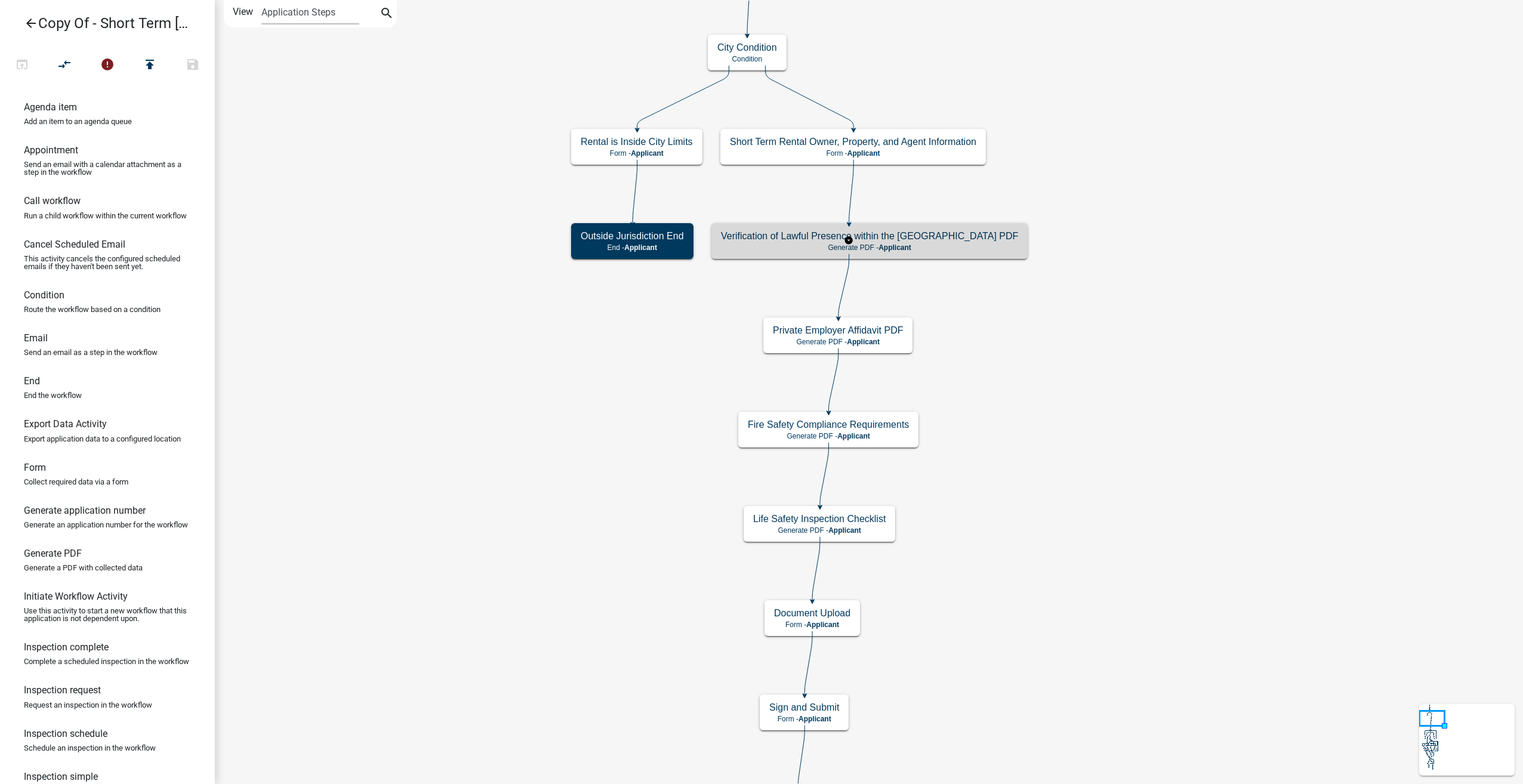
click at [936, 253] on div "Verification of Lawful Presence within the [GEOGRAPHIC_DATA] PDF Generate PDF -…" at bounding box center [870, 241] width 317 height 36
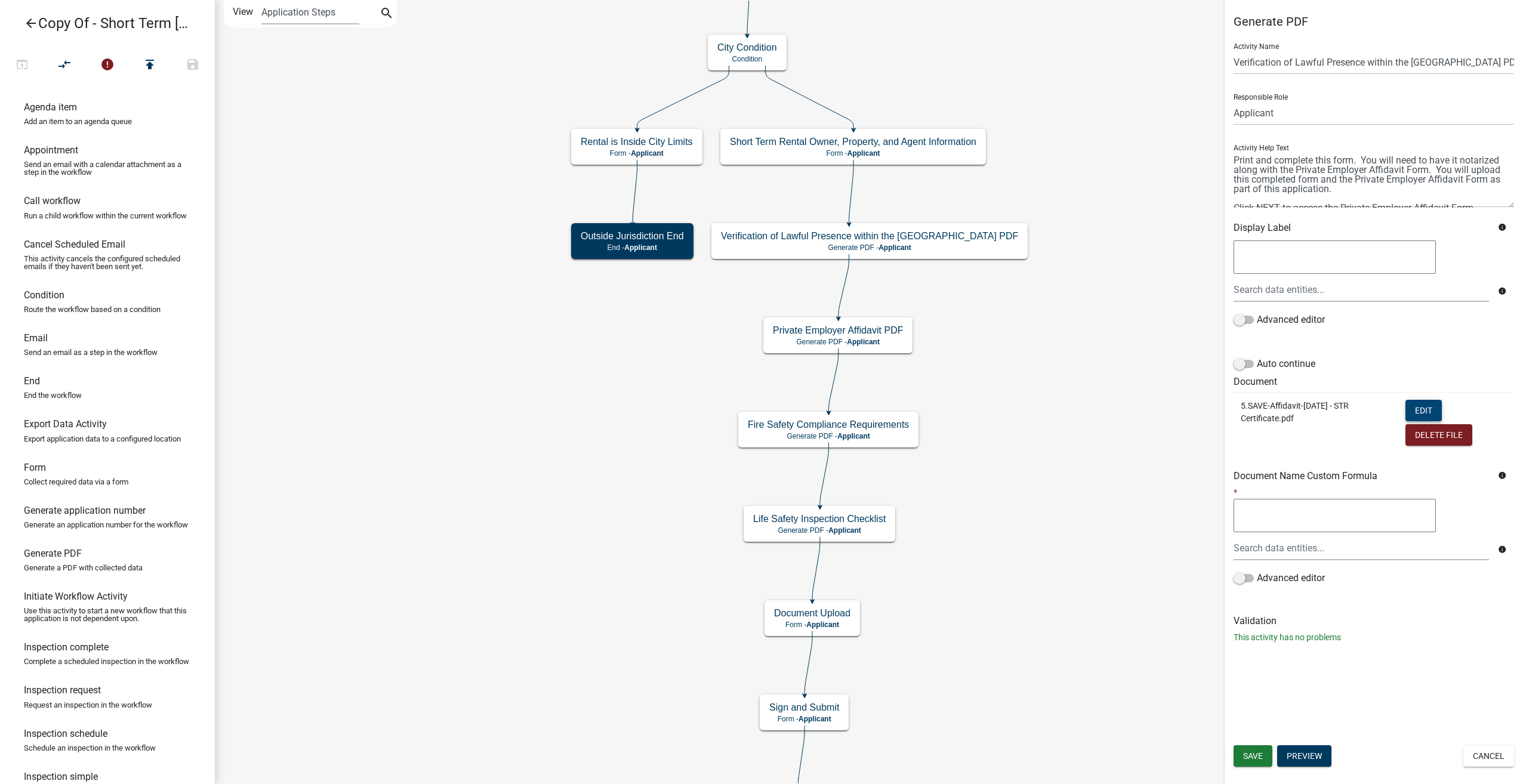
click at [1419, 407] on button "Edit" at bounding box center [1424, 411] width 37 height 22
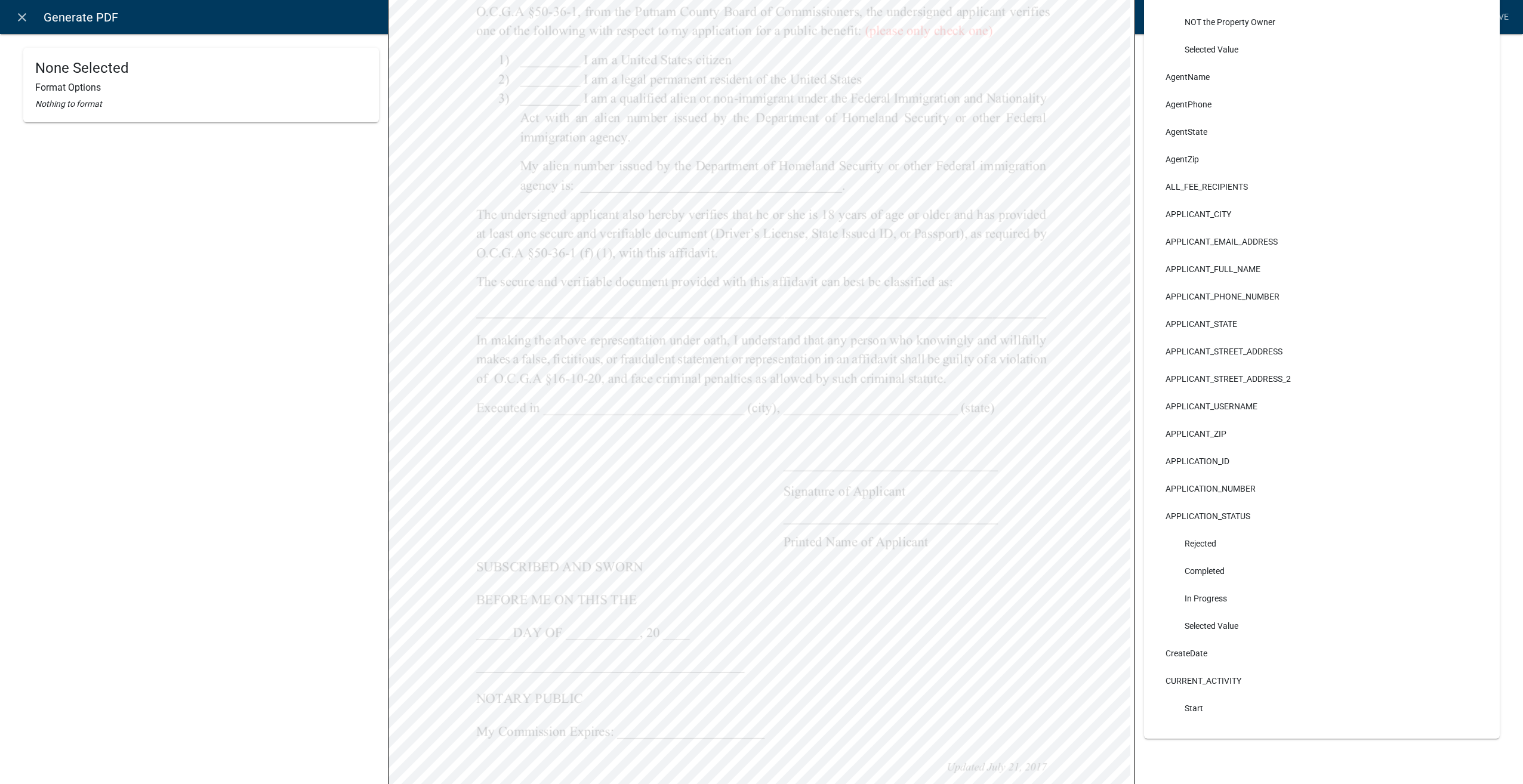
scroll to position [119, 0]
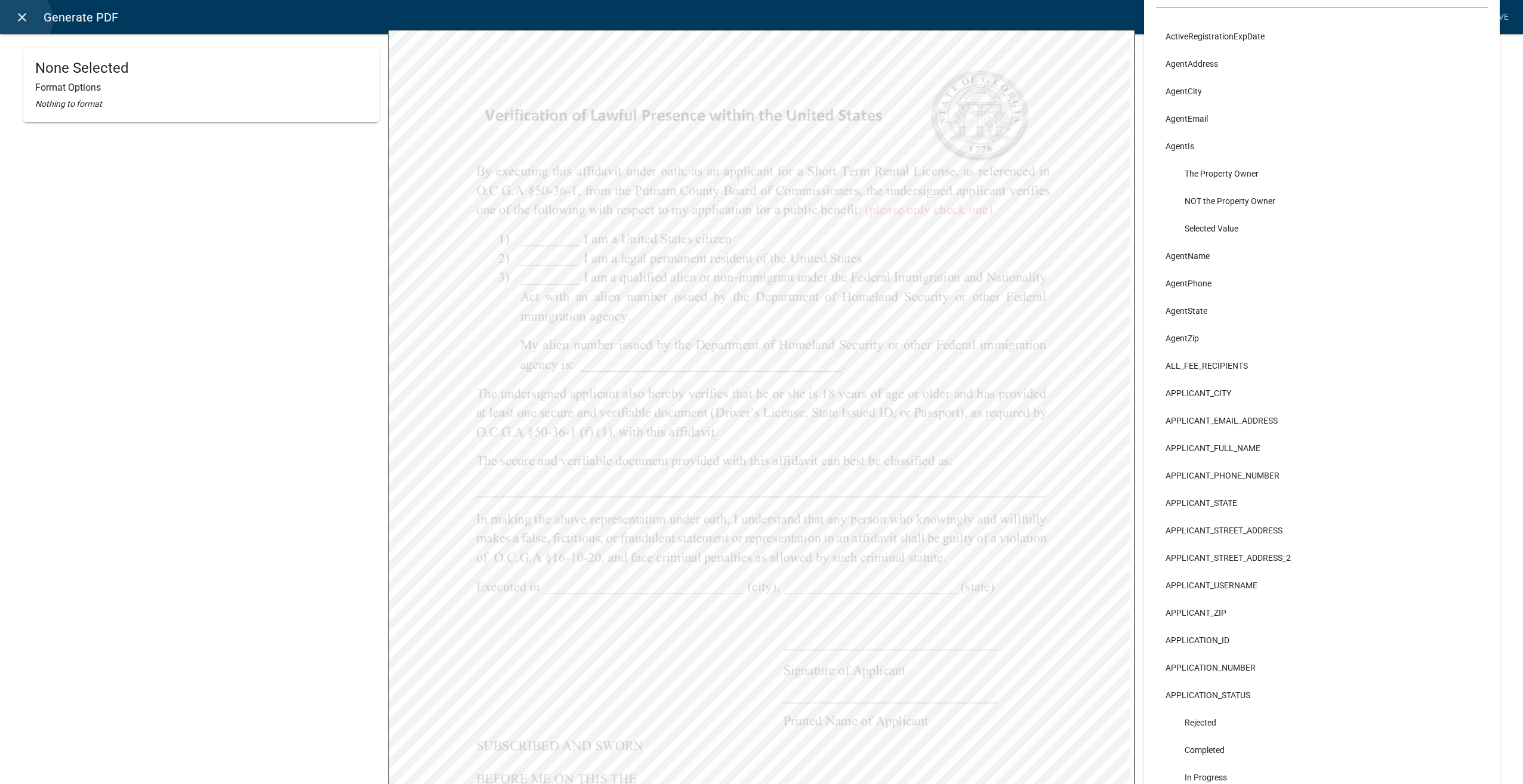
click at [23, 19] on icon "close" at bounding box center [22, 17] width 14 height 14
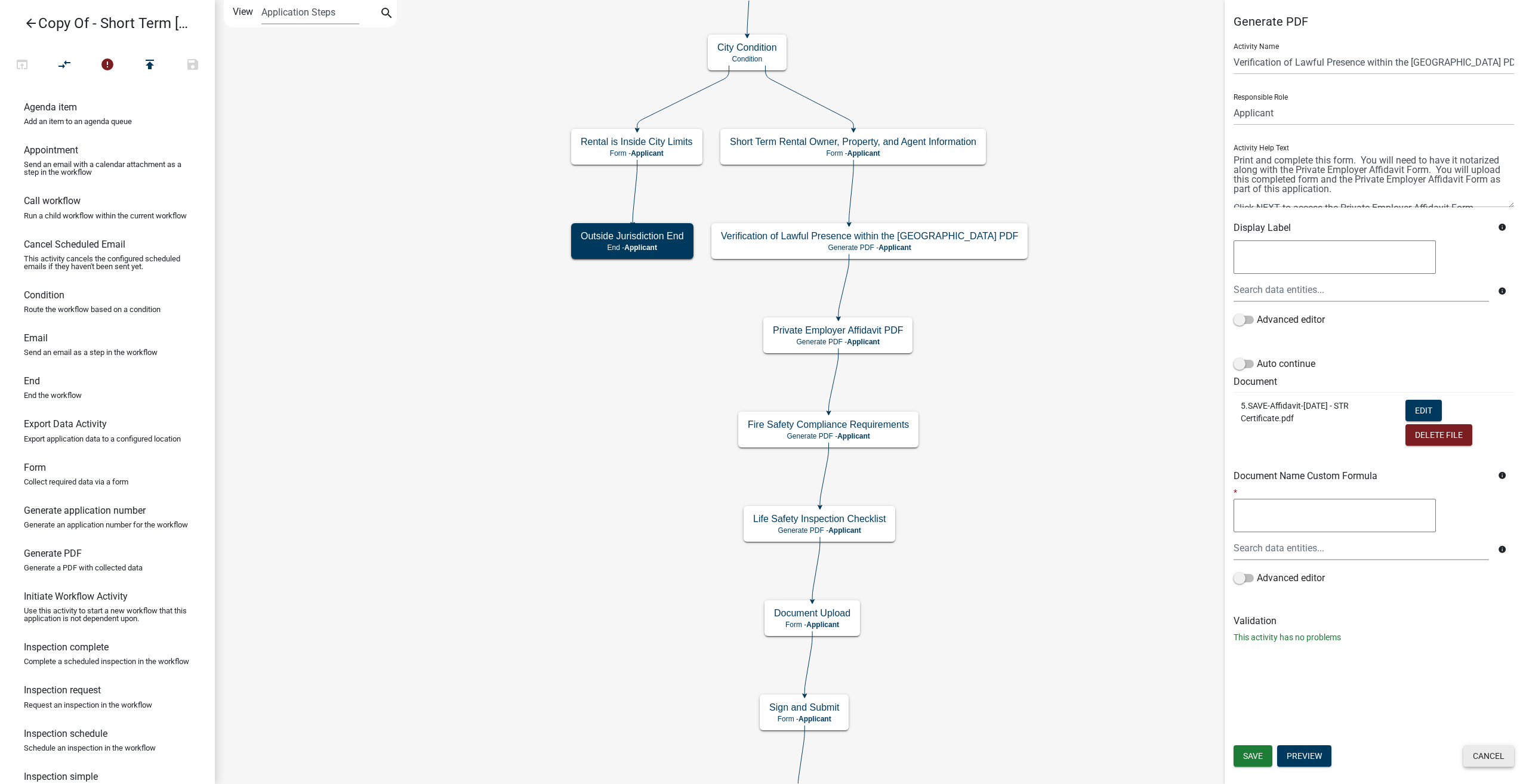
click at [1494, 755] on button "Cancel" at bounding box center [1488, 756] width 51 height 22
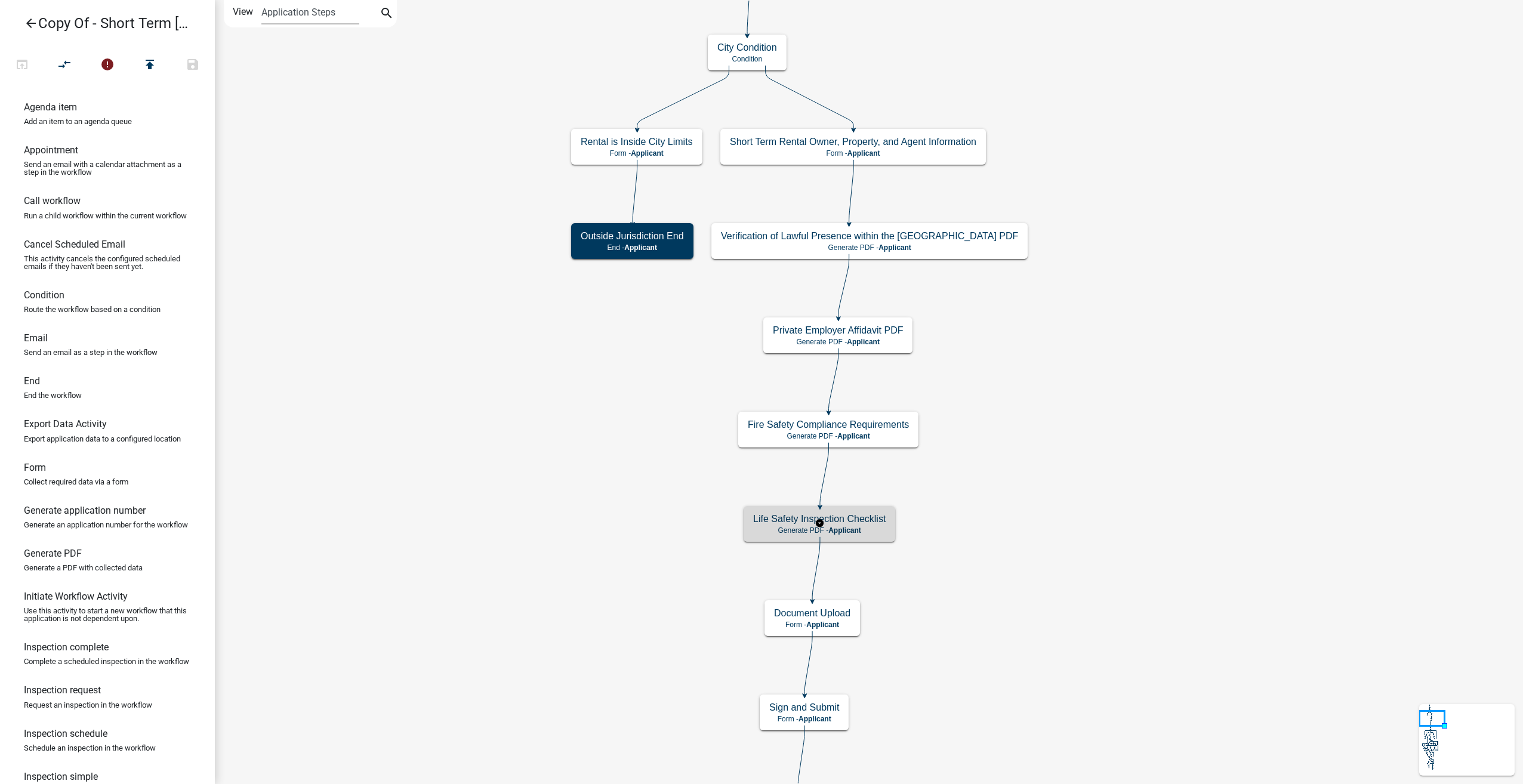
click at [856, 531] on span "Applicant" at bounding box center [845, 531] width 33 height 9
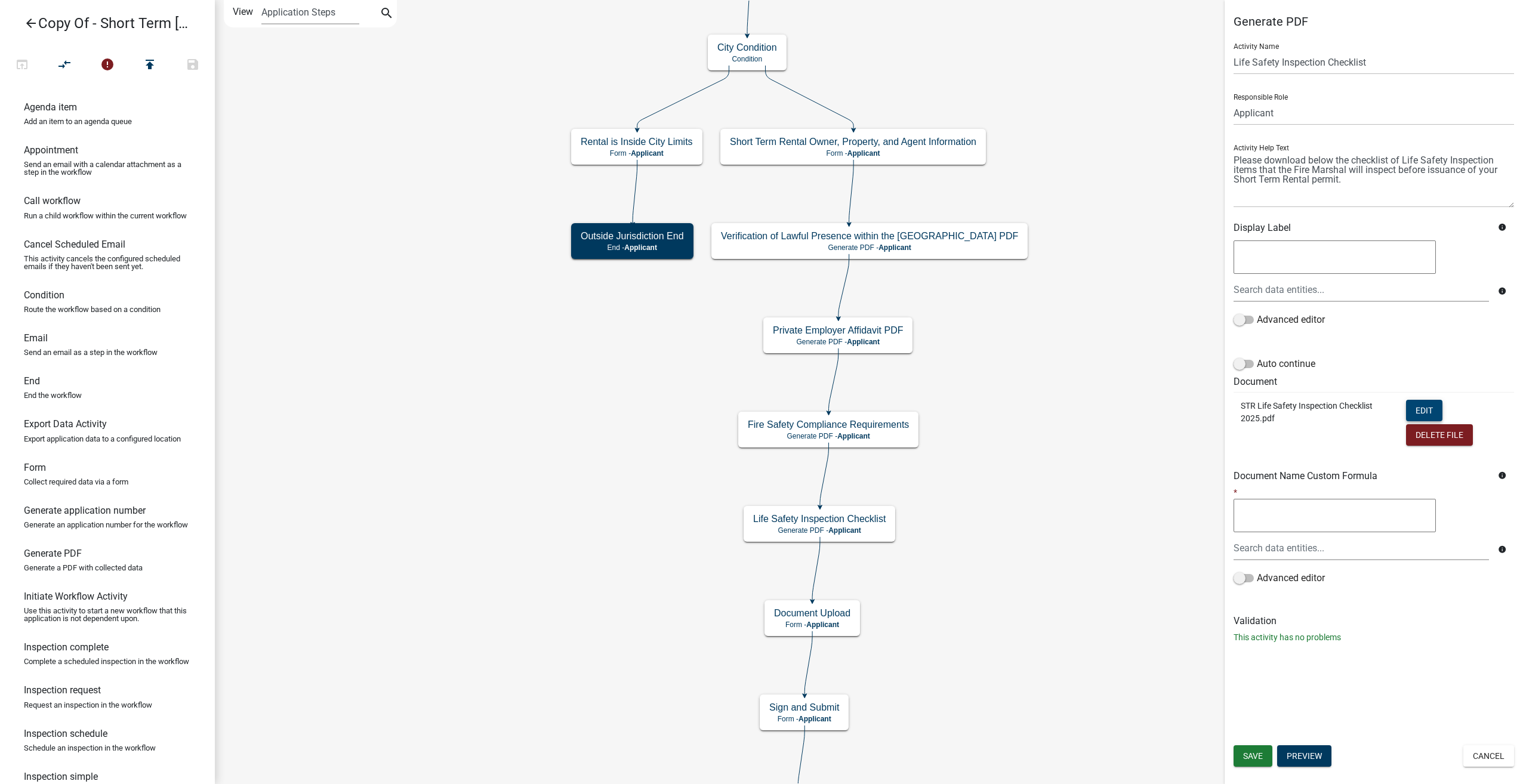
click at [1422, 411] on button "Edit" at bounding box center [1424, 411] width 37 height 22
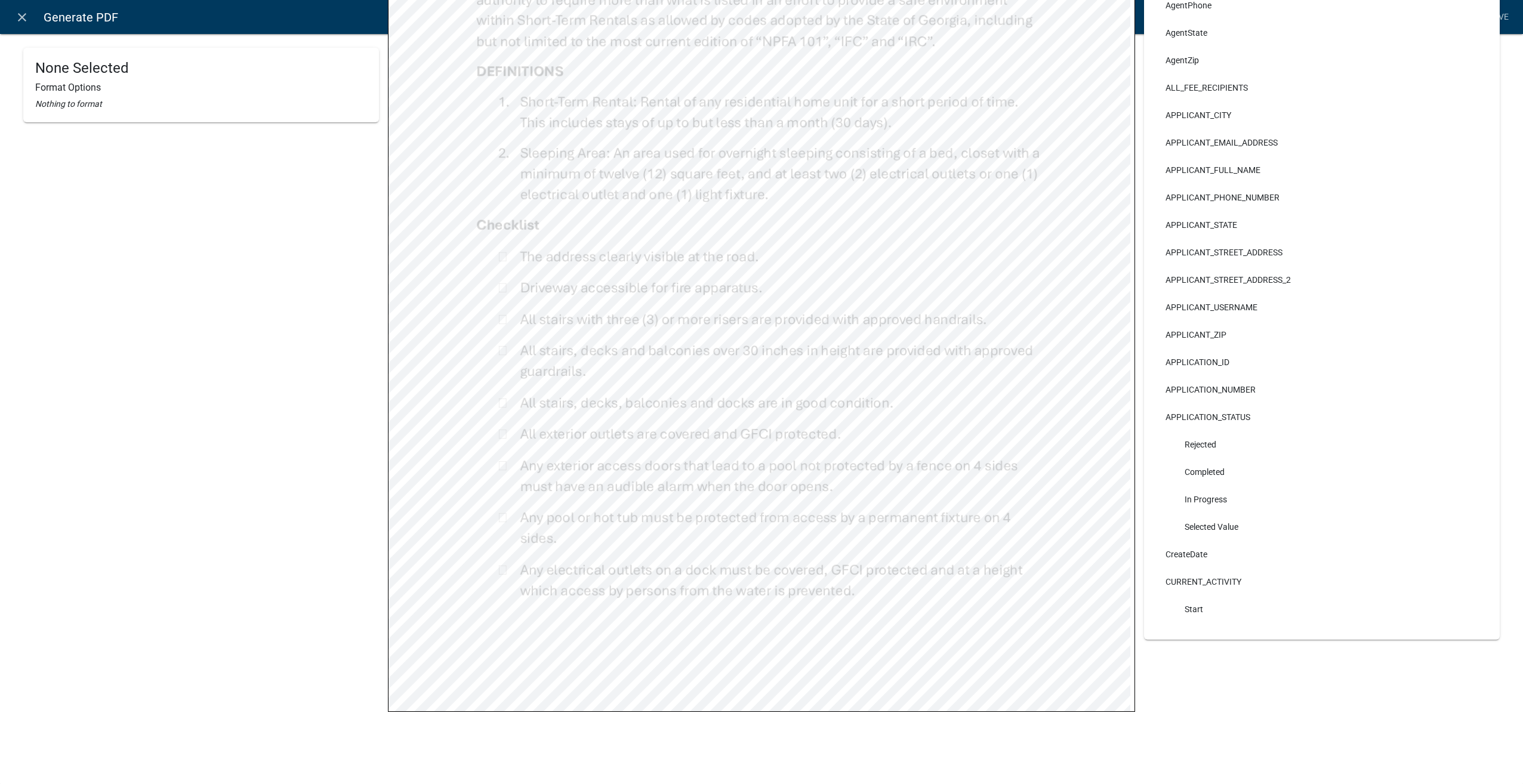
scroll to position [0, 0]
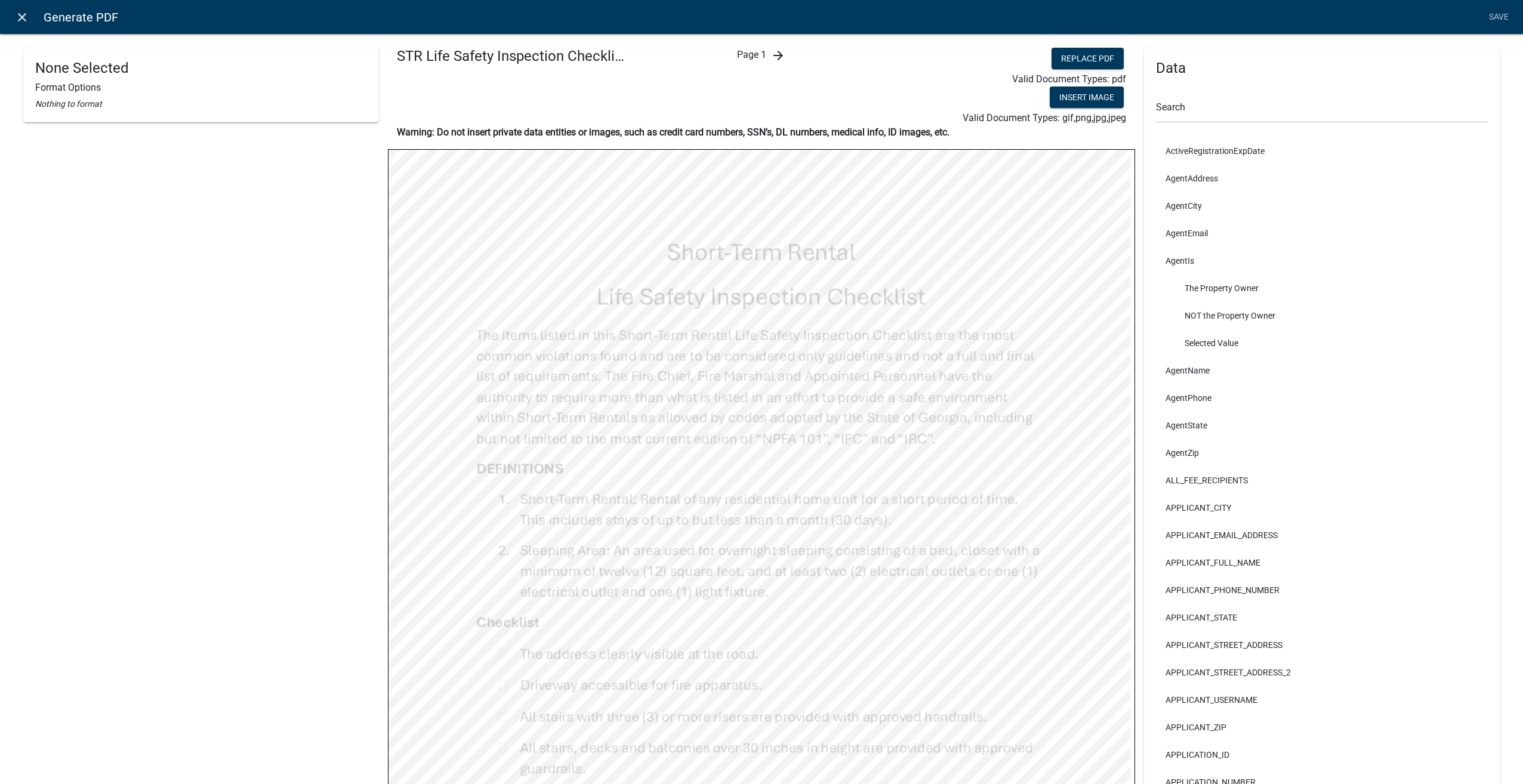
click at [19, 16] on icon "close" at bounding box center [22, 17] width 14 height 14
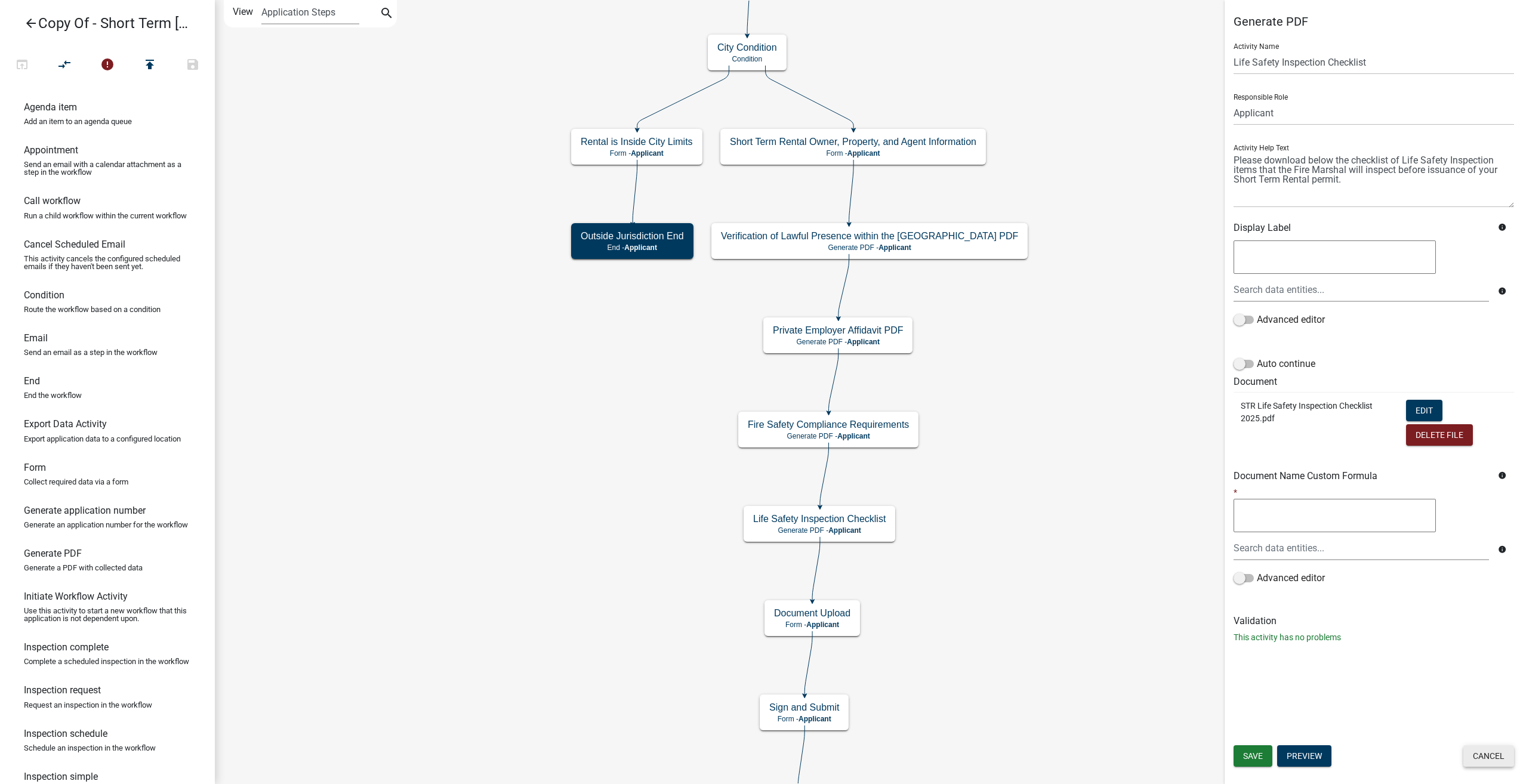
click at [1481, 752] on button "Cancel" at bounding box center [1488, 756] width 51 height 22
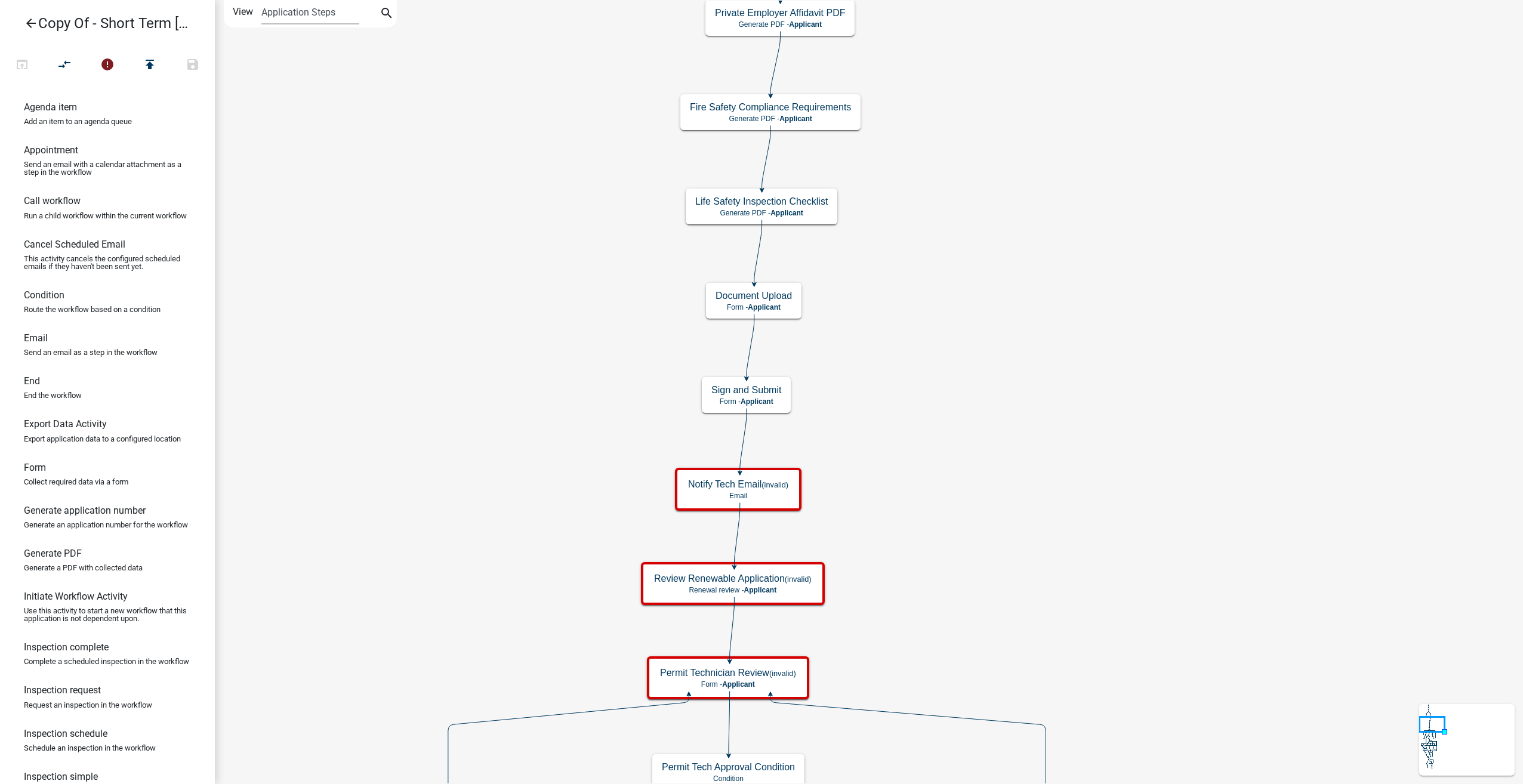
click at [35, 22] on icon "arrow_back" at bounding box center [31, 24] width 14 height 17
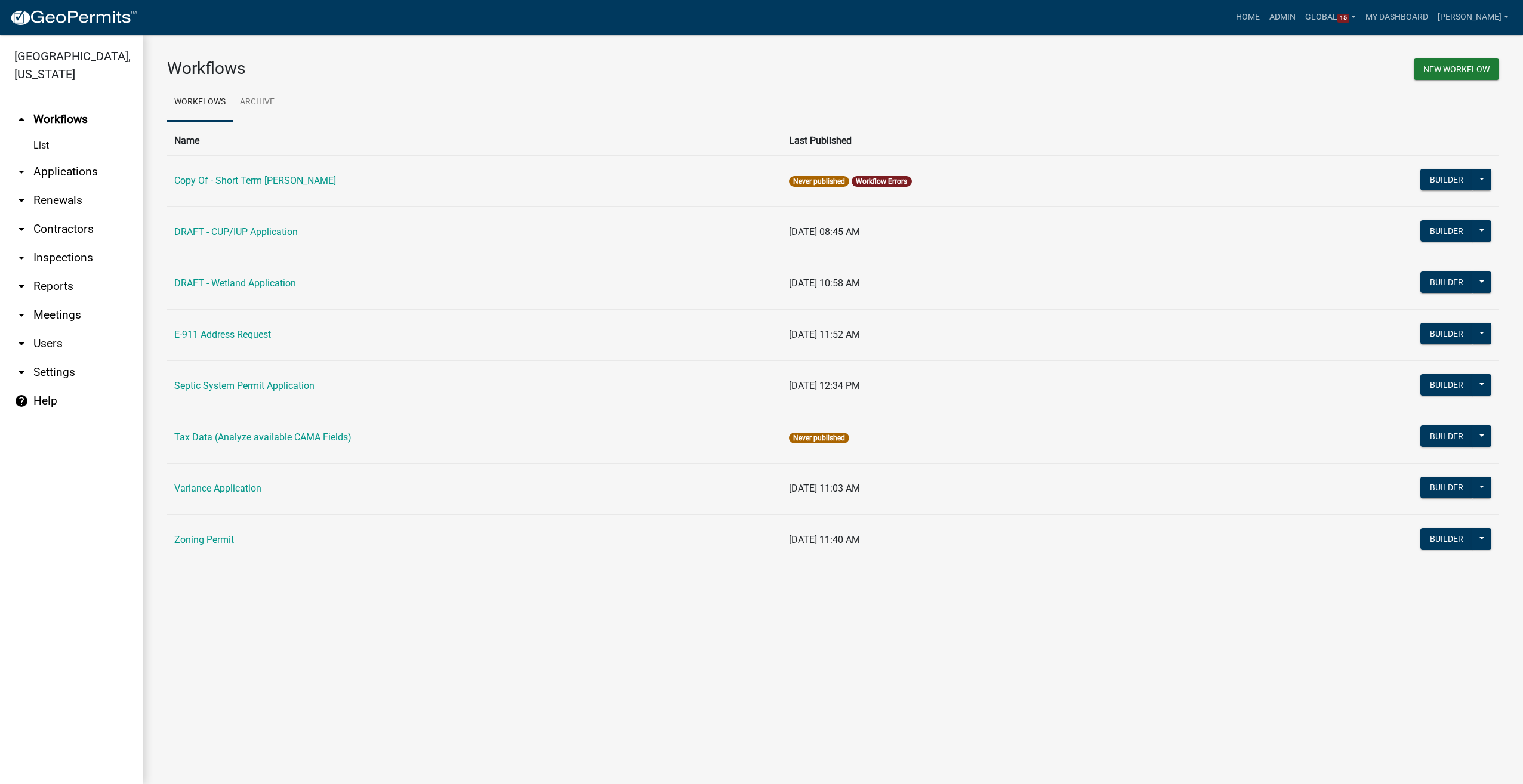
click at [43, 201] on link "arrow_drop_down Renewals" at bounding box center [71, 201] width 143 height 29
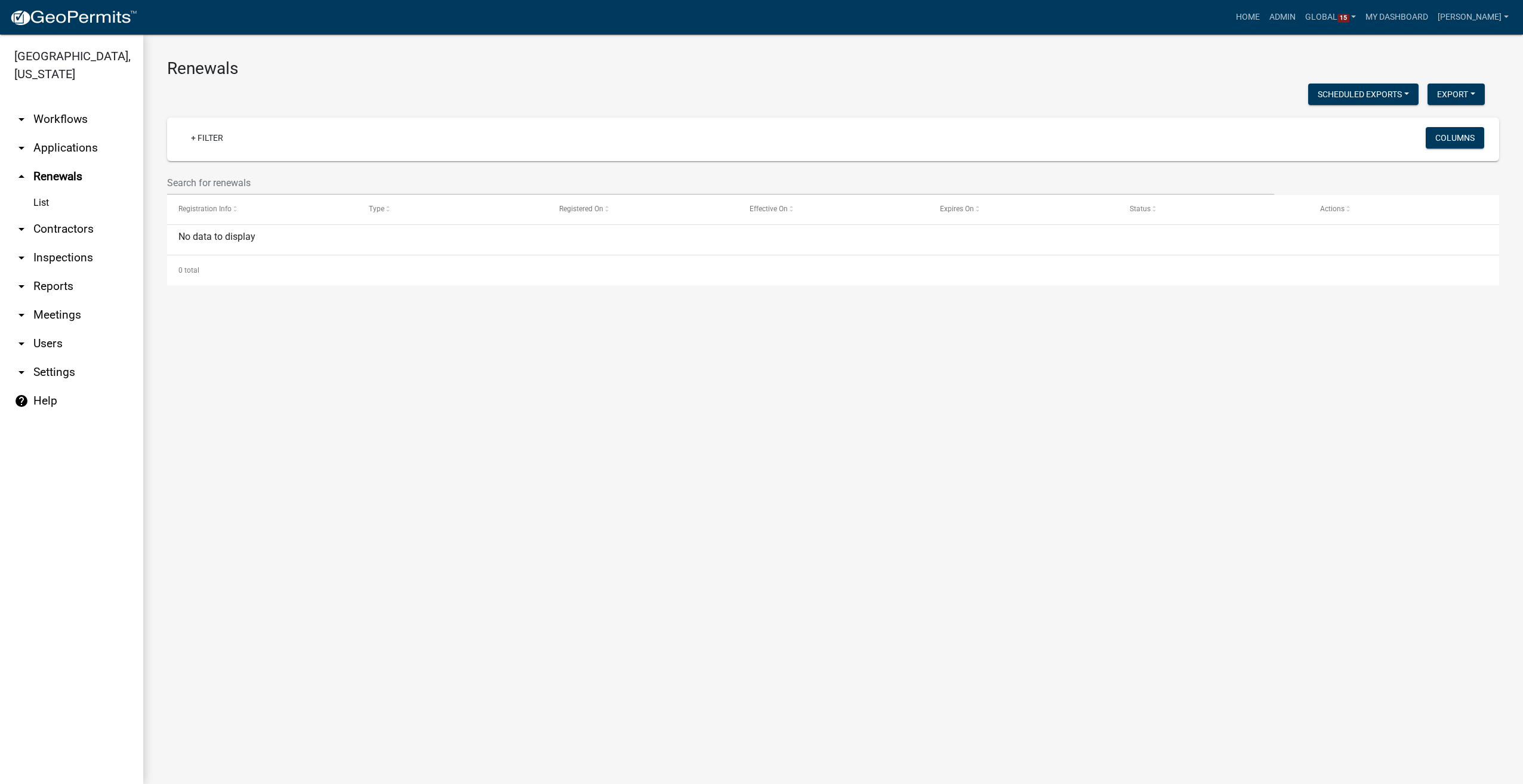
click at [72, 119] on link "arrow_drop_down Workflows" at bounding box center [71, 119] width 143 height 29
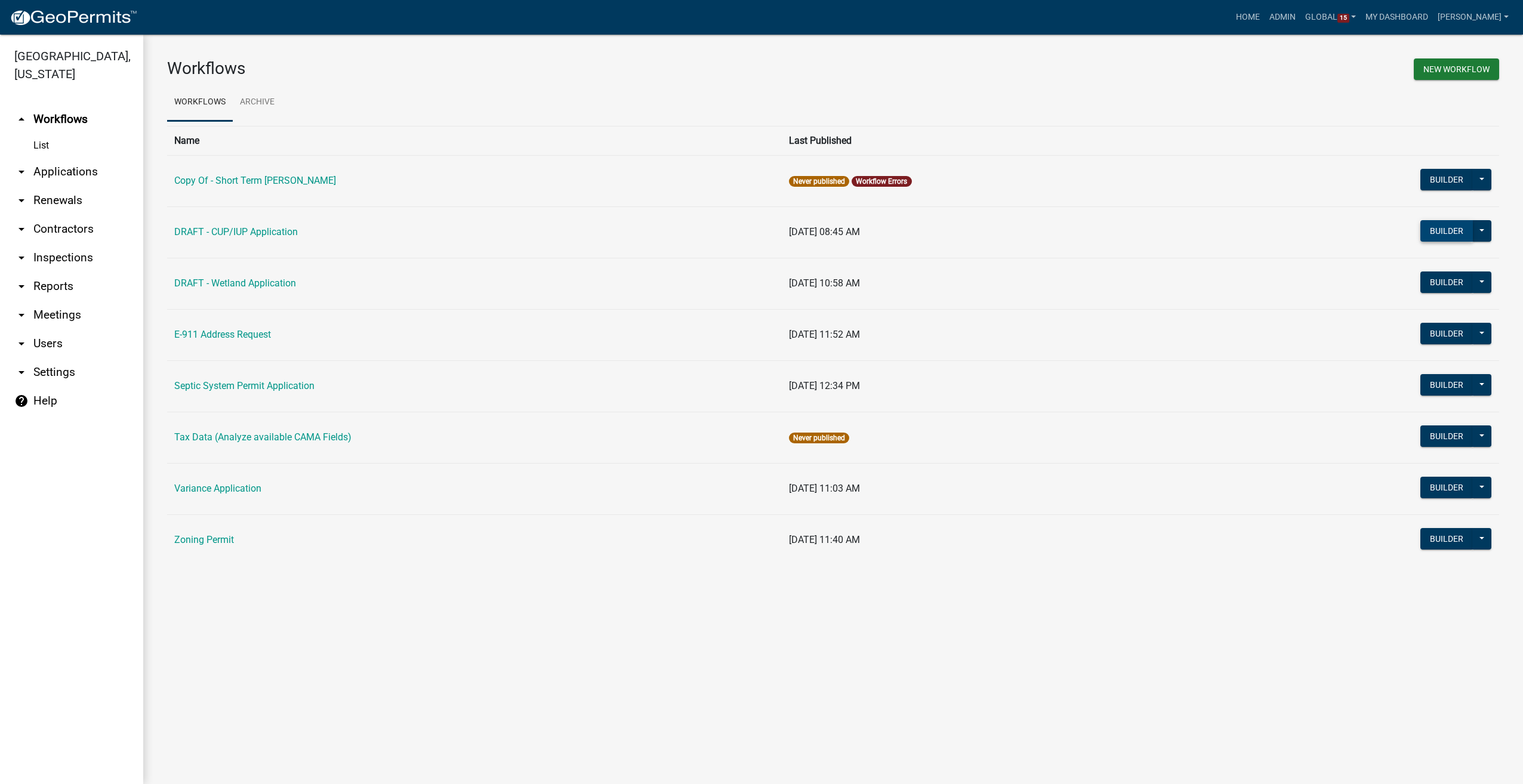
click at [1423, 230] on button "Builder" at bounding box center [1446, 231] width 53 height 22
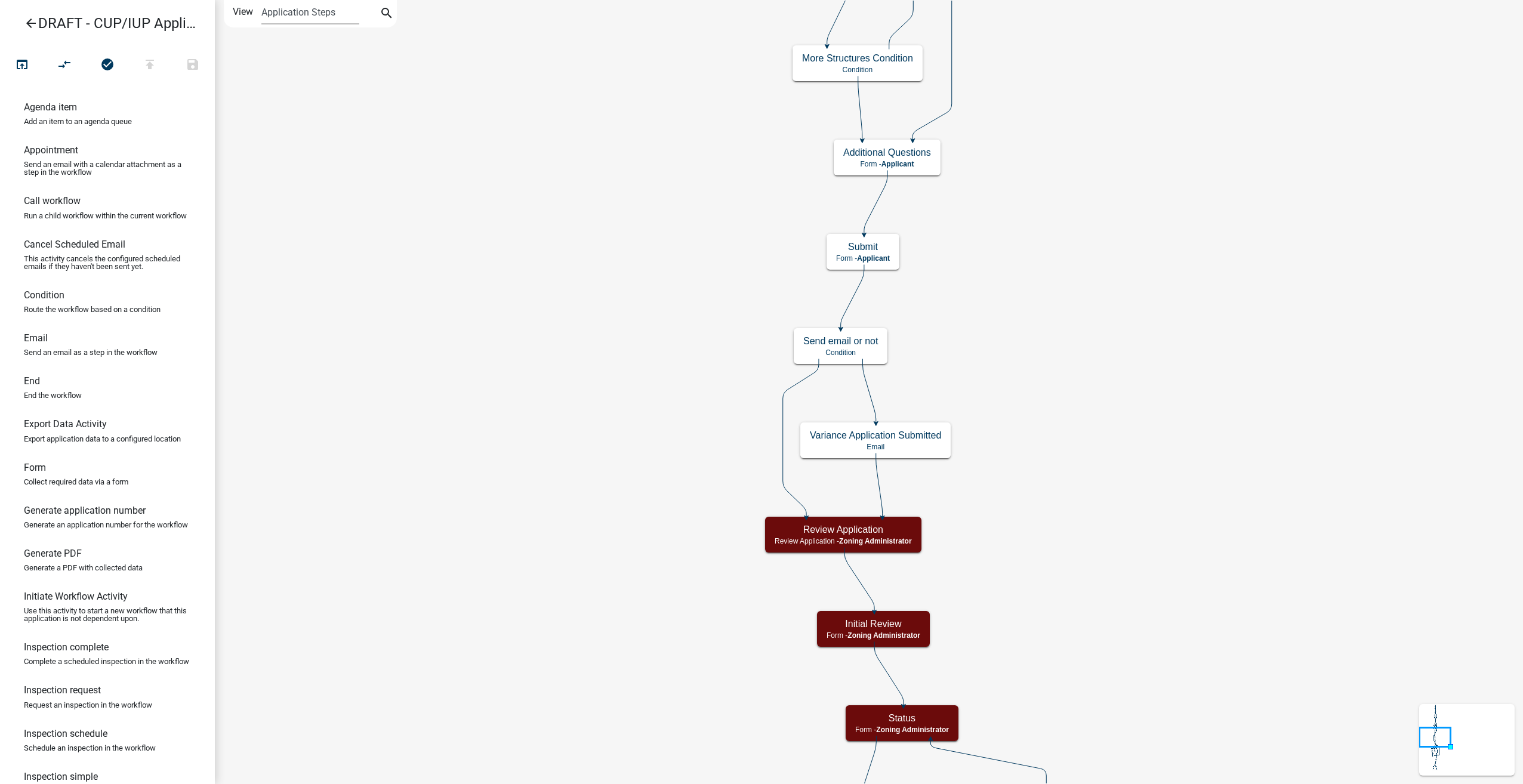
click at [29, 24] on icon "arrow_back" at bounding box center [31, 24] width 14 height 17
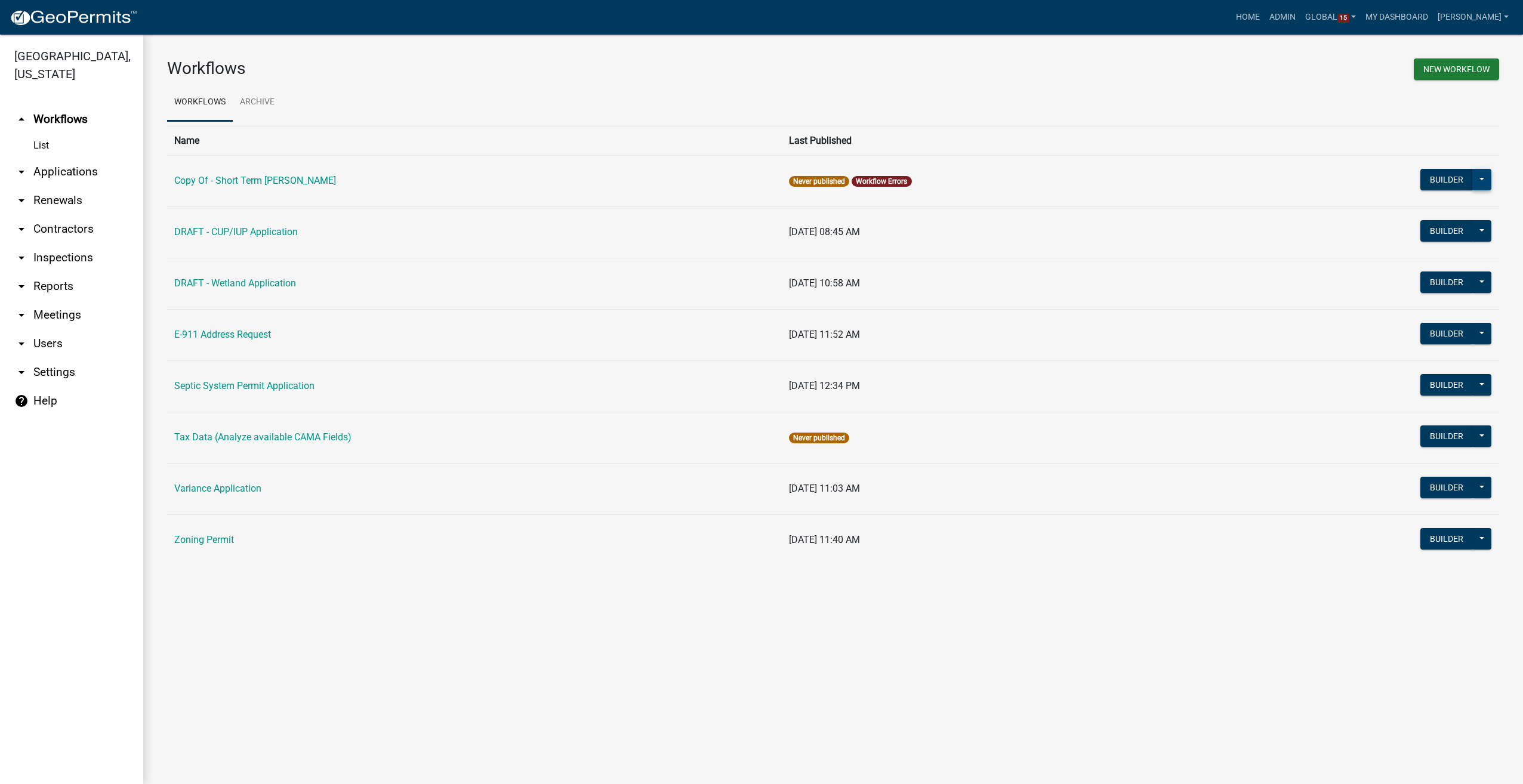
click at [1482, 176] on button at bounding box center [1482, 180] width 19 height 22
click at [1425, 268] on button "Archive" at bounding box center [1442, 268] width 99 height 29
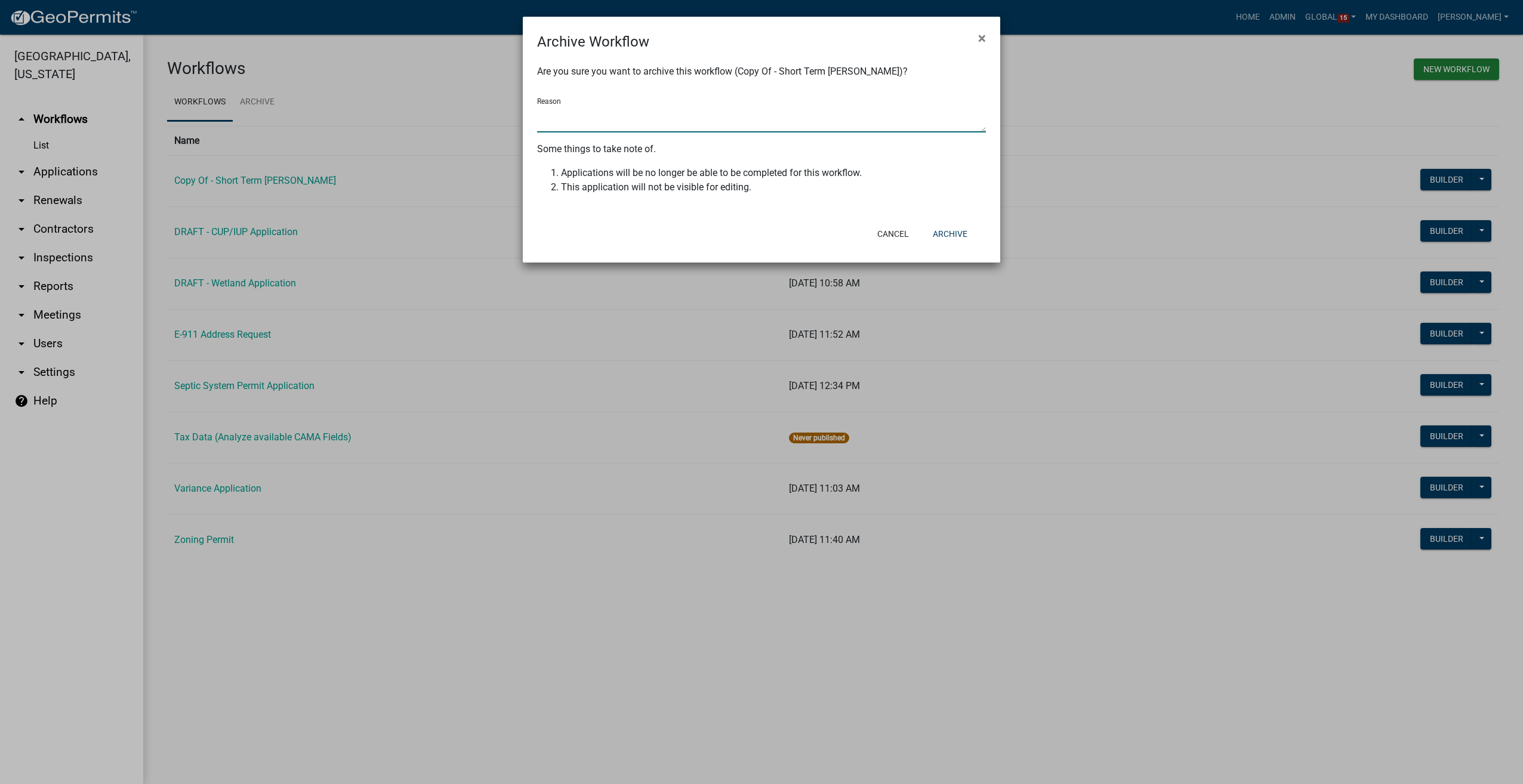
click at [678, 109] on textarea "Reason" at bounding box center [762, 119] width 449 height 27
type textarea "client did not want to use"
click at [962, 232] on button "Archive" at bounding box center [950, 234] width 54 height 22
